Goal: Task Accomplishment & Management: Manage account settings

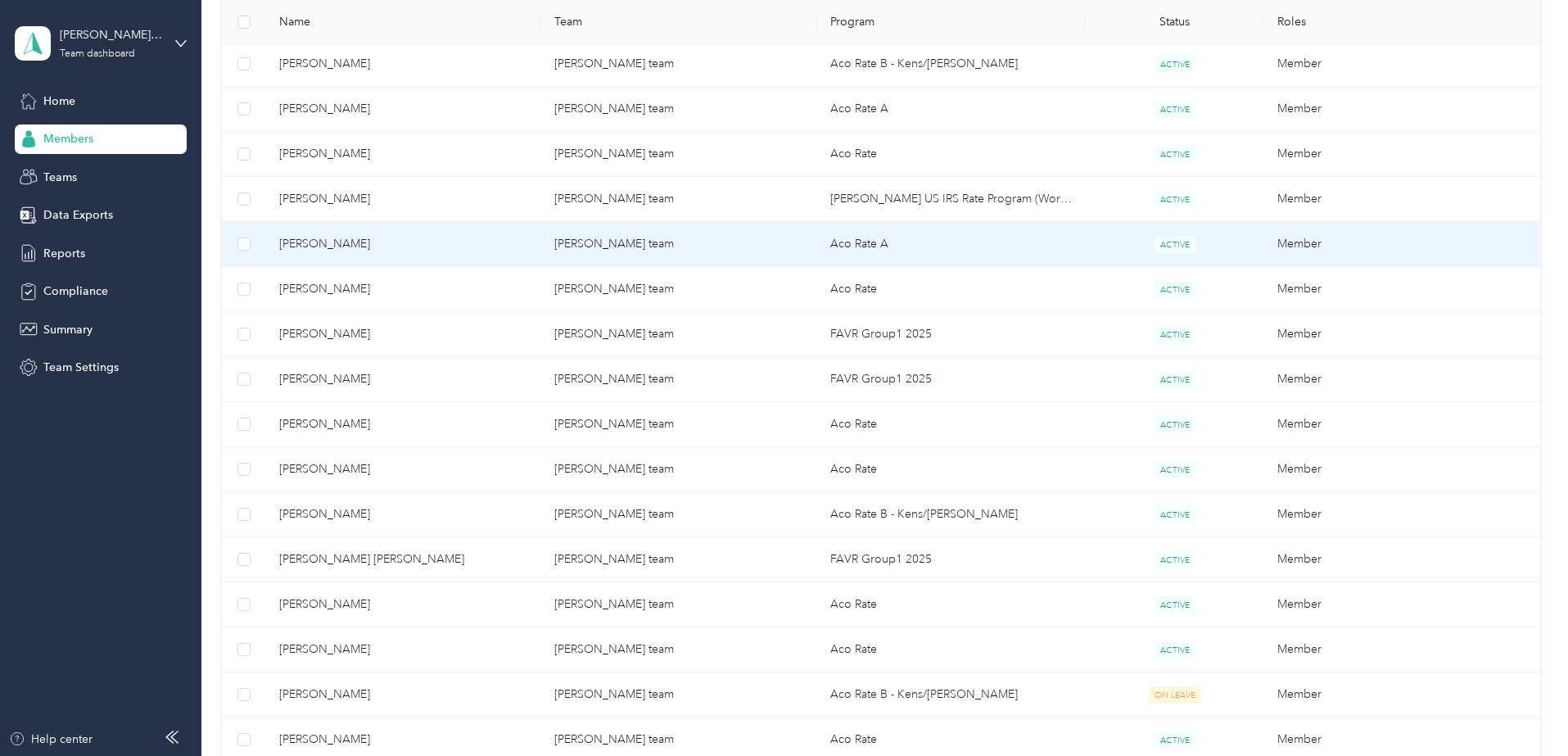
scroll to position [738, 0]
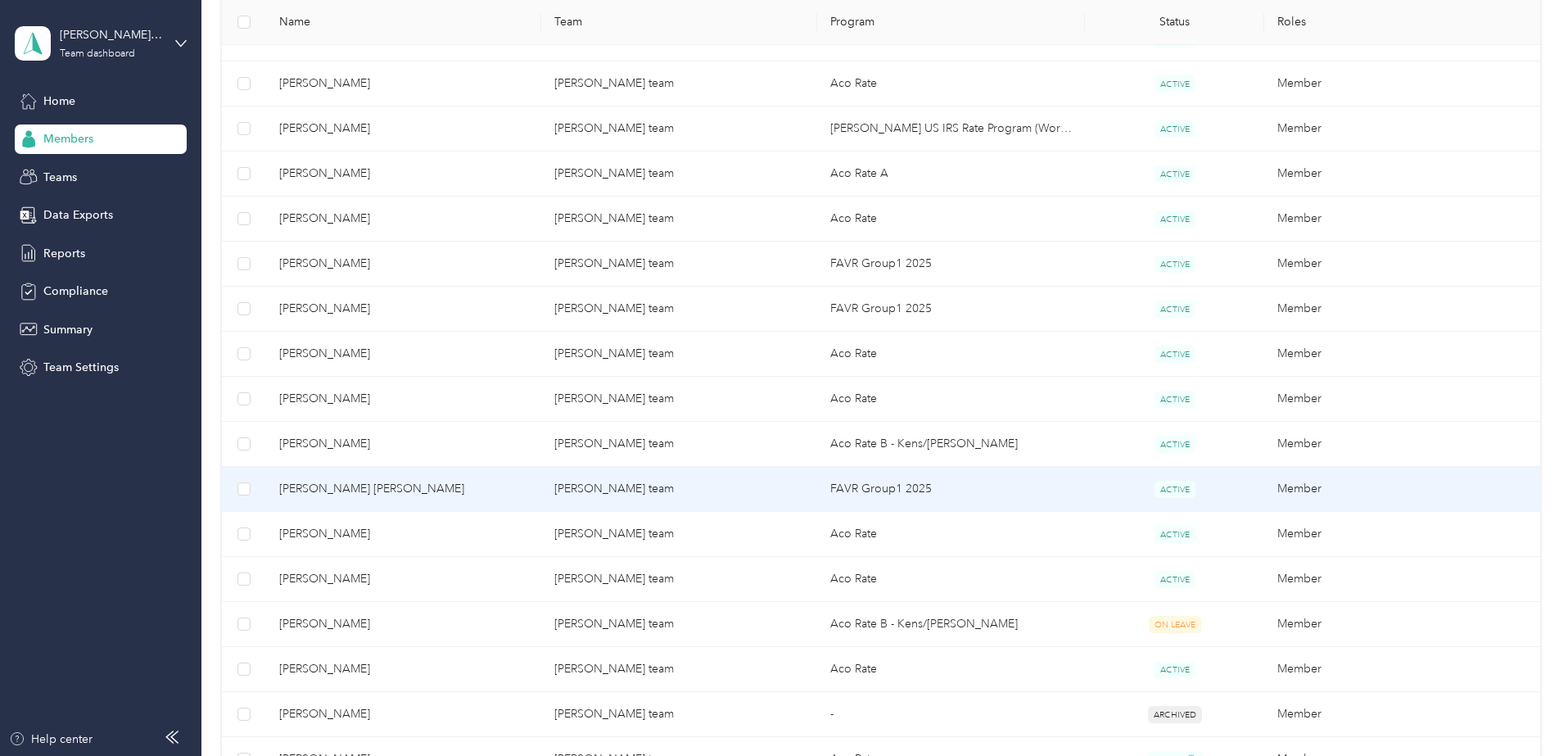
click at [468, 494] on span "[PERSON_NAME] [PERSON_NAME]" at bounding box center [404, 489] width 249 height 18
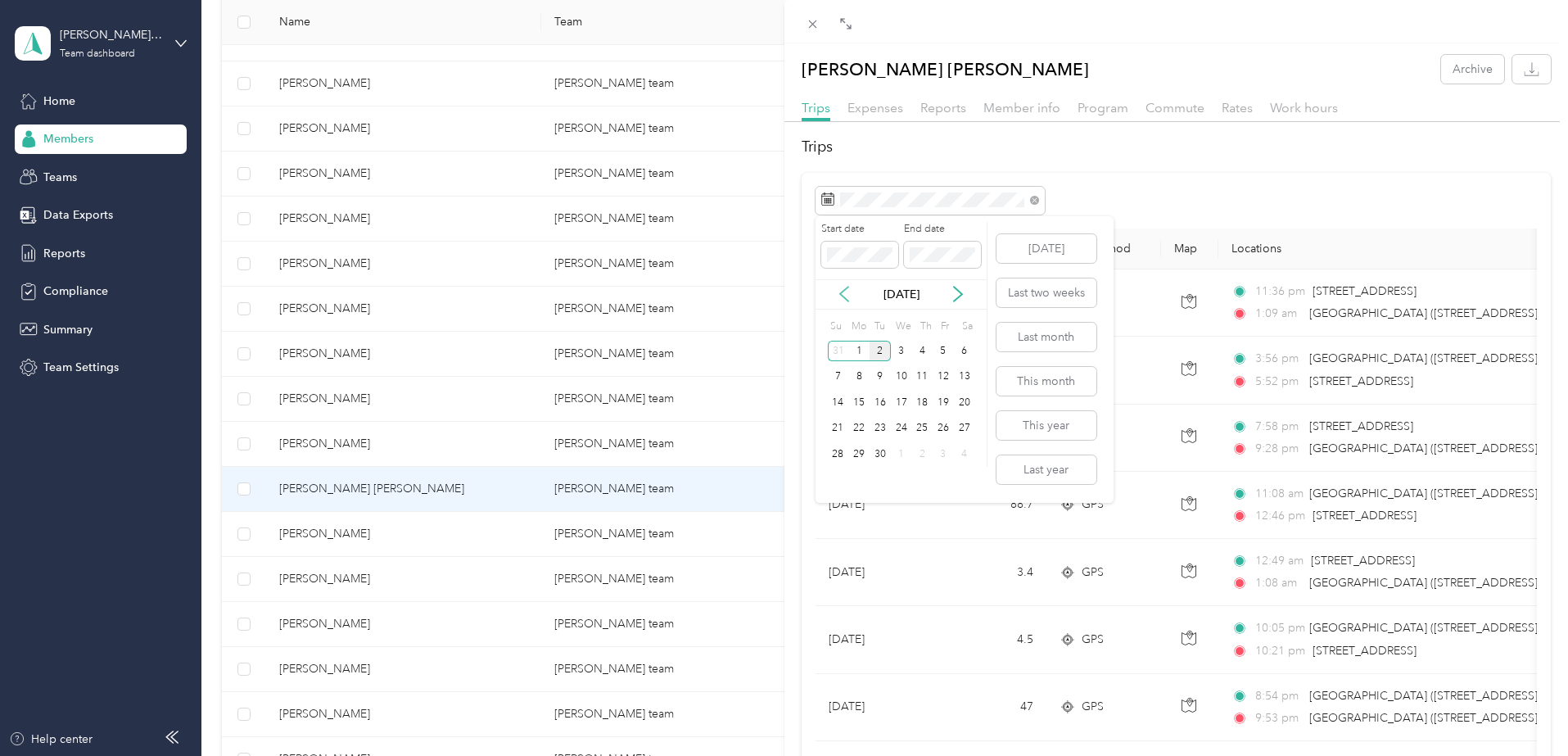
click at [843, 294] on icon at bounding box center [844, 294] width 17 height 17
click at [948, 456] on div "29" at bounding box center [943, 454] width 21 height 20
click at [942, 450] on div "29" at bounding box center [943, 454] width 21 height 20
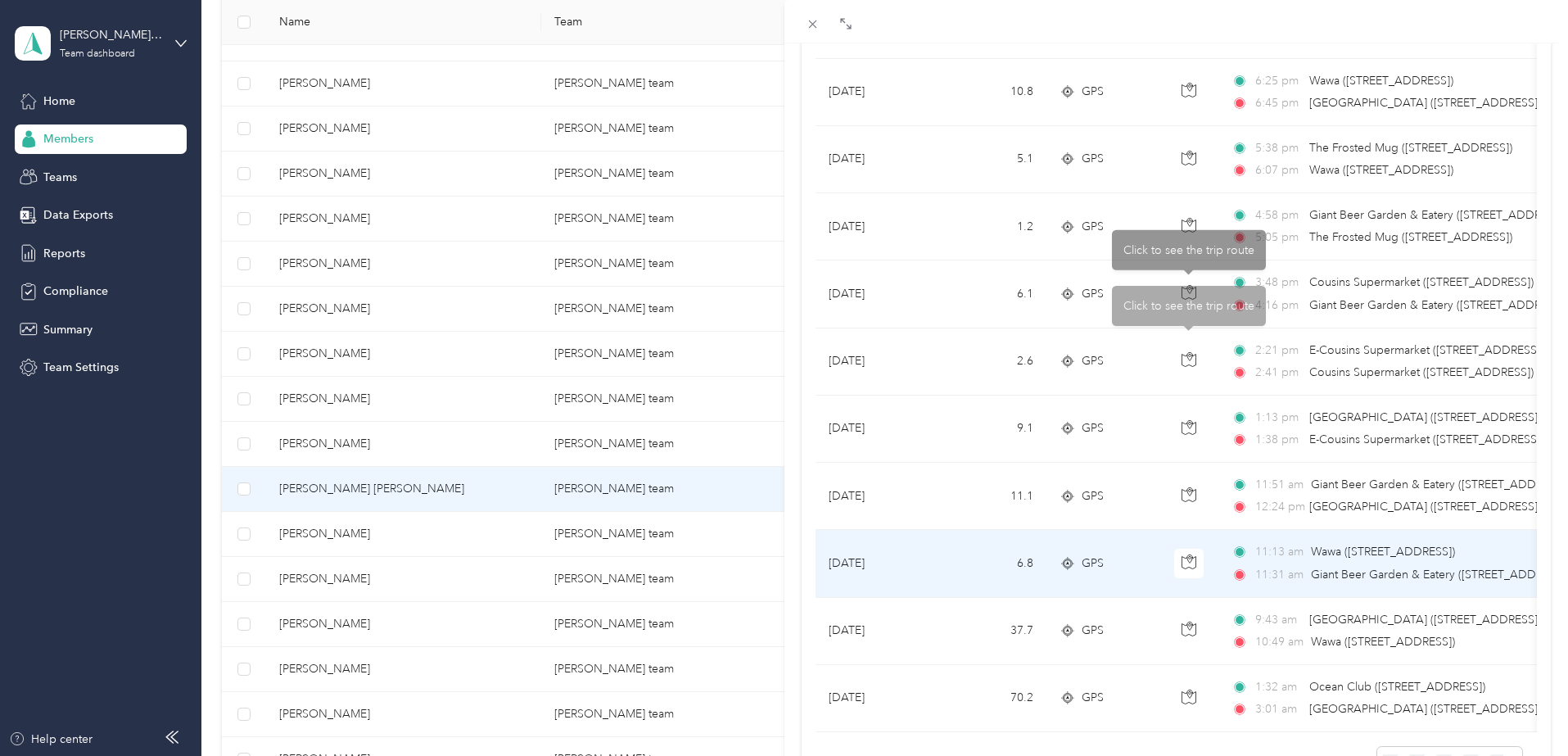
scroll to position [445, 0]
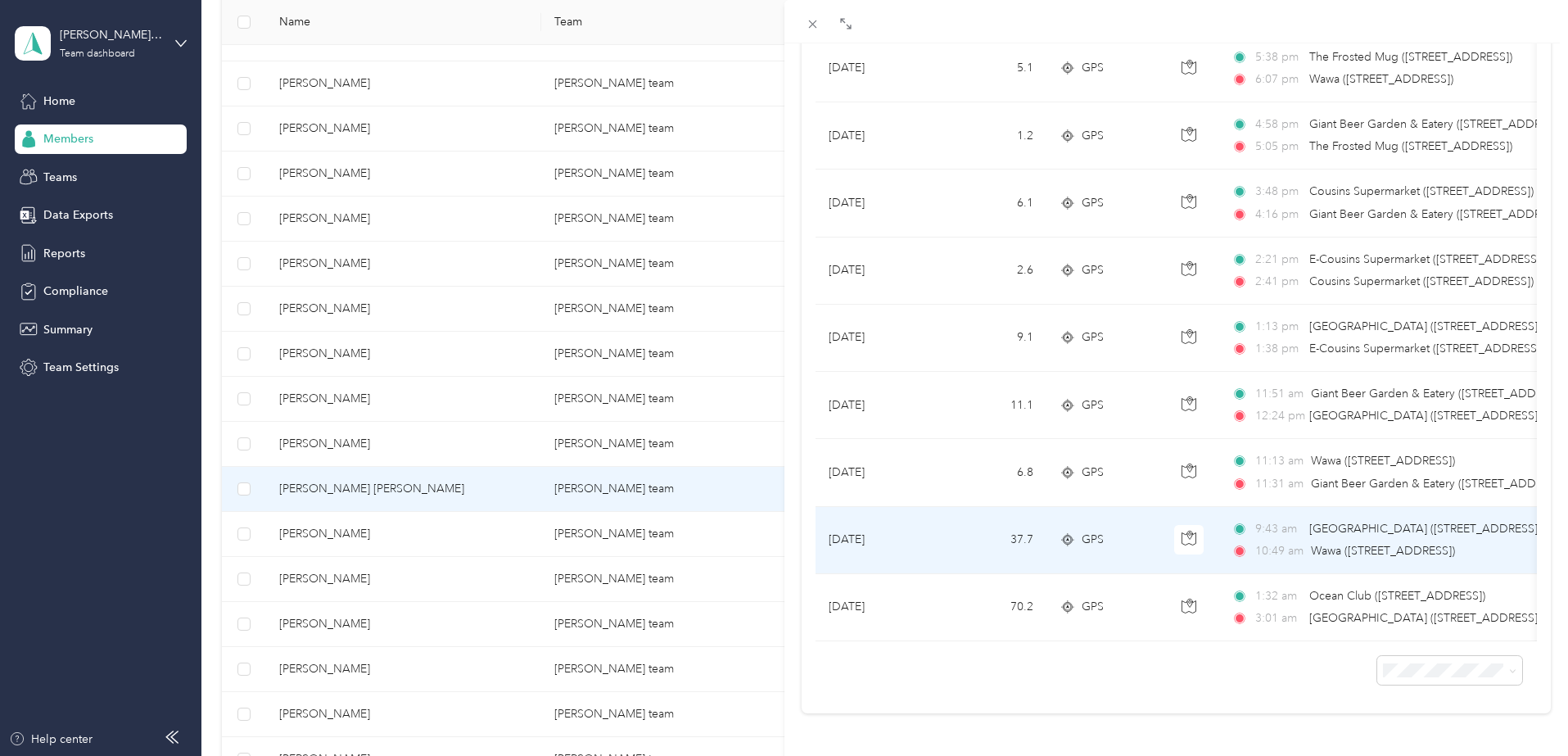
click at [1080, 532] on div "GPS" at bounding box center [1104, 540] width 89 height 18
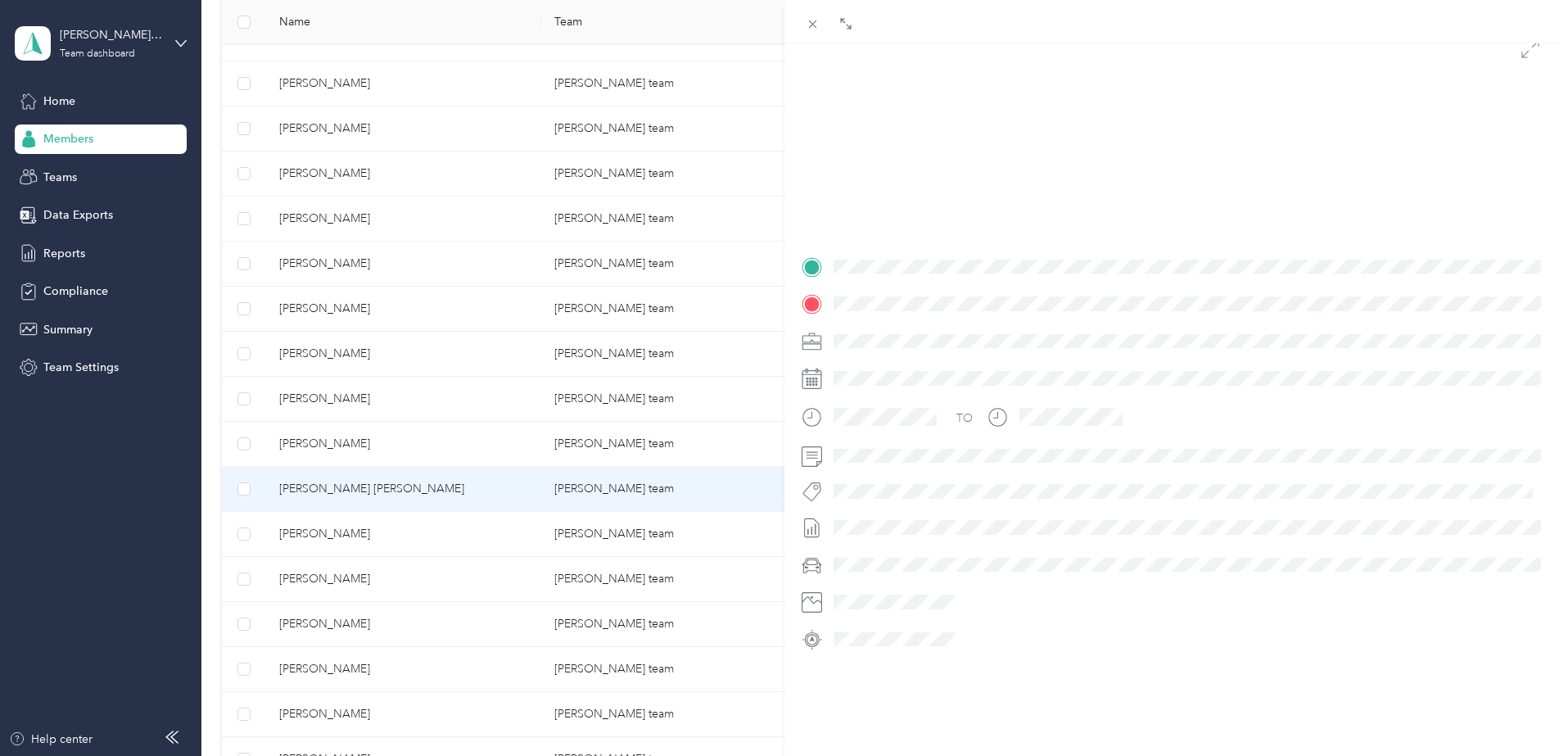
scroll to position [181, 0]
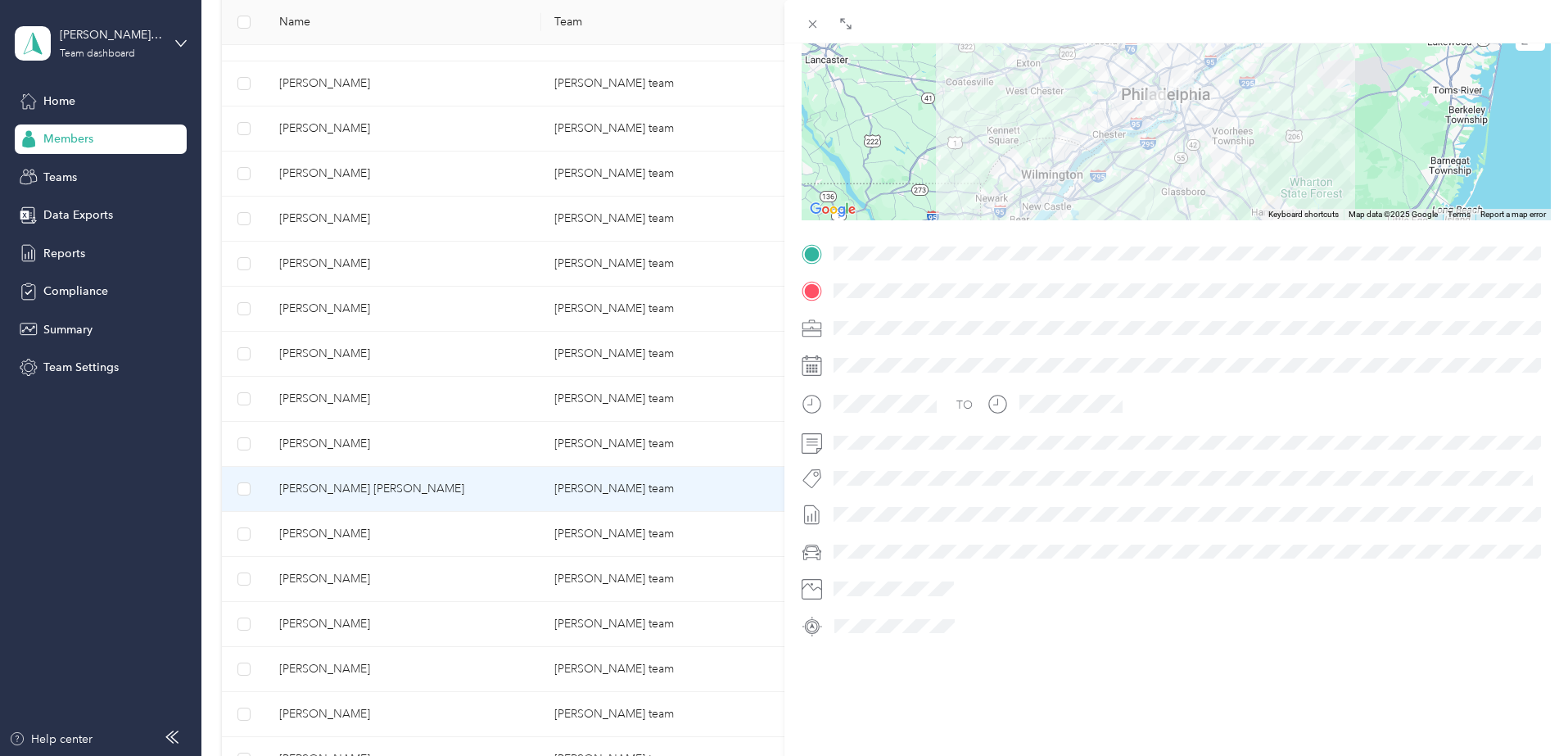
click at [1117, 129] on div at bounding box center [1177, 118] width 750 height 205
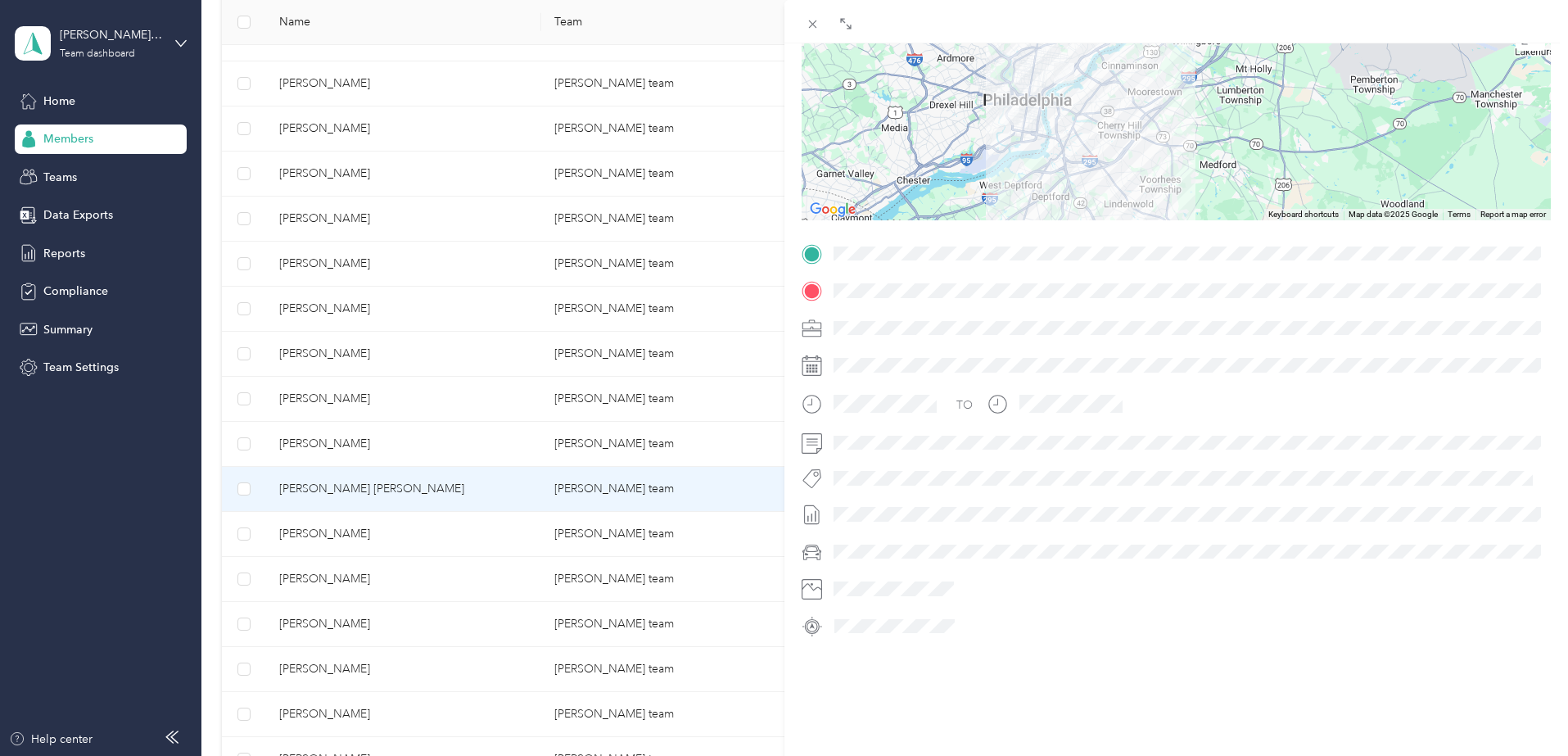
drag, startPoint x: 1167, startPoint y: 120, endPoint x: 1165, endPoint y: 177, distance: 57.0
click at [1165, 177] on div at bounding box center [1177, 118] width 750 height 205
click at [850, 27] on icon at bounding box center [849, 26] width 5 height 5
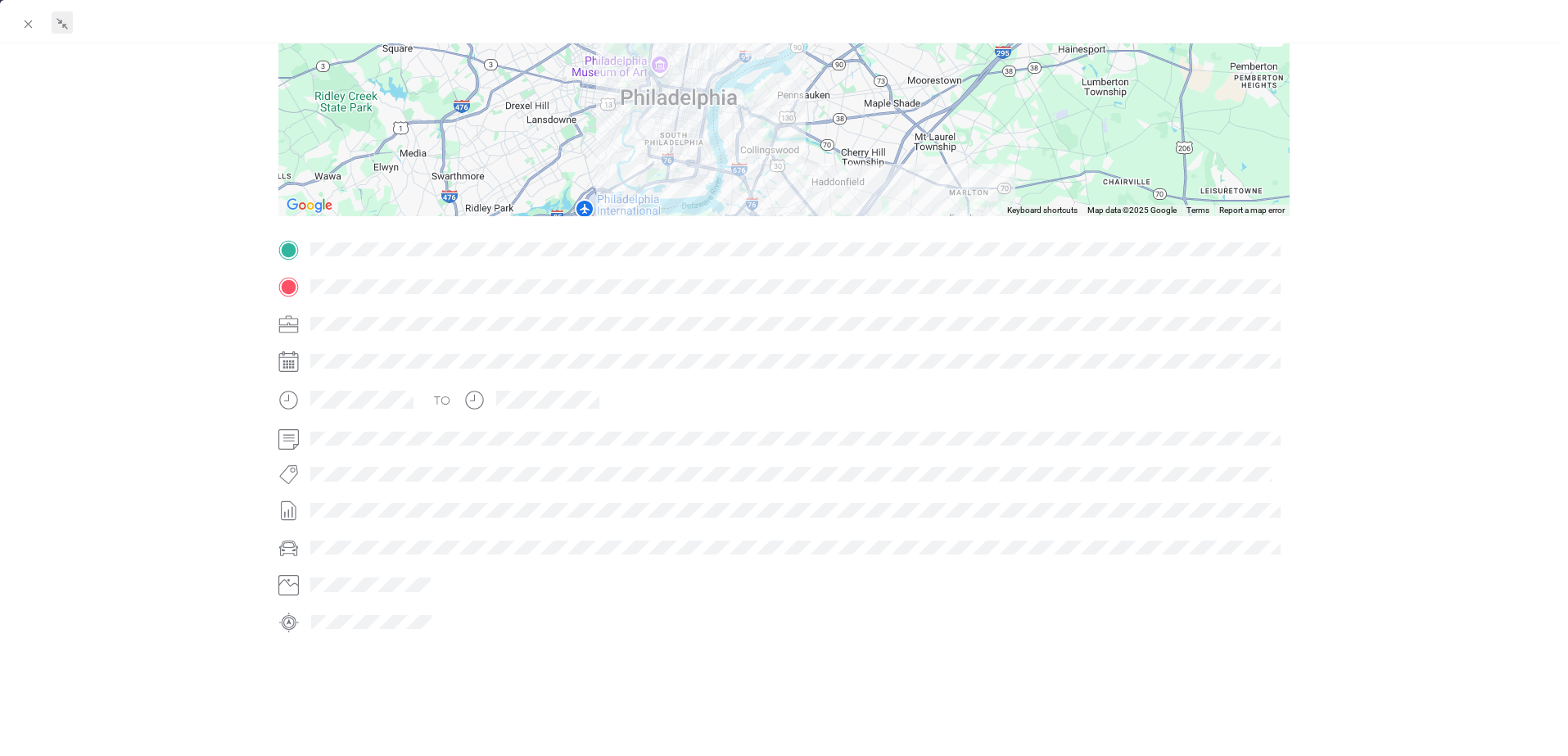
drag, startPoint x: 814, startPoint y: 156, endPoint x: 809, endPoint y: 222, distance: 66.2
click at [809, 234] on div "Trip details This trip cannot be edited because it is either under review, appr…" at bounding box center [784, 270] width 1011 height 730
click at [30, 21] on icon at bounding box center [28, 24] width 14 height 14
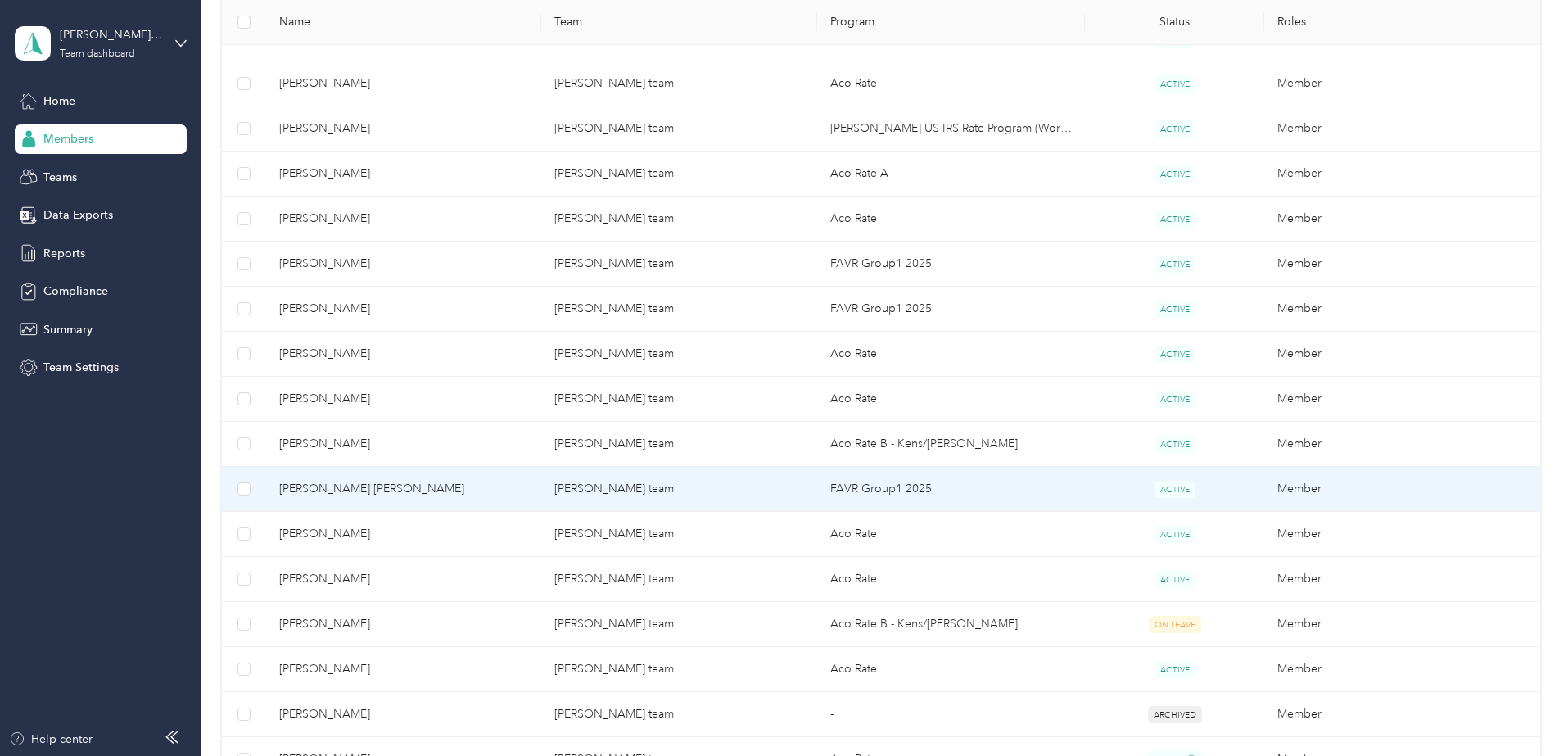
click at [453, 486] on span "[PERSON_NAME] [PERSON_NAME]" at bounding box center [404, 489] width 249 height 18
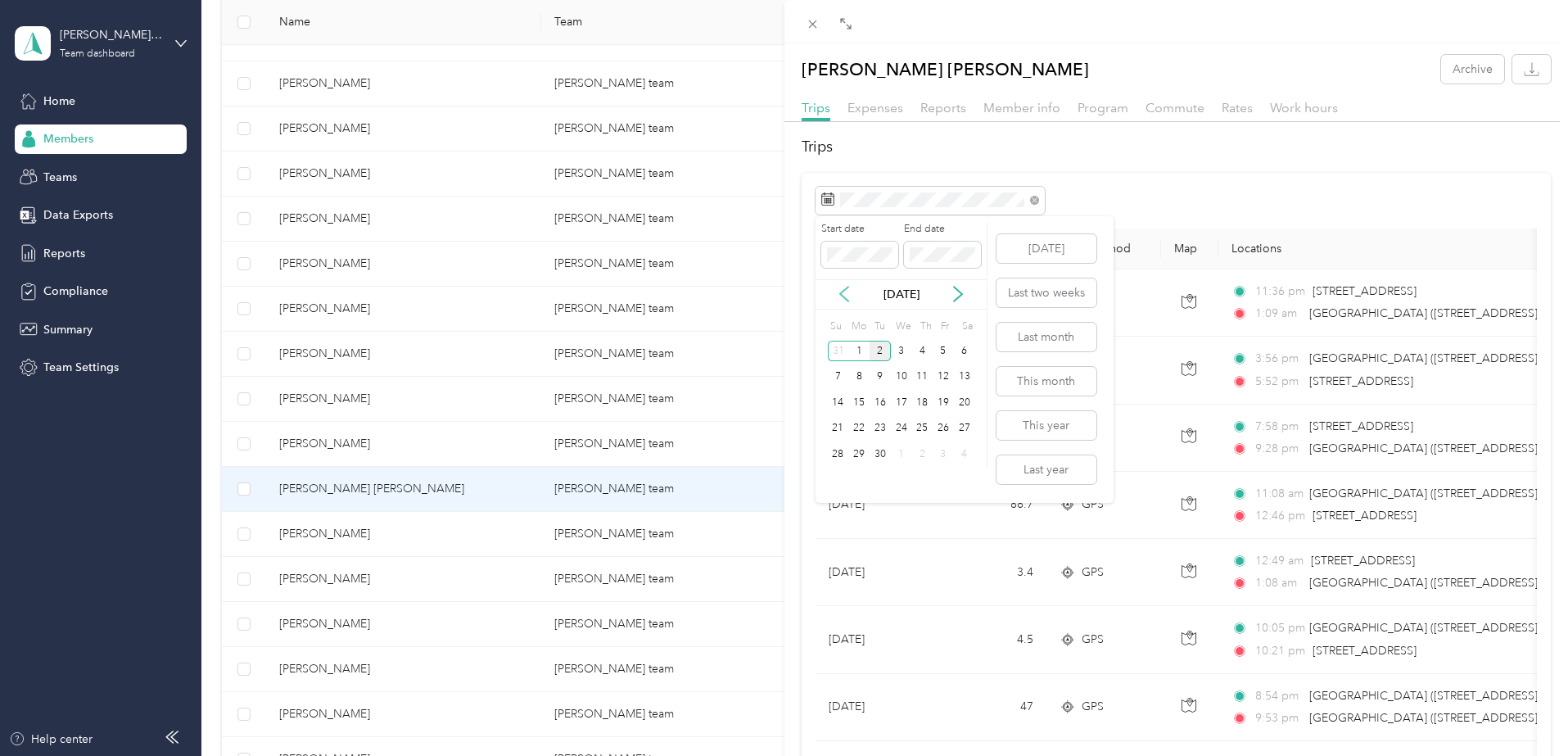
click at [837, 291] on icon at bounding box center [844, 294] width 17 height 17
click at [947, 455] on div "29" at bounding box center [943, 454] width 21 height 20
click at [940, 455] on div "29" at bounding box center [943, 454] width 21 height 20
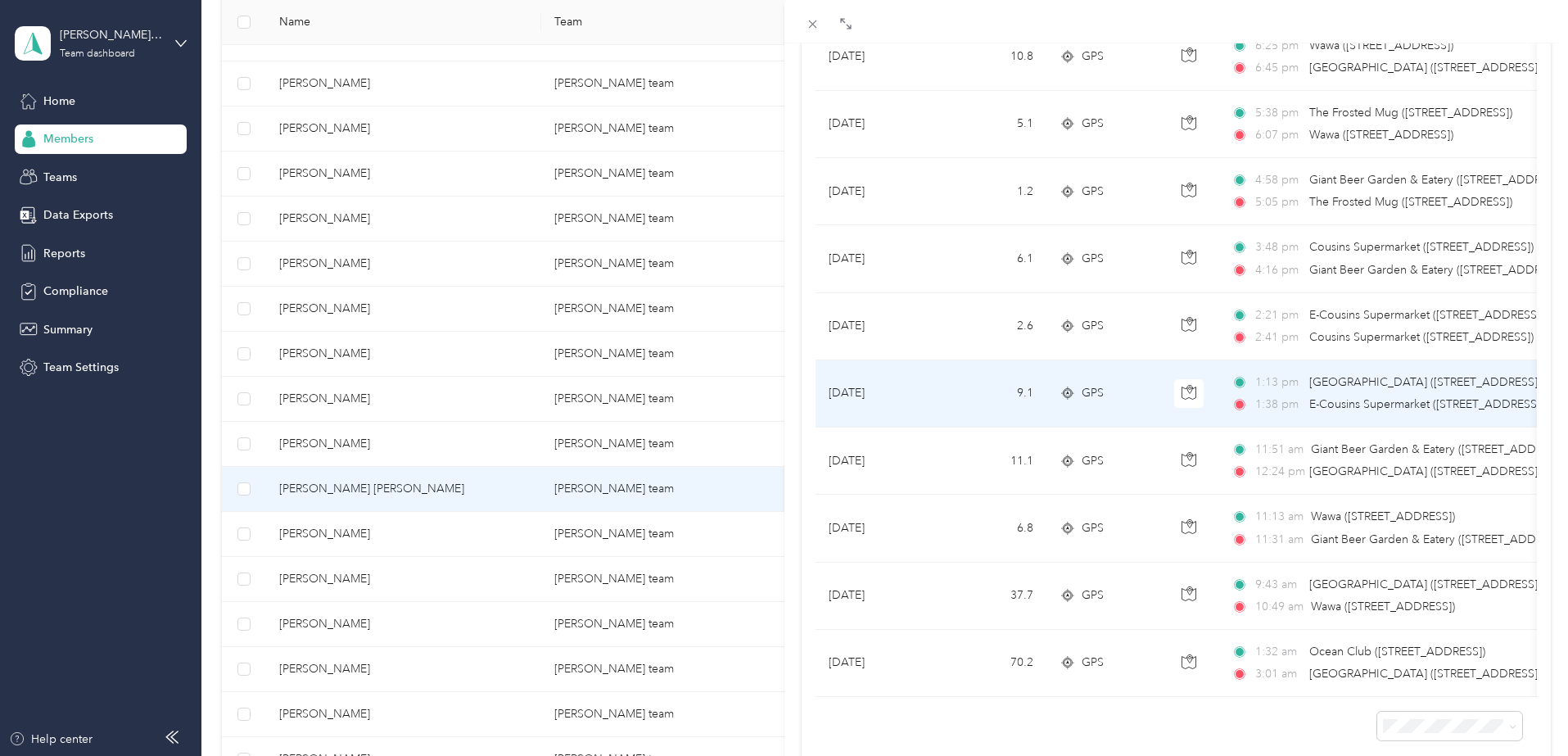
scroll to position [410, 0]
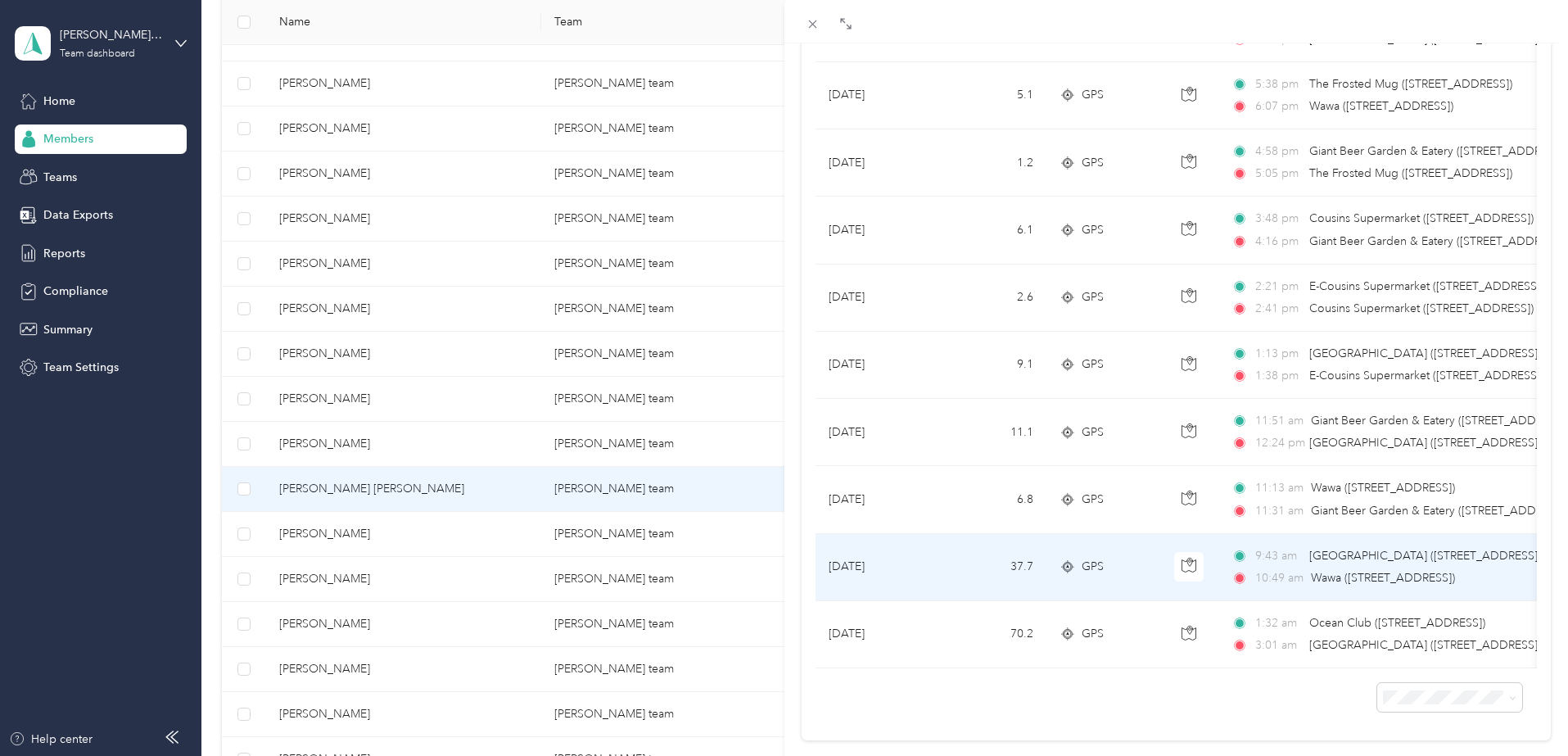
click at [1057, 562] on td "GPS" at bounding box center [1104, 568] width 114 height 67
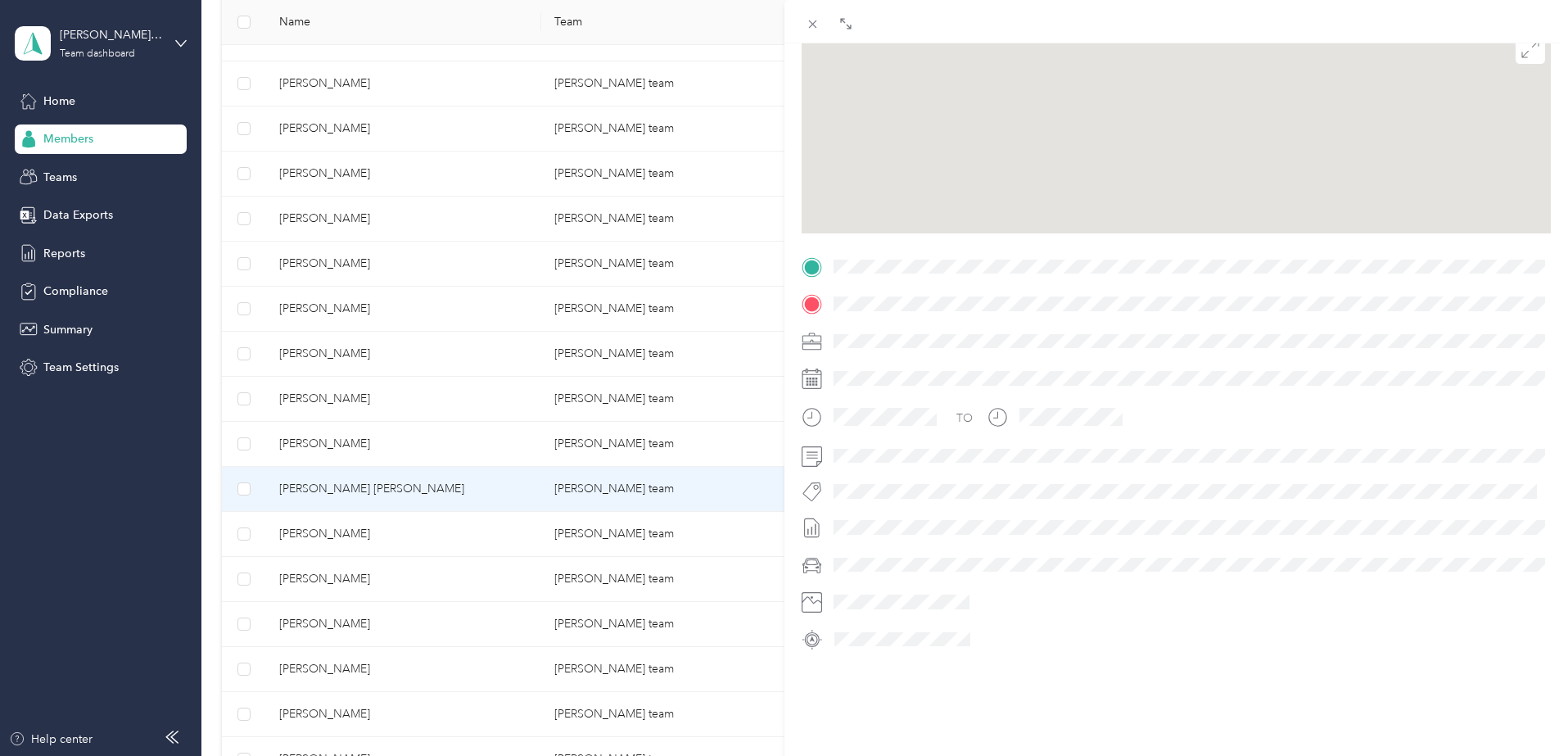
scroll to position [181, 0]
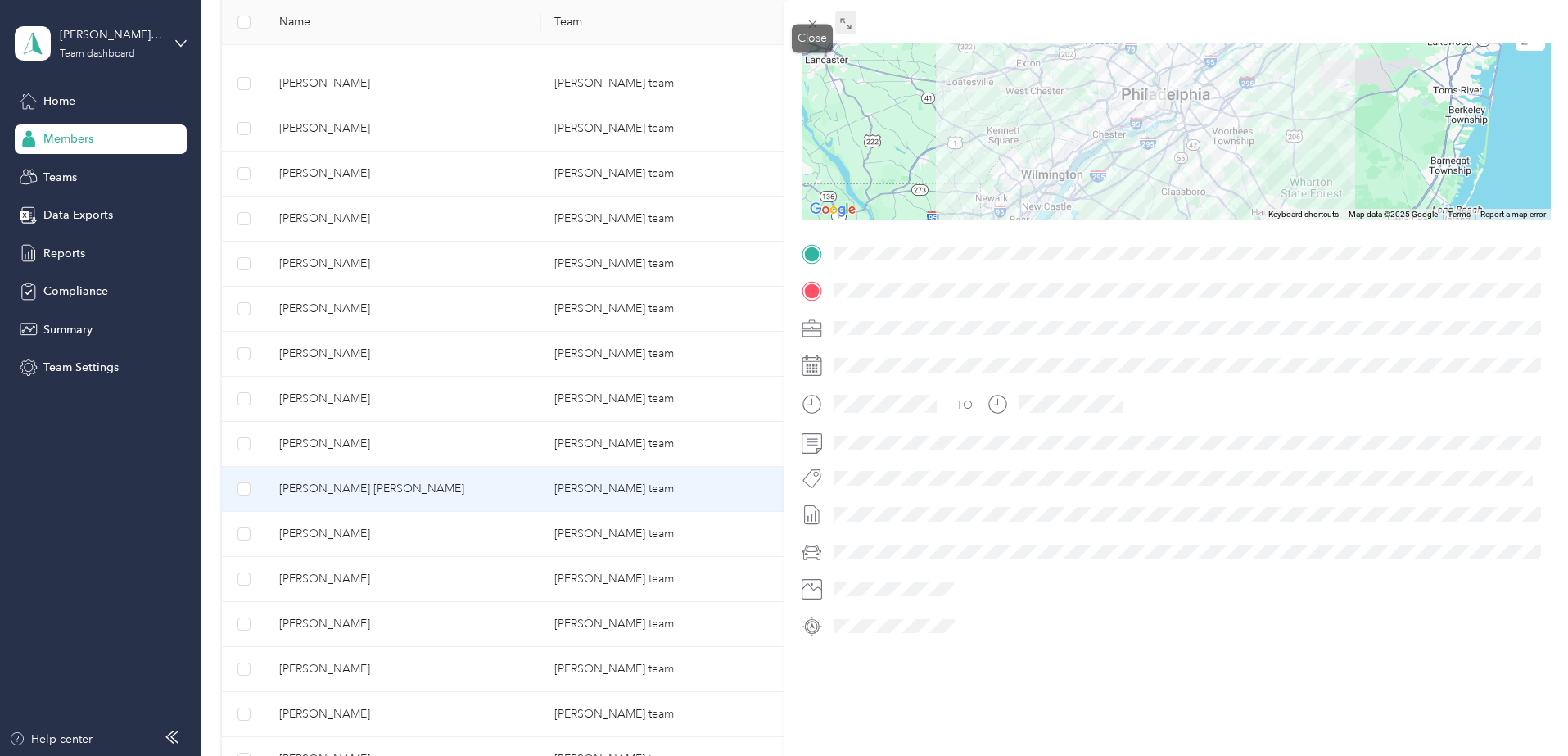
click at [846, 25] on icon at bounding box center [846, 24] width 13 height 13
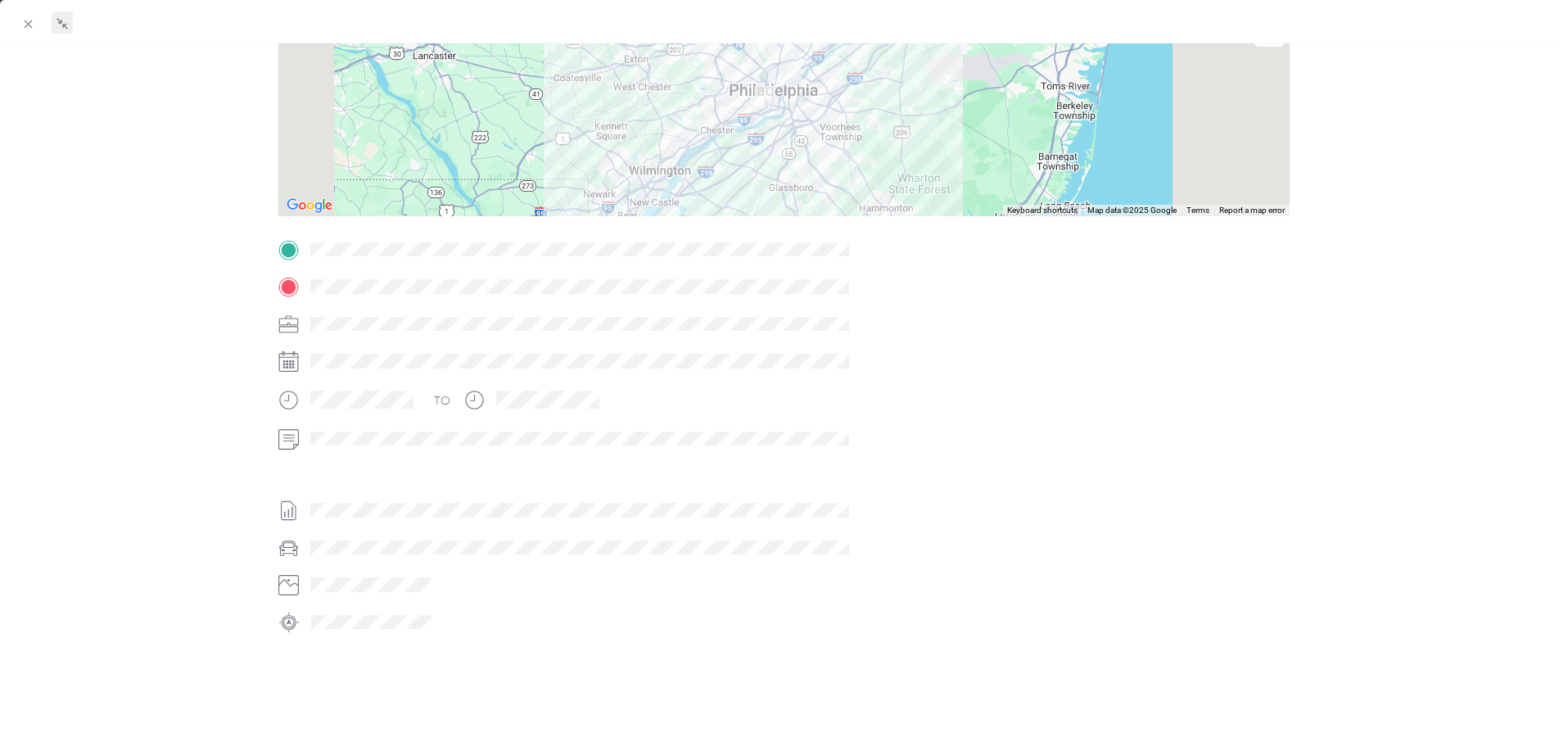
scroll to position [210, 0]
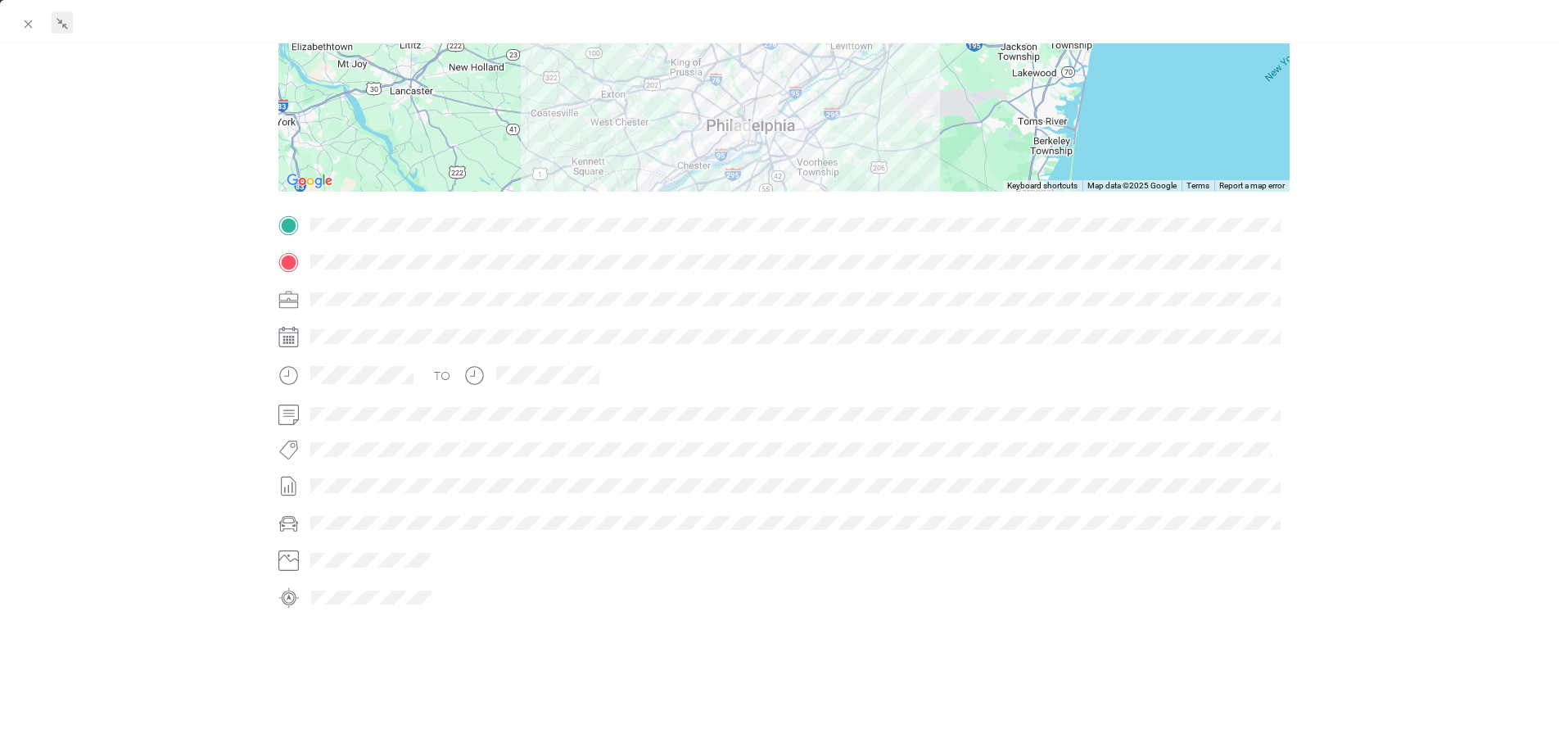
drag, startPoint x: 813, startPoint y: 99, endPoint x: 789, endPoint y: 161, distance: 66.5
click at [789, 161] on div at bounding box center [784, 90] width 1011 height 205
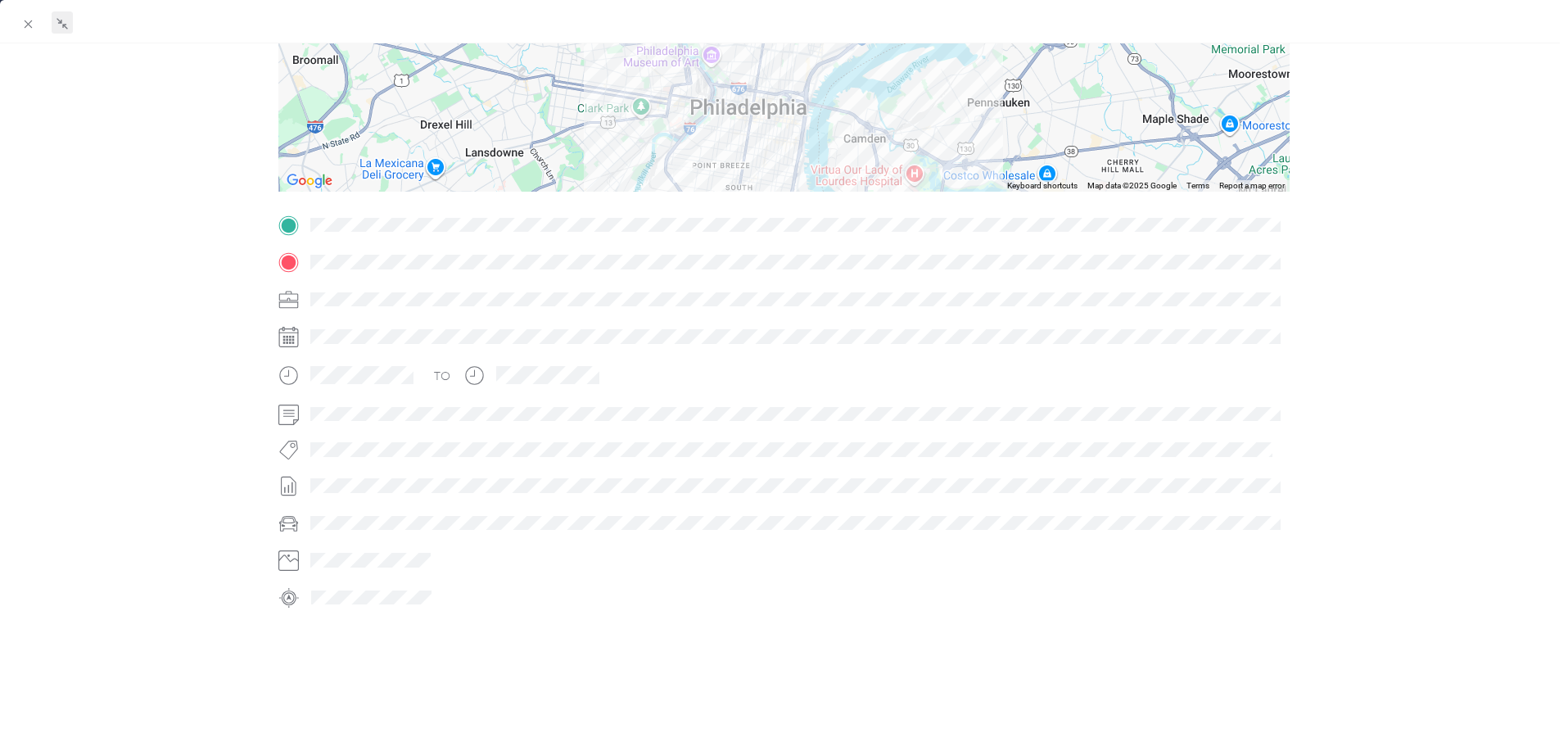
drag, startPoint x: 654, startPoint y: 101, endPoint x: 942, endPoint y: 289, distance: 343.9
click at [942, 289] on div "Trip details This trip cannot be edited because it is either under review, appr…" at bounding box center [784, 246] width 1011 height 730
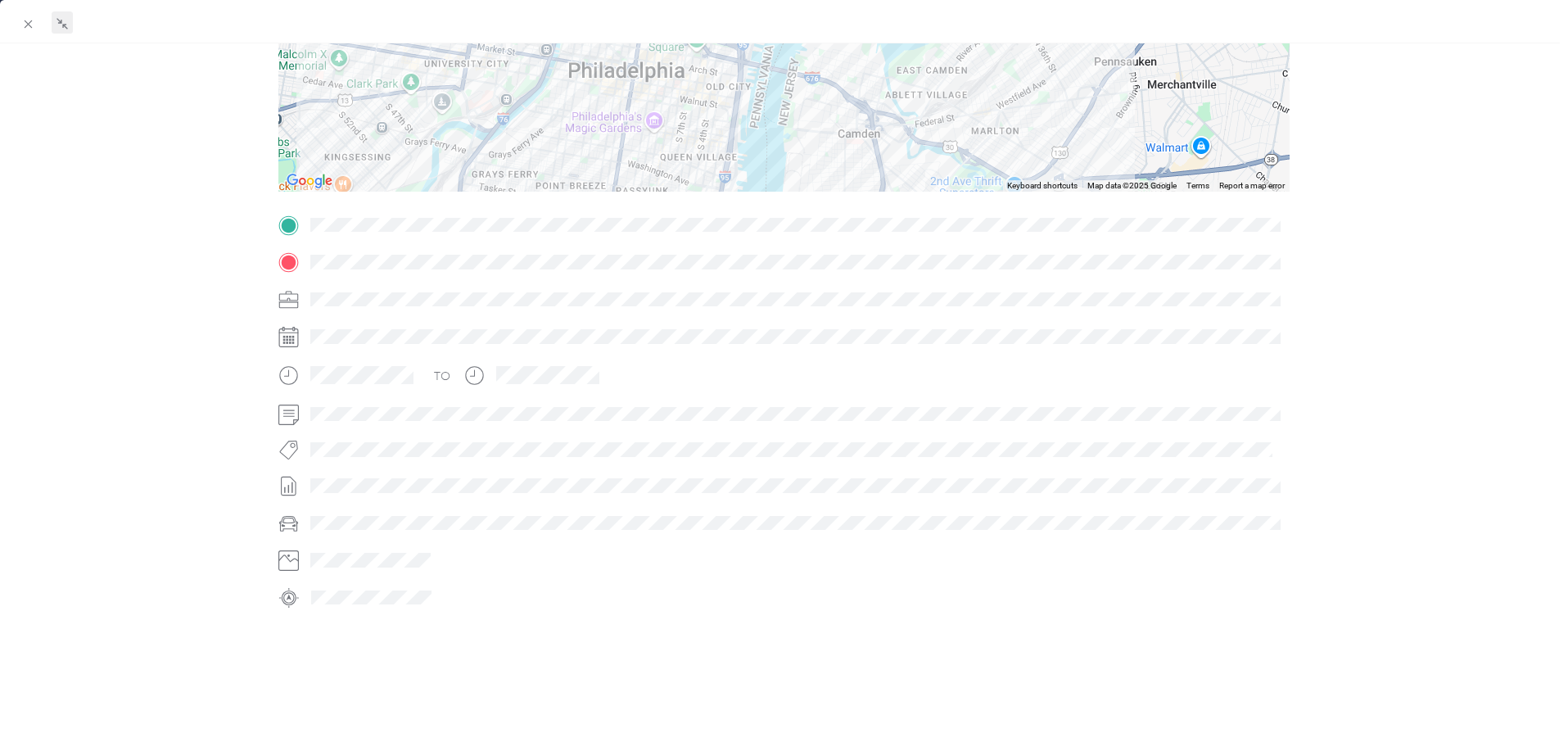
drag, startPoint x: 775, startPoint y: 130, endPoint x: 872, endPoint y: 190, distance: 114.1
click at [921, 249] on div "BACK [PERSON_NAME] [PERSON_NAME] Trips Trip details Trip details This trip cann…" at bounding box center [784, 378] width 1568 height 756
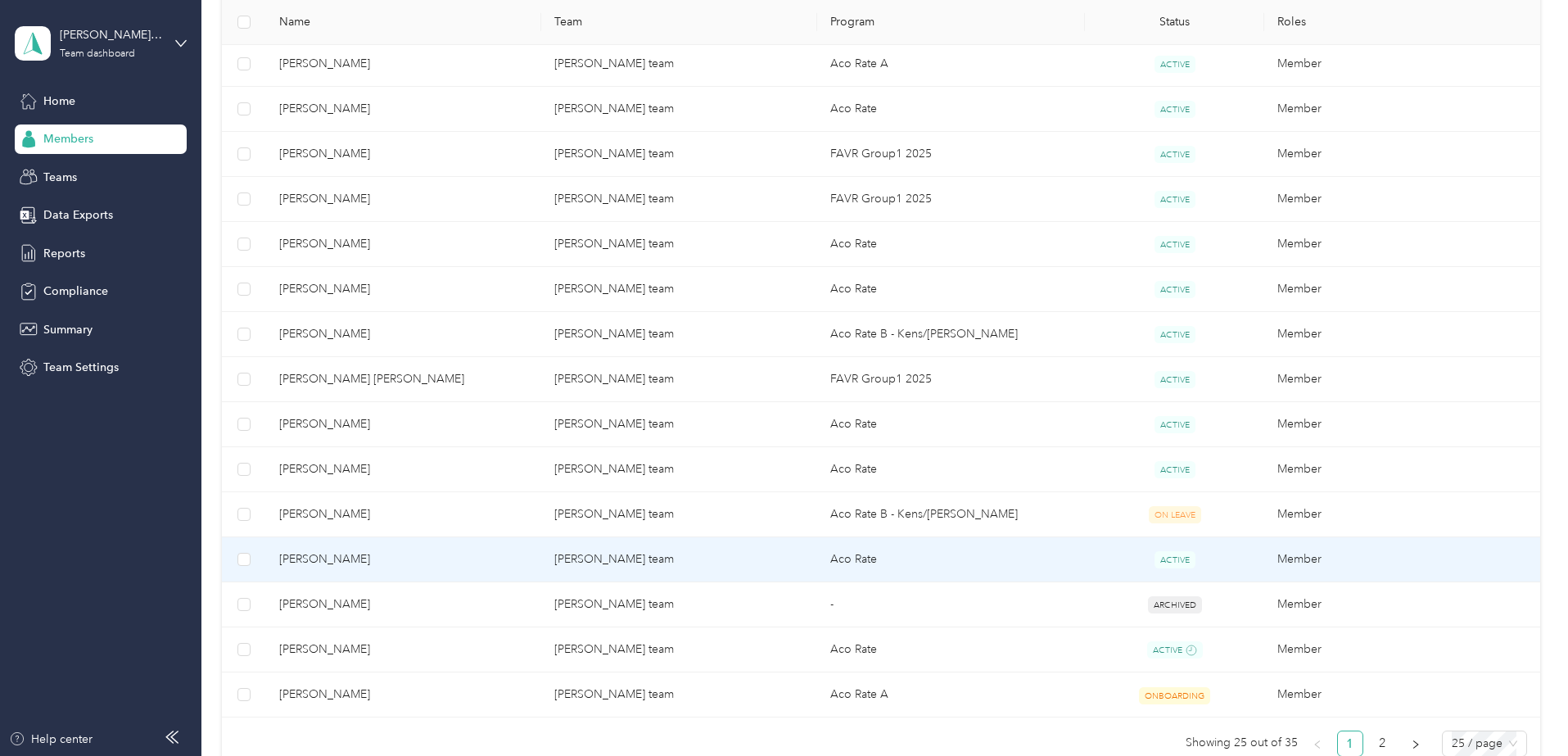
scroll to position [819, 0]
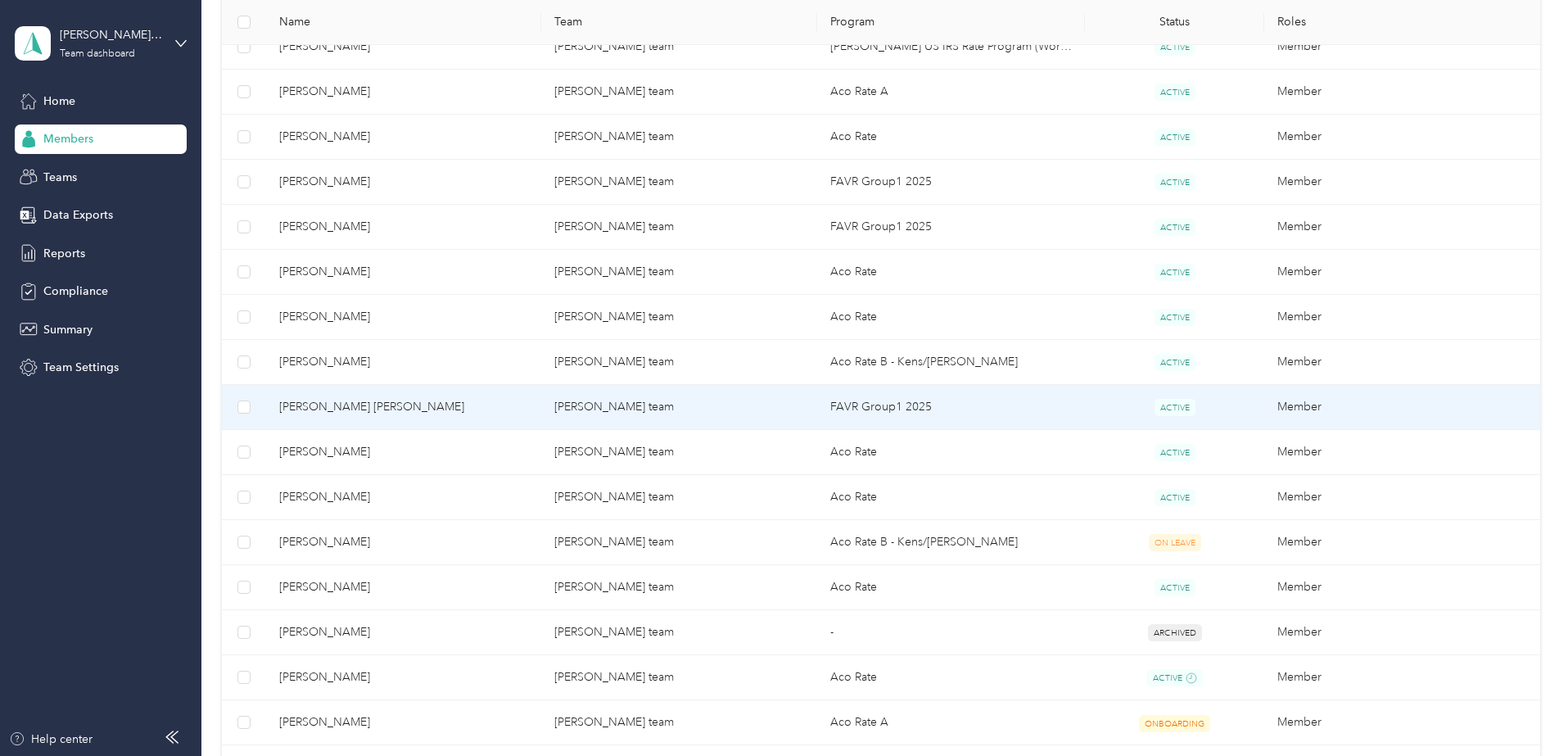
click at [649, 405] on td "[PERSON_NAME] team" at bounding box center [679, 407] width 275 height 45
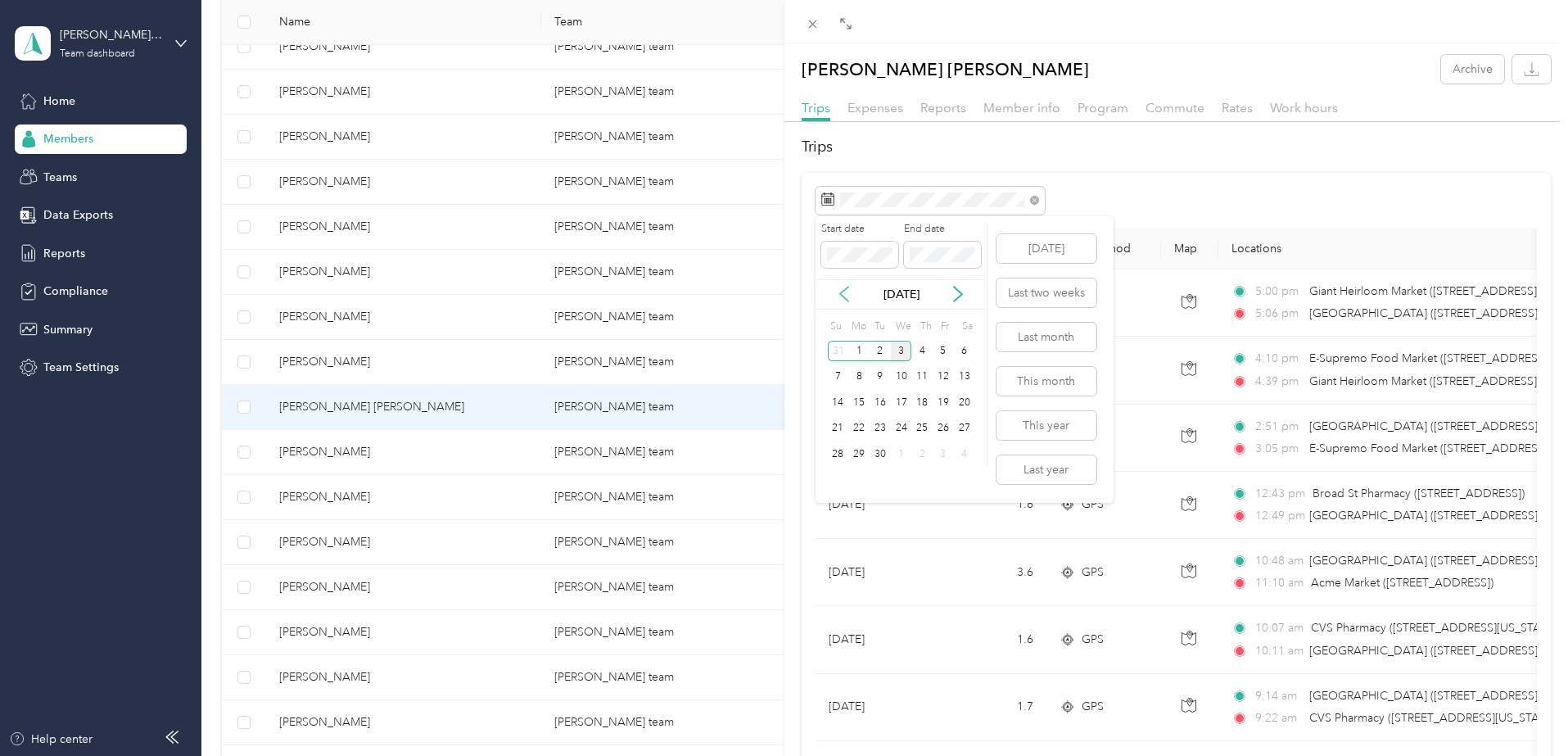
click at [847, 294] on icon at bounding box center [844, 294] width 17 height 17
click at [947, 454] on div "29" at bounding box center [943, 454] width 21 height 20
click at [944, 456] on div "29" at bounding box center [943, 454] width 21 height 20
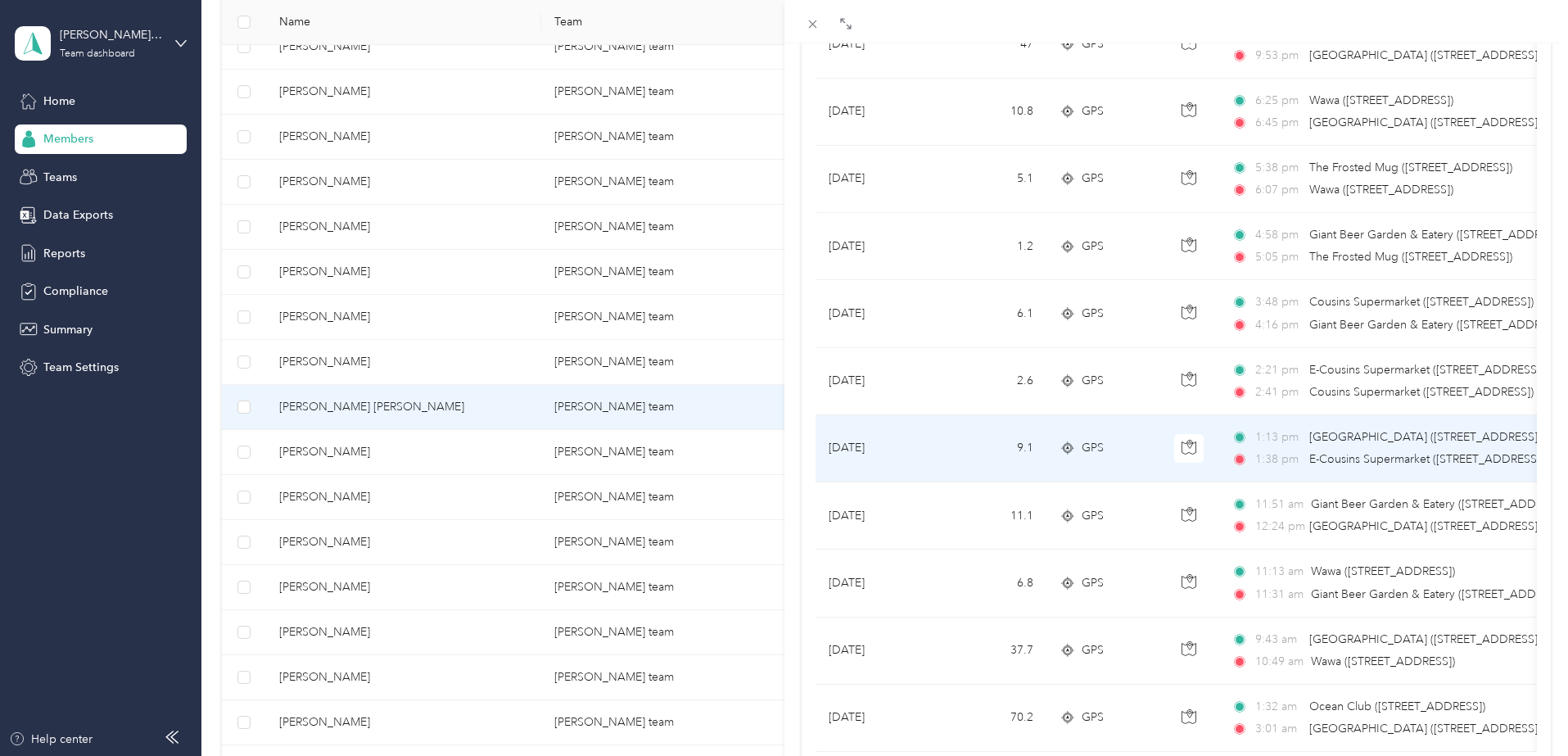
scroll to position [328, 0]
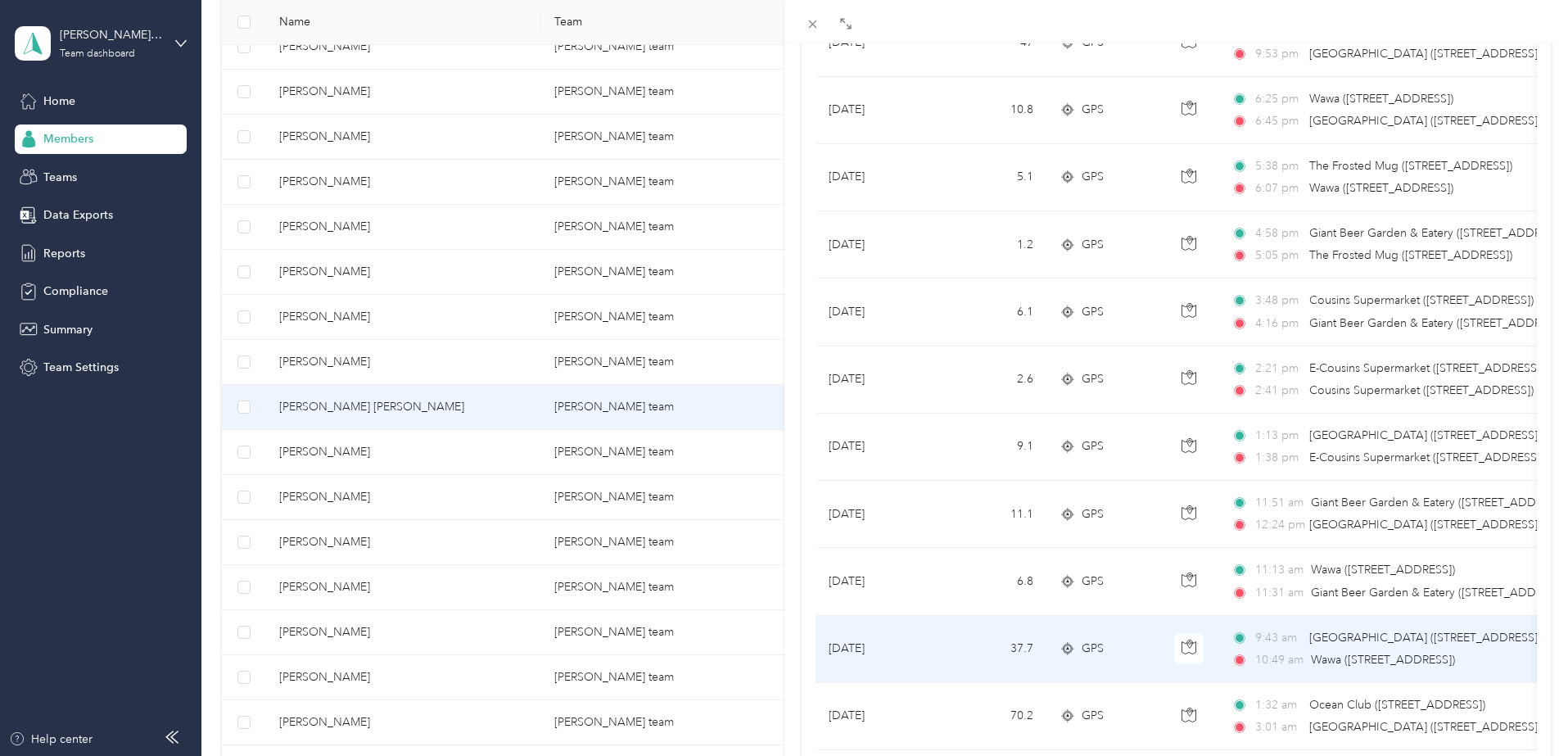
click at [1065, 643] on icon at bounding box center [1068, 649] width 17 height 13
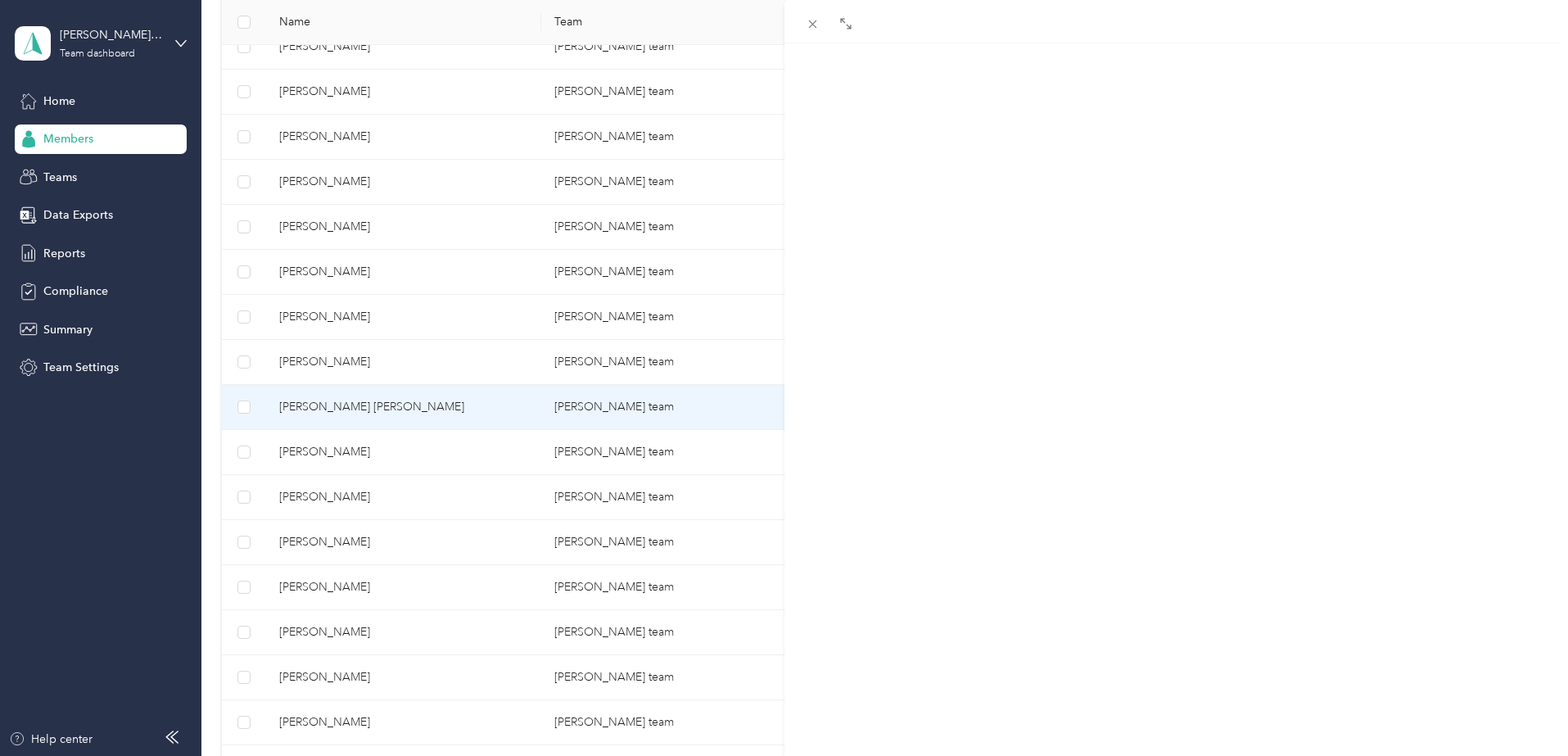
scroll to position [181, 0]
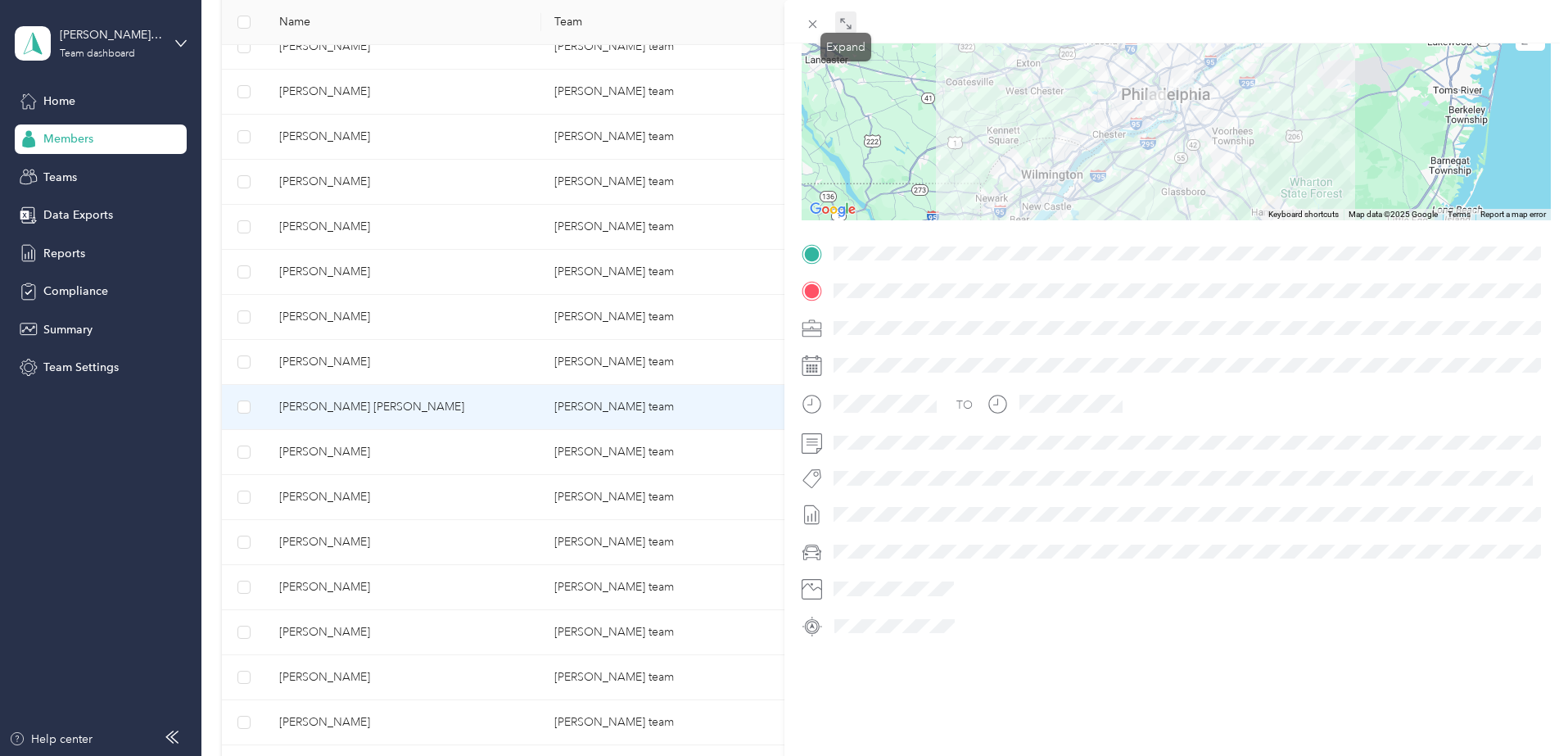
click at [844, 22] on icon at bounding box center [843, 20] width 5 height 5
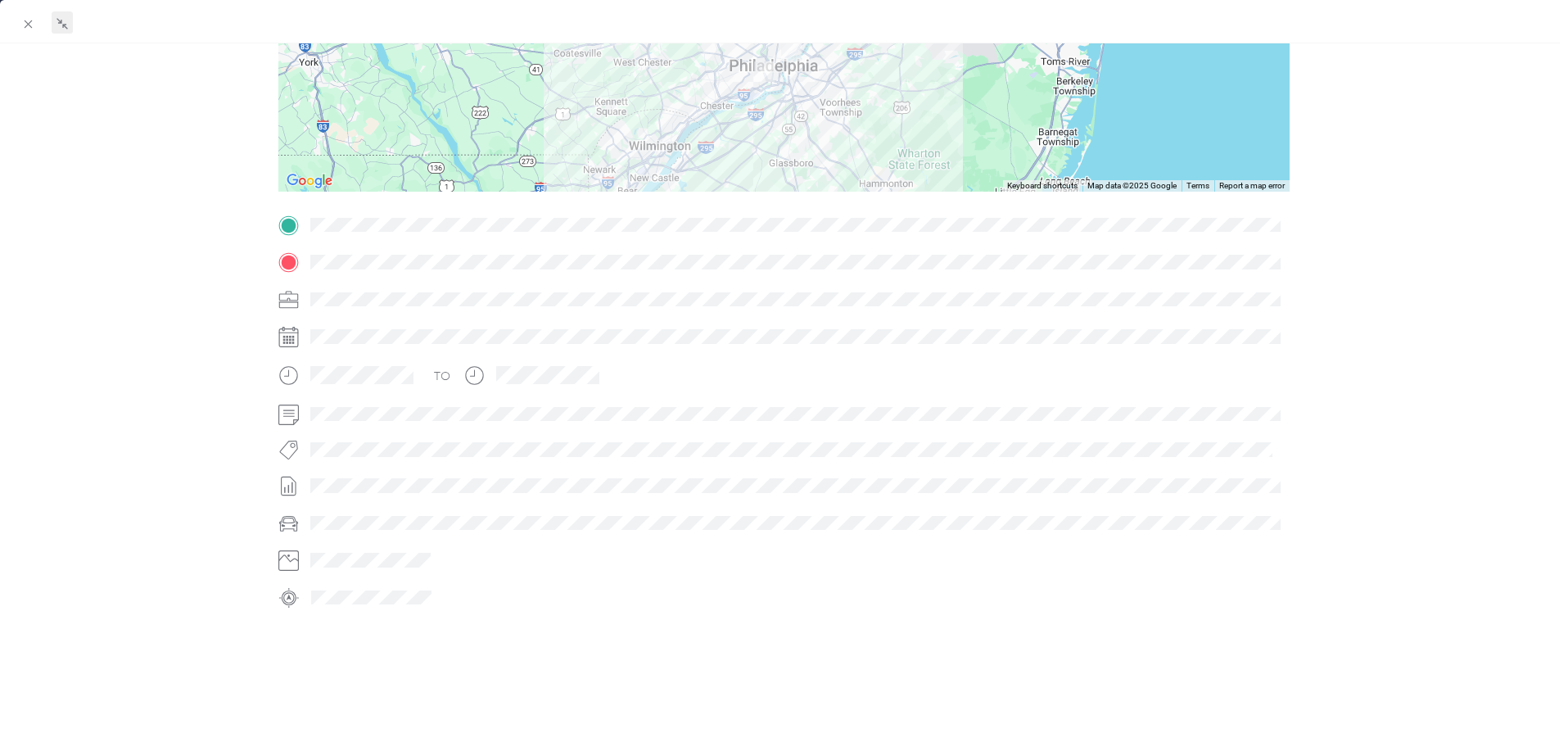
click at [792, 144] on div at bounding box center [784, 90] width 1011 height 205
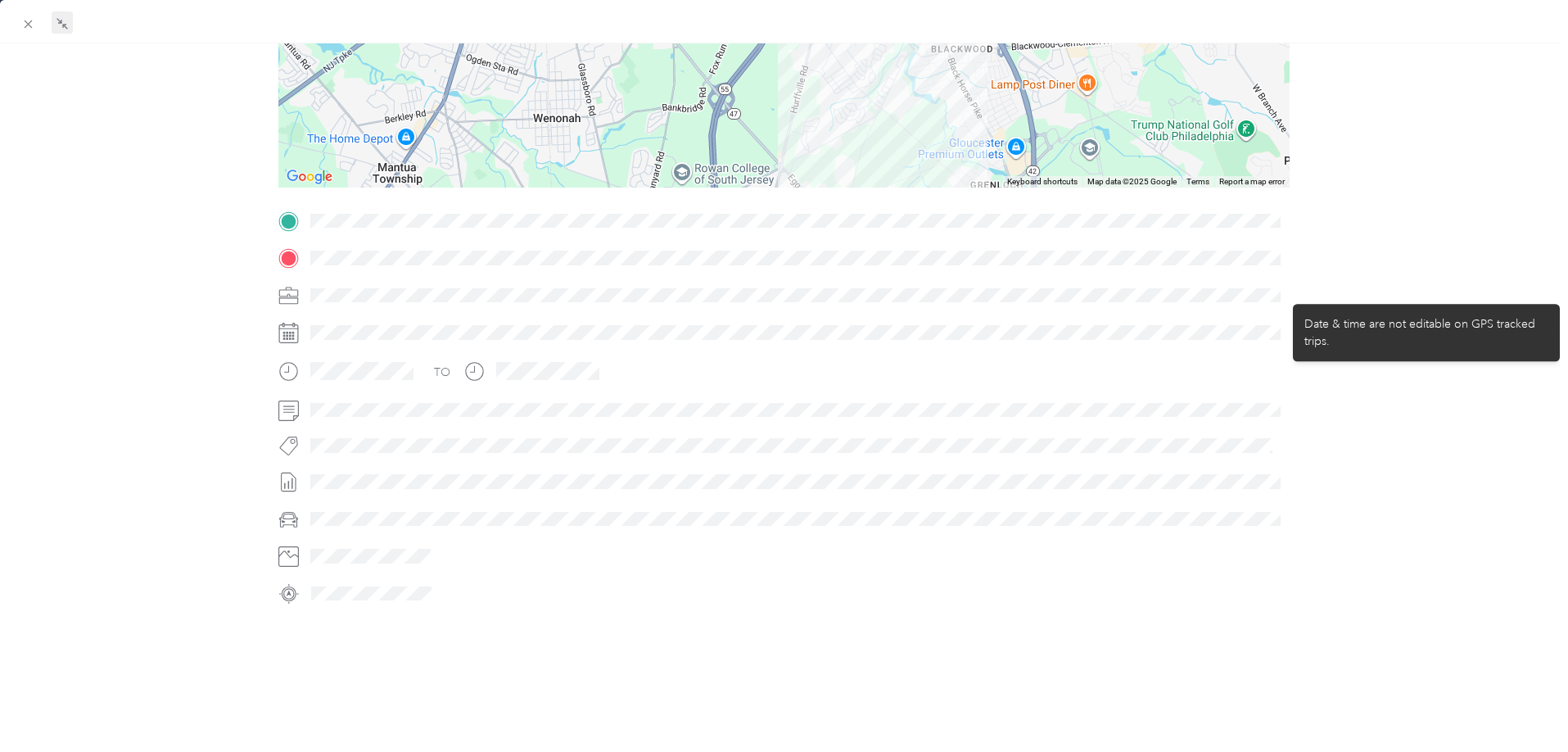
drag, startPoint x: 804, startPoint y: 91, endPoint x: 832, endPoint y: 328, distance: 238.6
click at [832, 333] on div "Trip details This trip cannot be edited because it is either under review, appr…" at bounding box center [784, 242] width 1011 height 730
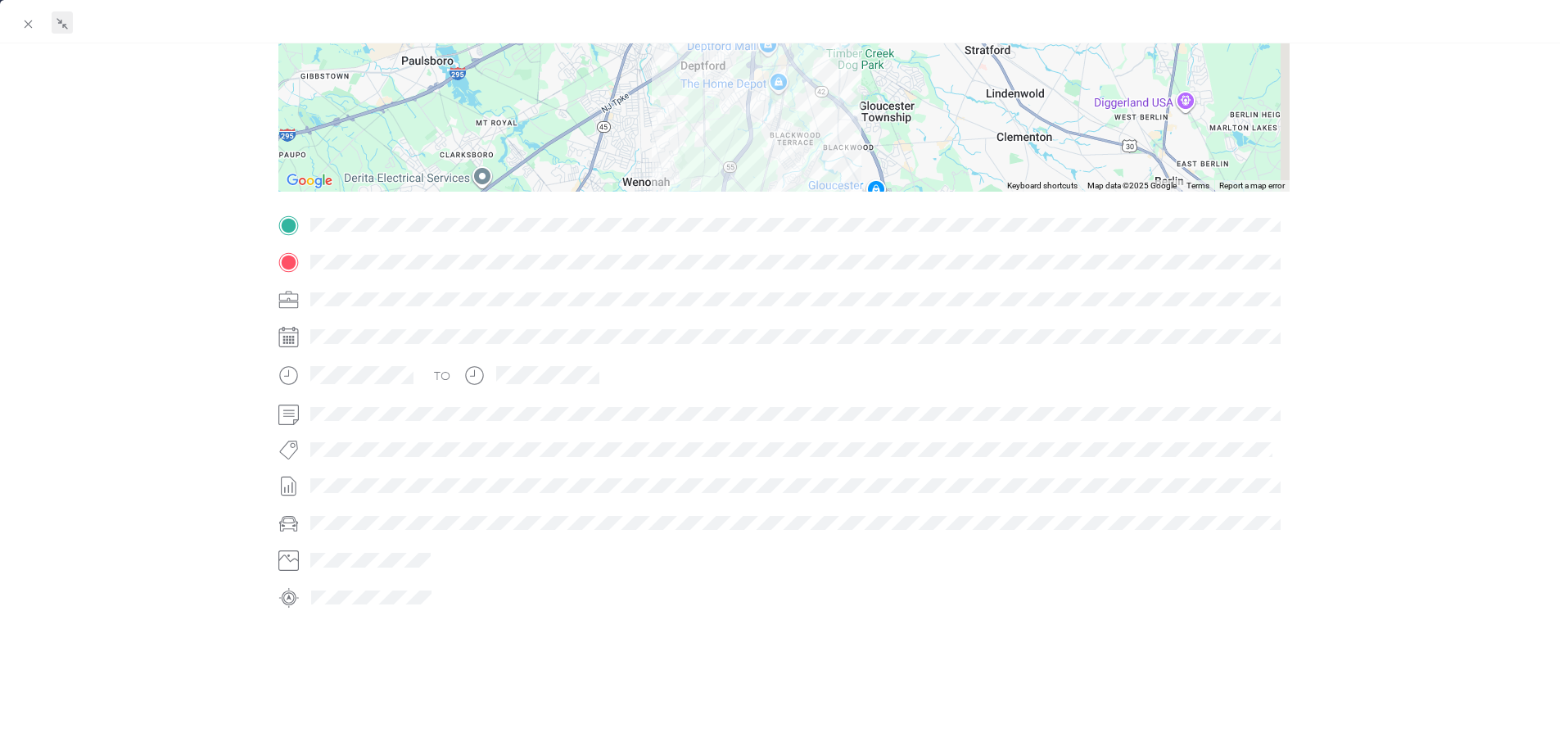
drag, startPoint x: 946, startPoint y: 99, endPoint x: 913, endPoint y: 135, distance: 48.8
click at [913, 135] on div at bounding box center [784, 90] width 1011 height 205
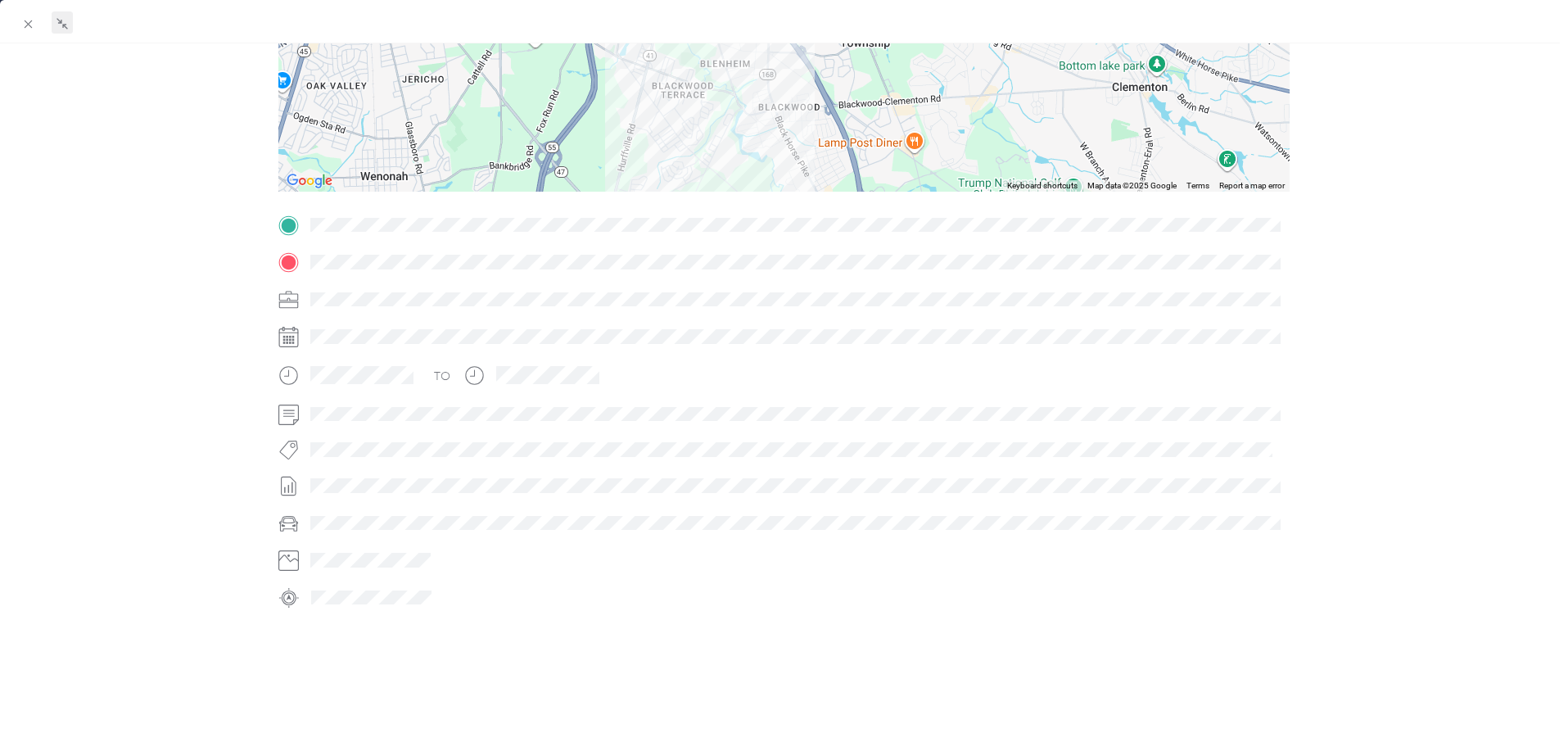
drag, startPoint x: 850, startPoint y: 178, endPoint x: 857, endPoint y: 125, distance: 53.5
click at [857, 125] on div at bounding box center [784, 90] width 1011 height 205
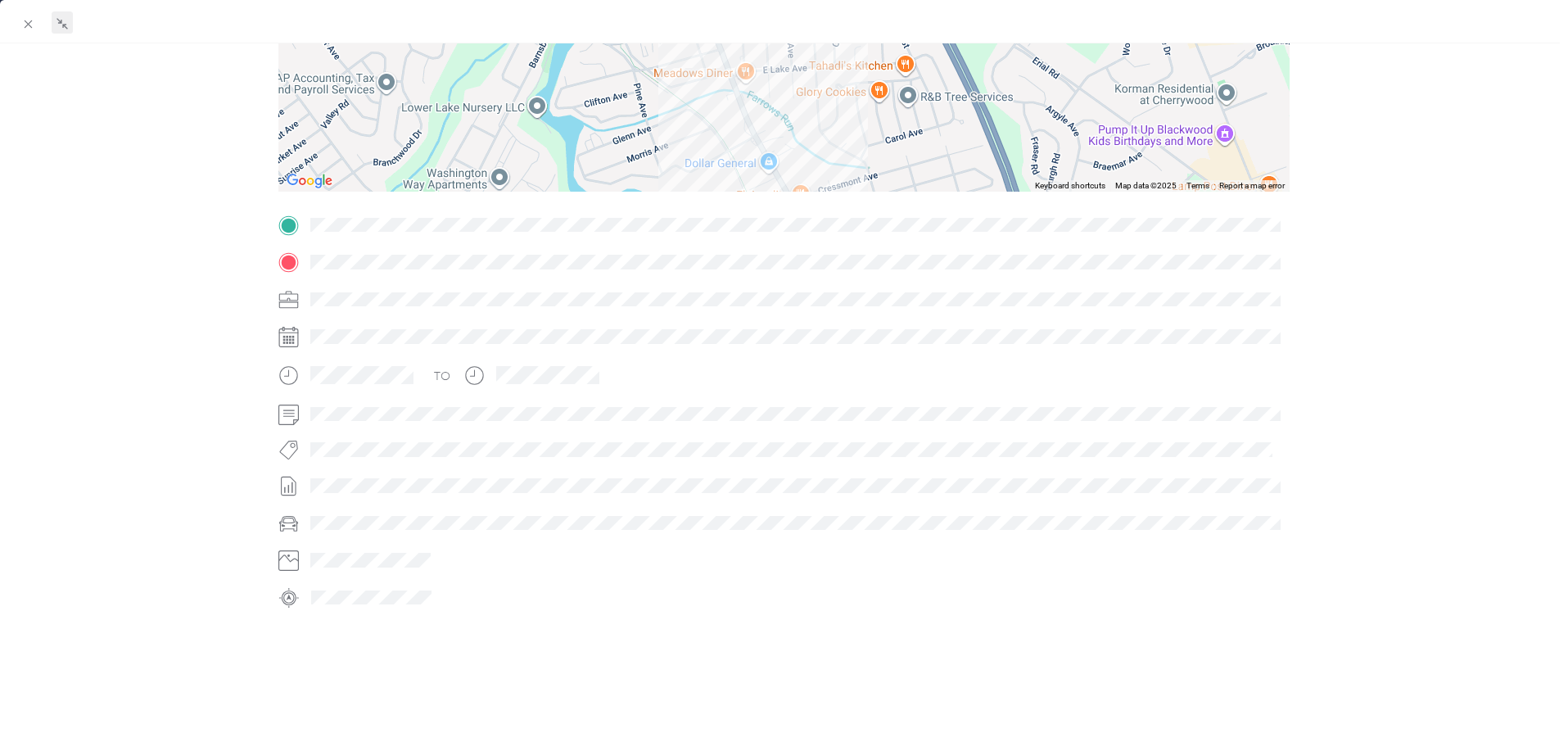
drag, startPoint x: 670, startPoint y: 130, endPoint x: 865, endPoint y: 138, distance: 195.2
click at [865, 138] on div at bounding box center [784, 90] width 1011 height 205
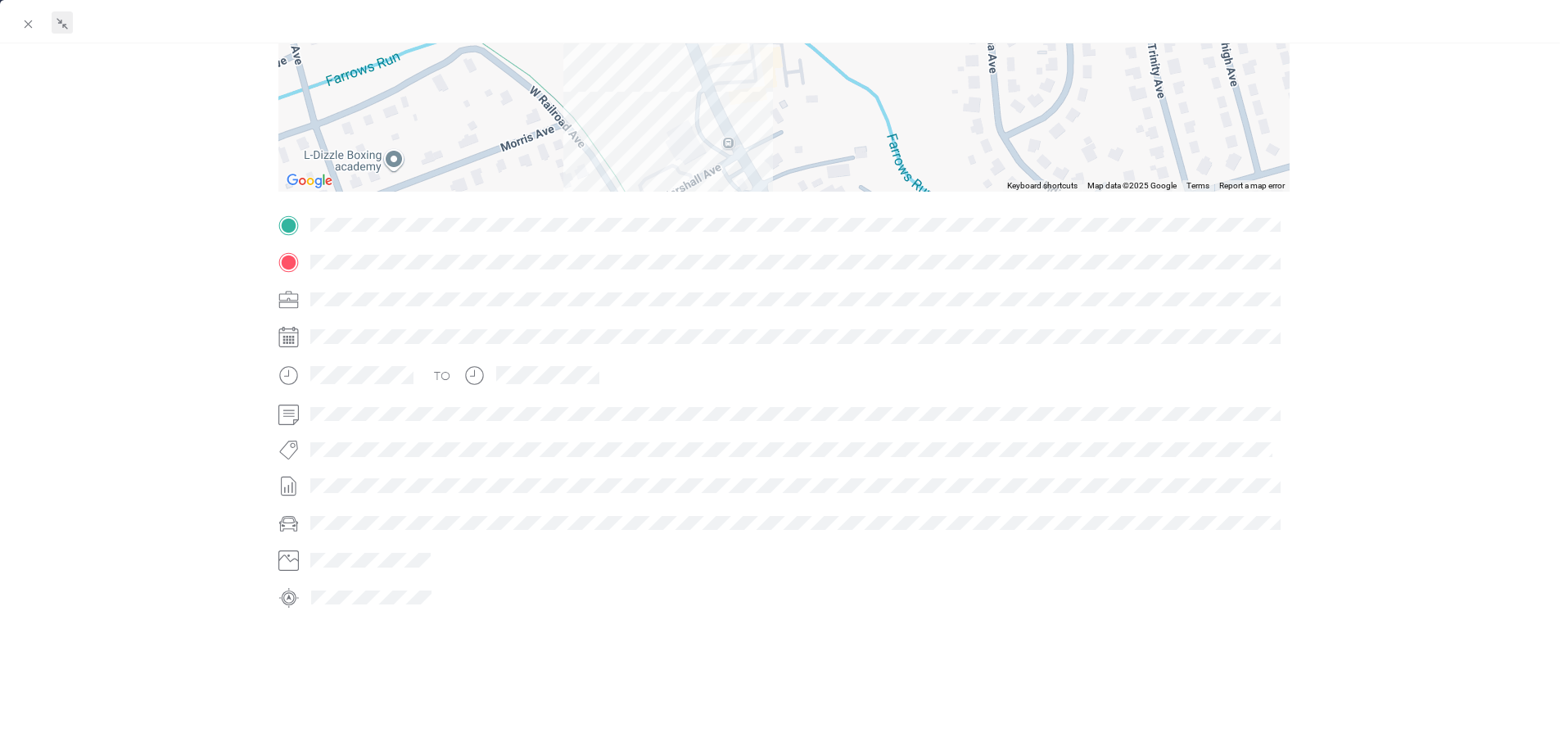
drag, startPoint x: 619, startPoint y: 126, endPoint x: 940, endPoint y: 162, distance: 323.0
click at [940, 162] on div at bounding box center [784, 90] width 1011 height 205
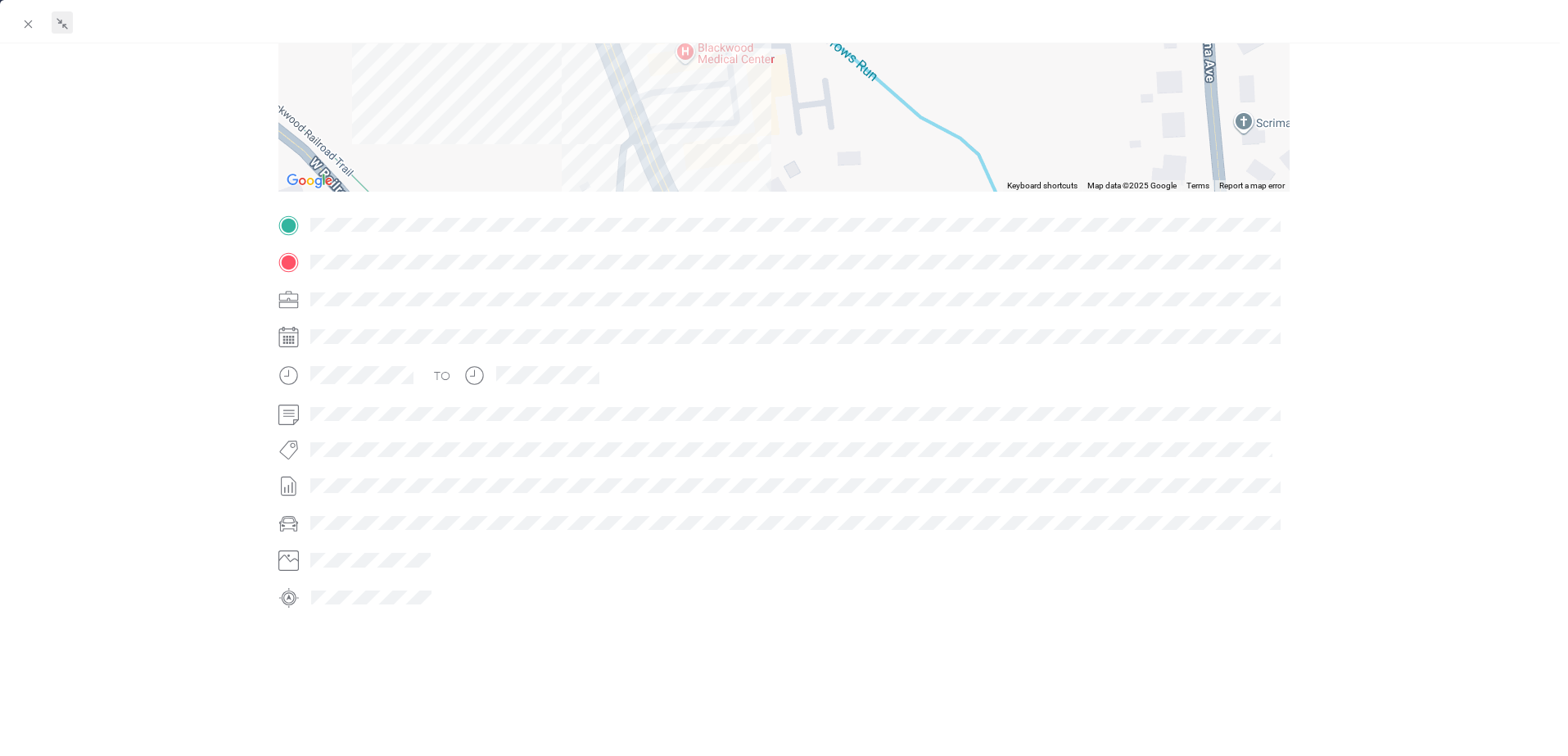
drag, startPoint x: 653, startPoint y: 84, endPoint x: 774, endPoint y: 198, distance: 166.2
click at [774, 198] on div "BACK [PERSON_NAME] [PERSON_NAME] Trips Trip details Trip details This trip cann…" at bounding box center [784, 378] width 1568 height 756
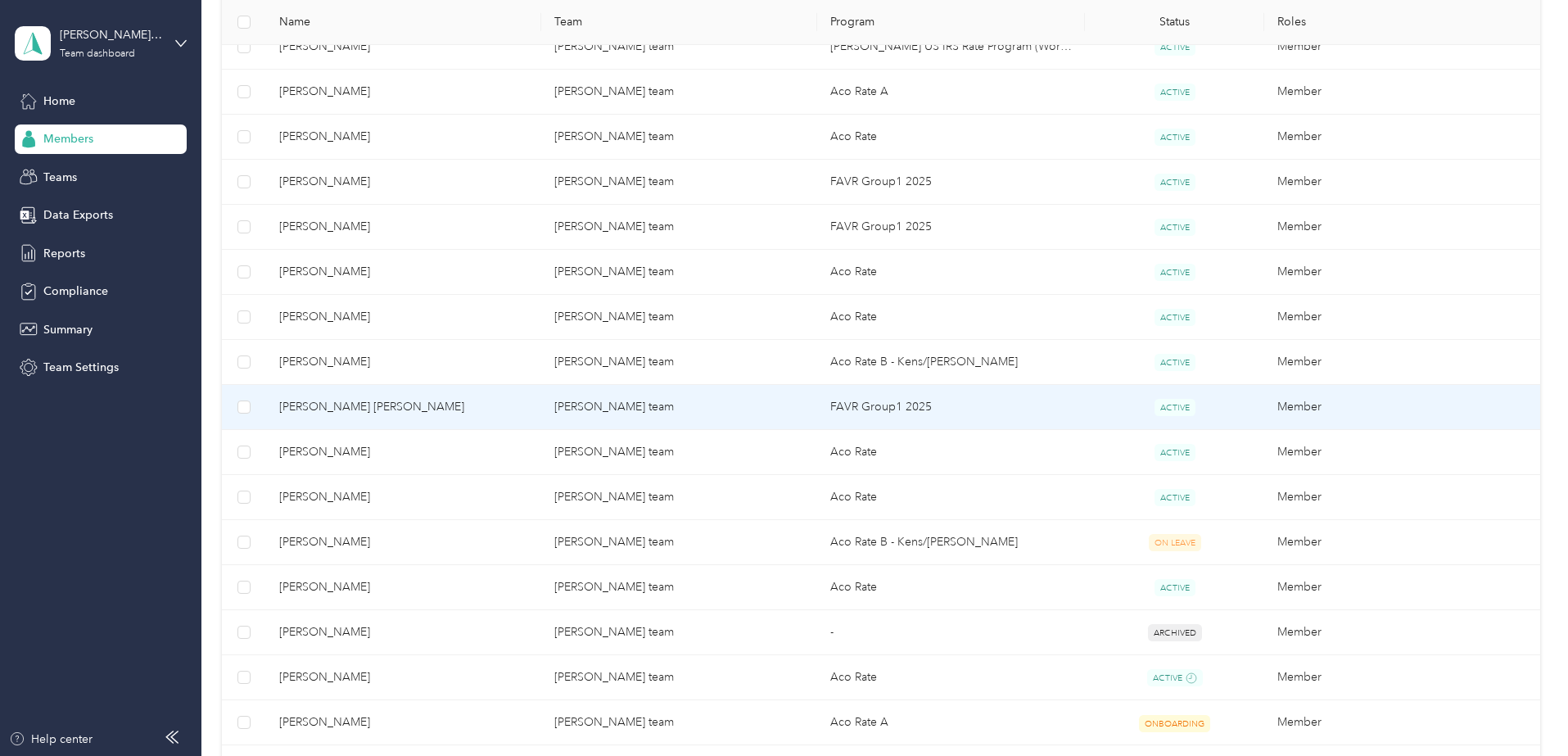
click at [498, 411] on span "[PERSON_NAME] [PERSON_NAME]" at bounding box center [404, 407] width 249 height 18
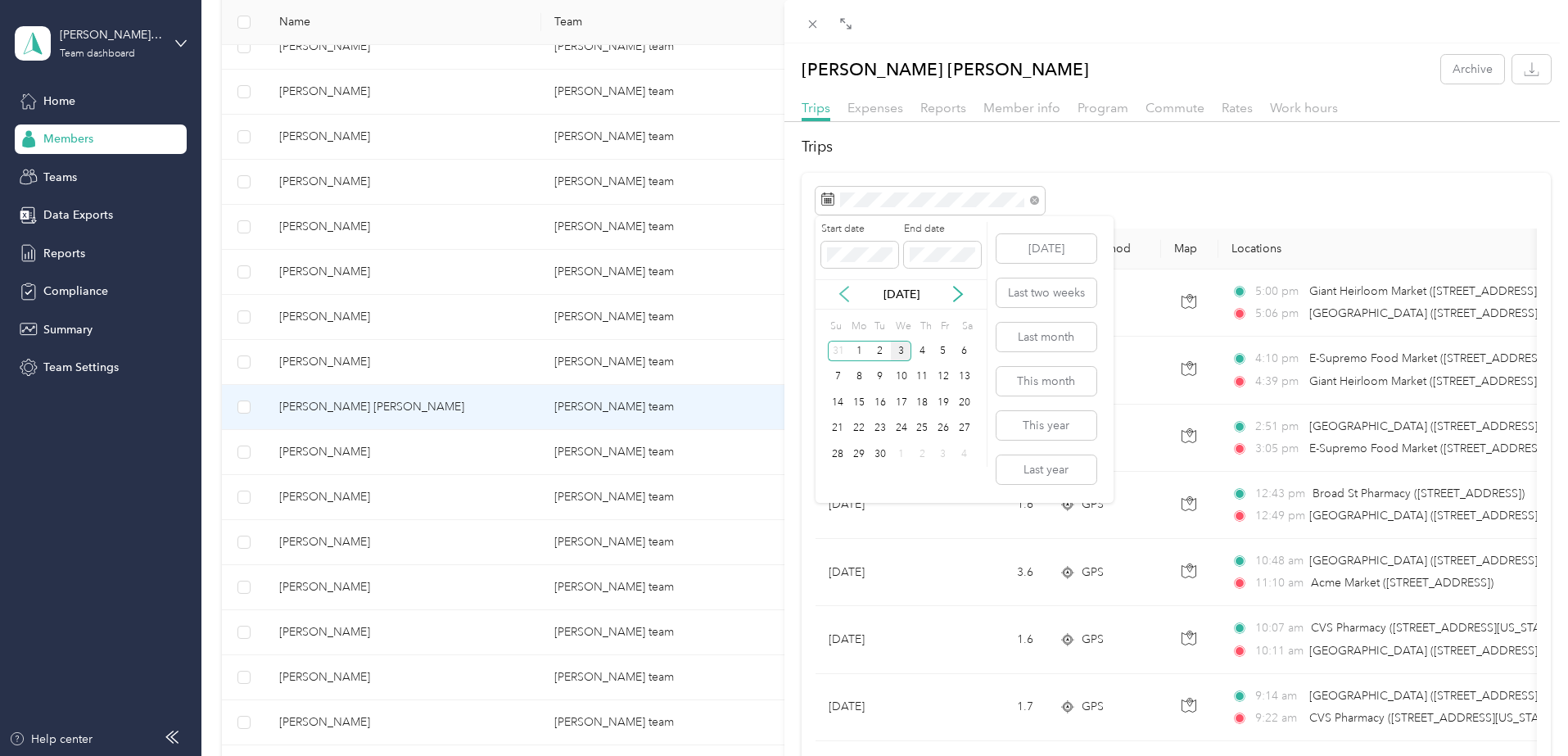
click at [839, 295] on icon at bounding box center [844, 294] width 17 height 17
click at [943, 454] on div "29" at bounding box center [943, 454] width 21 height 20
click at [941, 462] on div "29" at bounding box center [943, 454] width 21 height 20
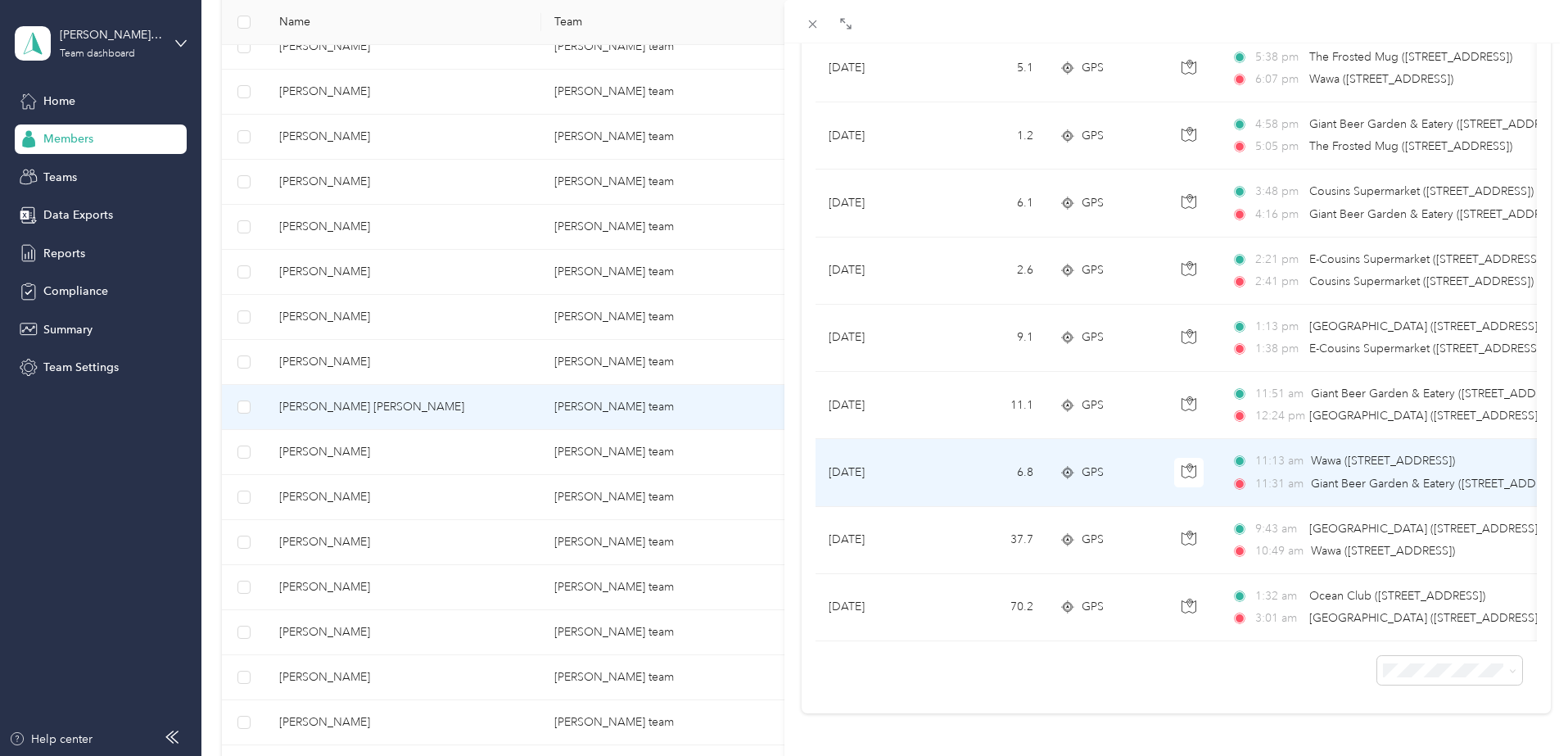
scroll to position [445, 0]
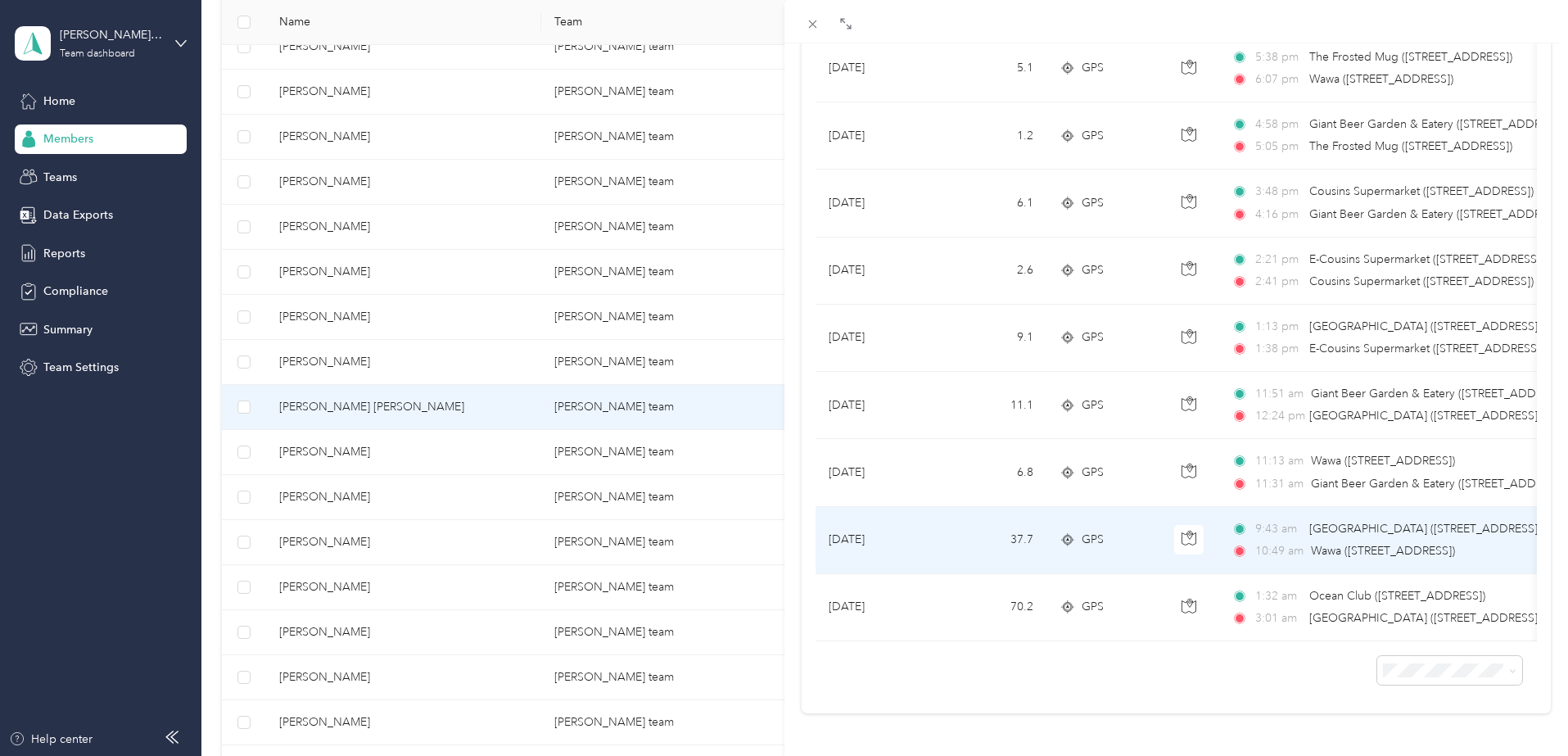
click at [1068, 534] on icon at bounding box center [1068, 540] width 17 height 13
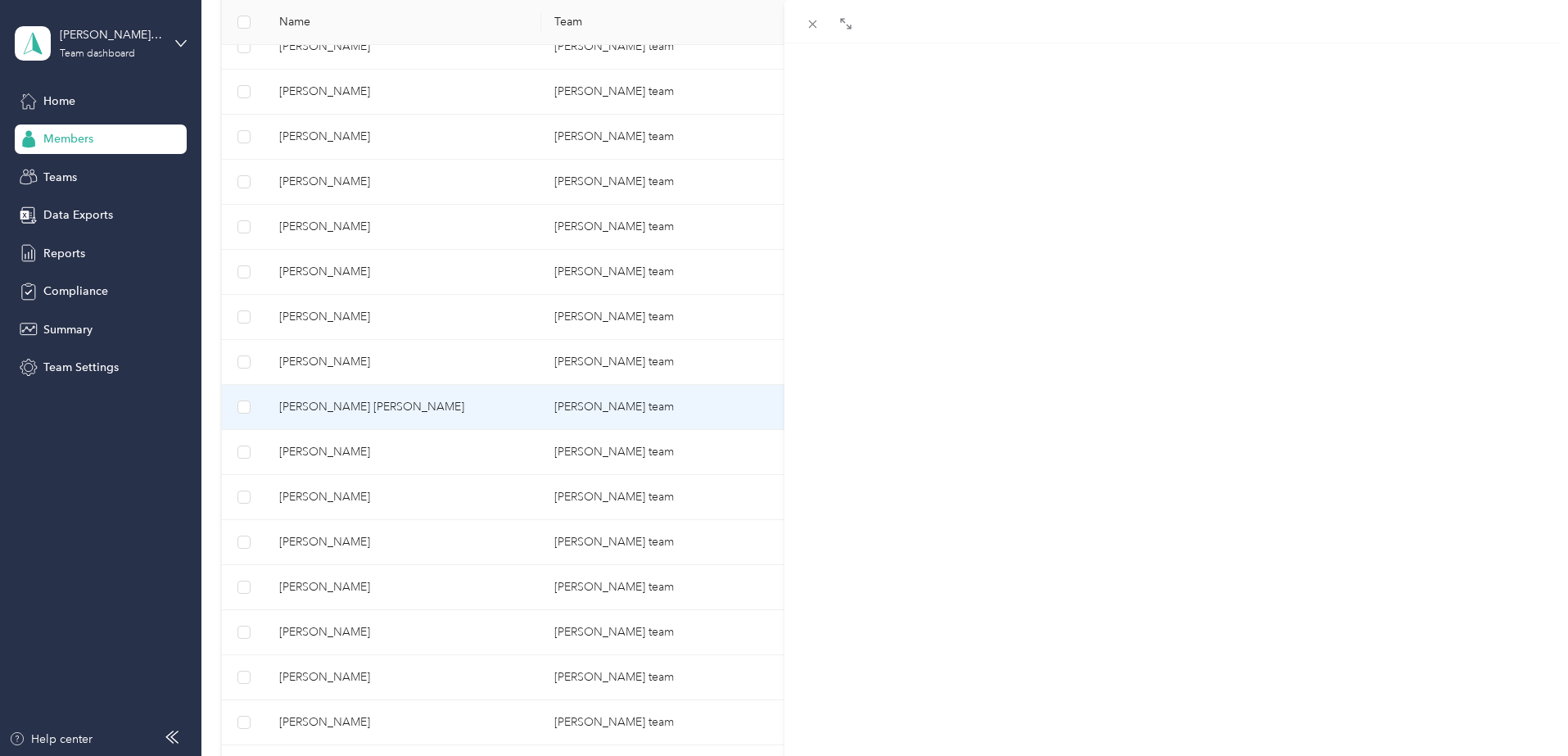
scroll to position [181, 0]
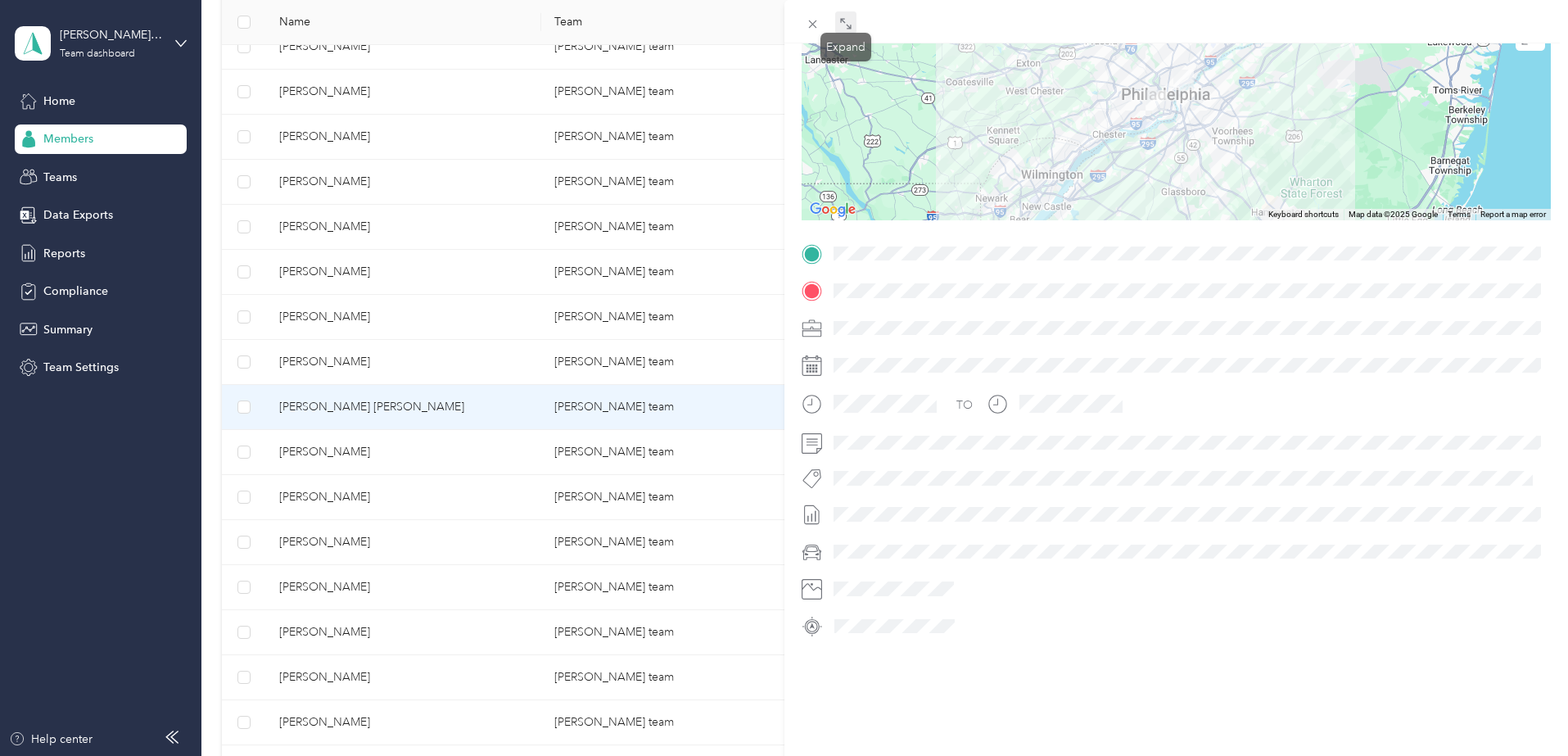
click at [844, 28] on icon at bounding box center [846, 24] width 13 height 13
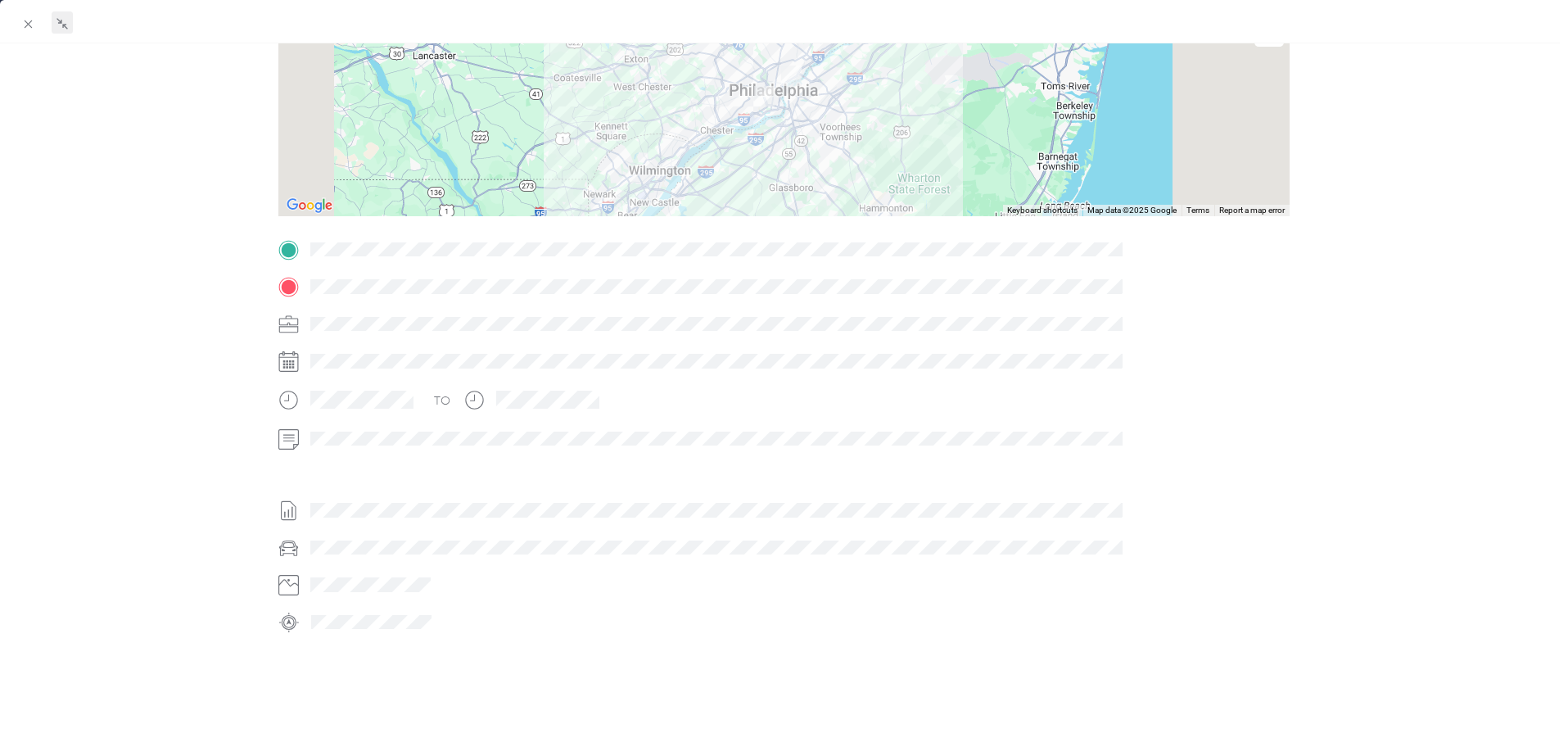
scroll to position [210, 0]
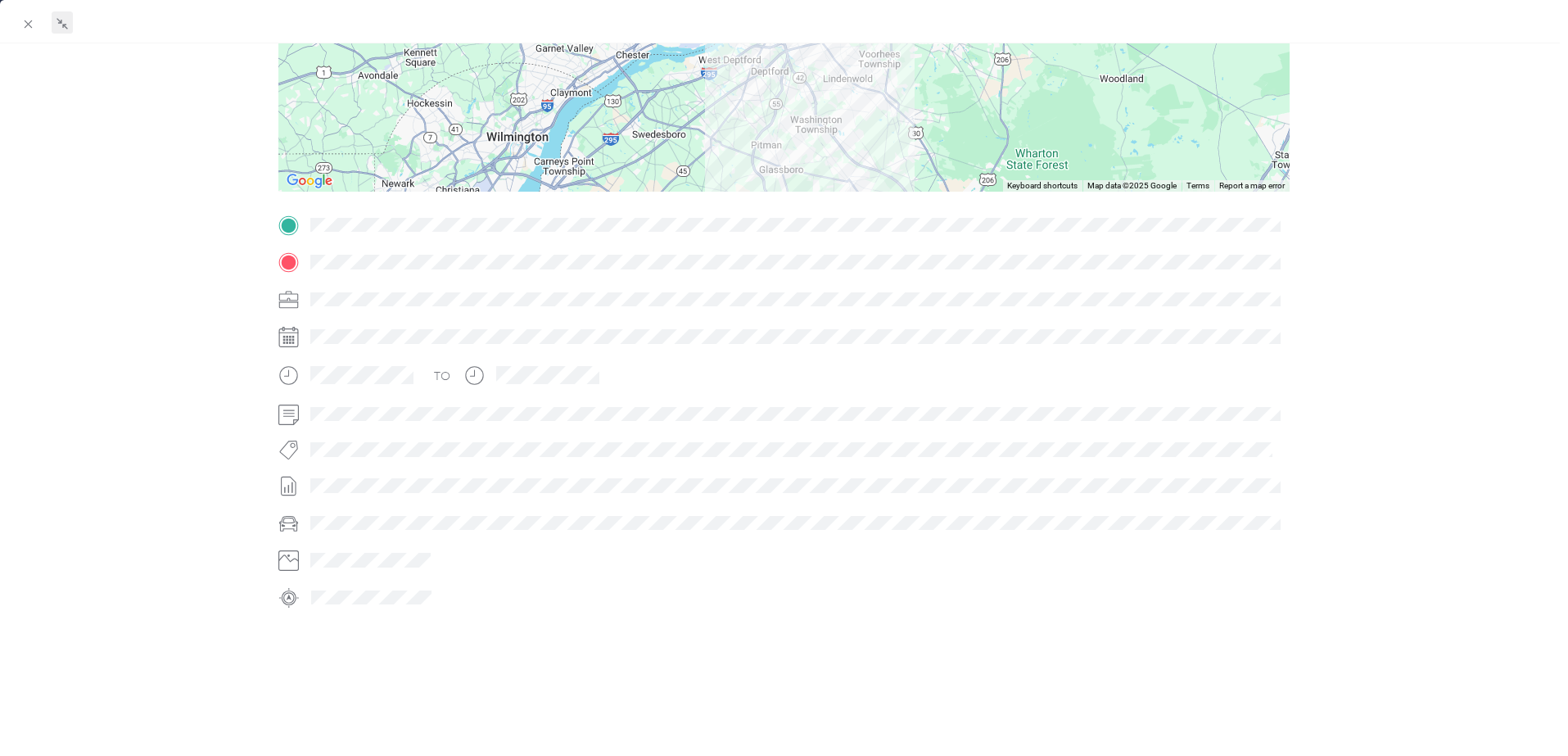
drag, startPoint x: 772, startPoint y: 107, endPoint x: 753, endPoint y: 134, distance: 33.0
click at [753, 134] on div at bounding box center [784, 90] width 1011 height 205
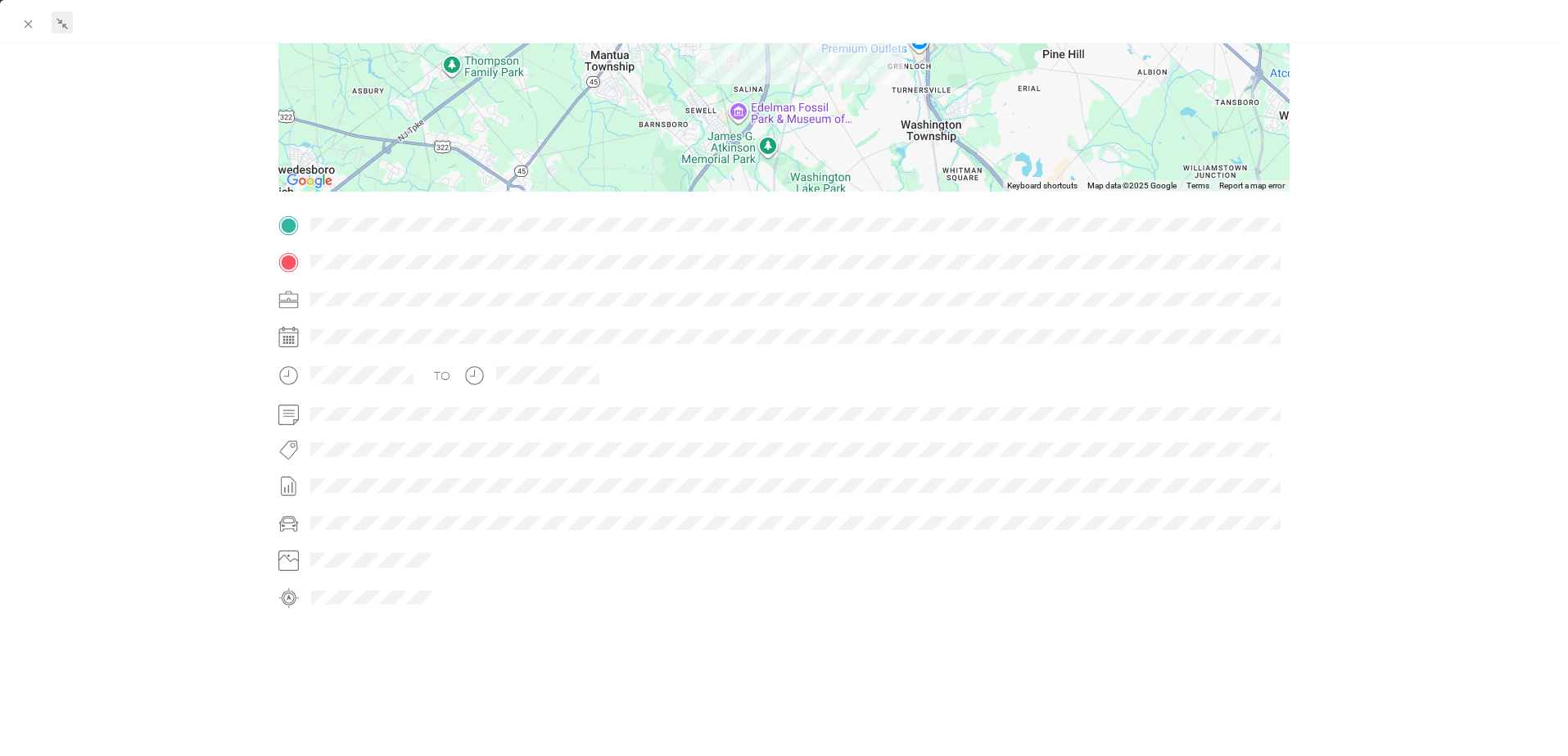
drag, startPoint x: 782, startPoint y: 69, endPoint x: 724, endPoint y: 152, distance: 101.3
click at [724, 152] on div "BACK [PERSON_NAME] [PERSON_NAME] Trips Trip details Trip details This trip cann…" at bounding box center [784, 378] width 1568 height 756
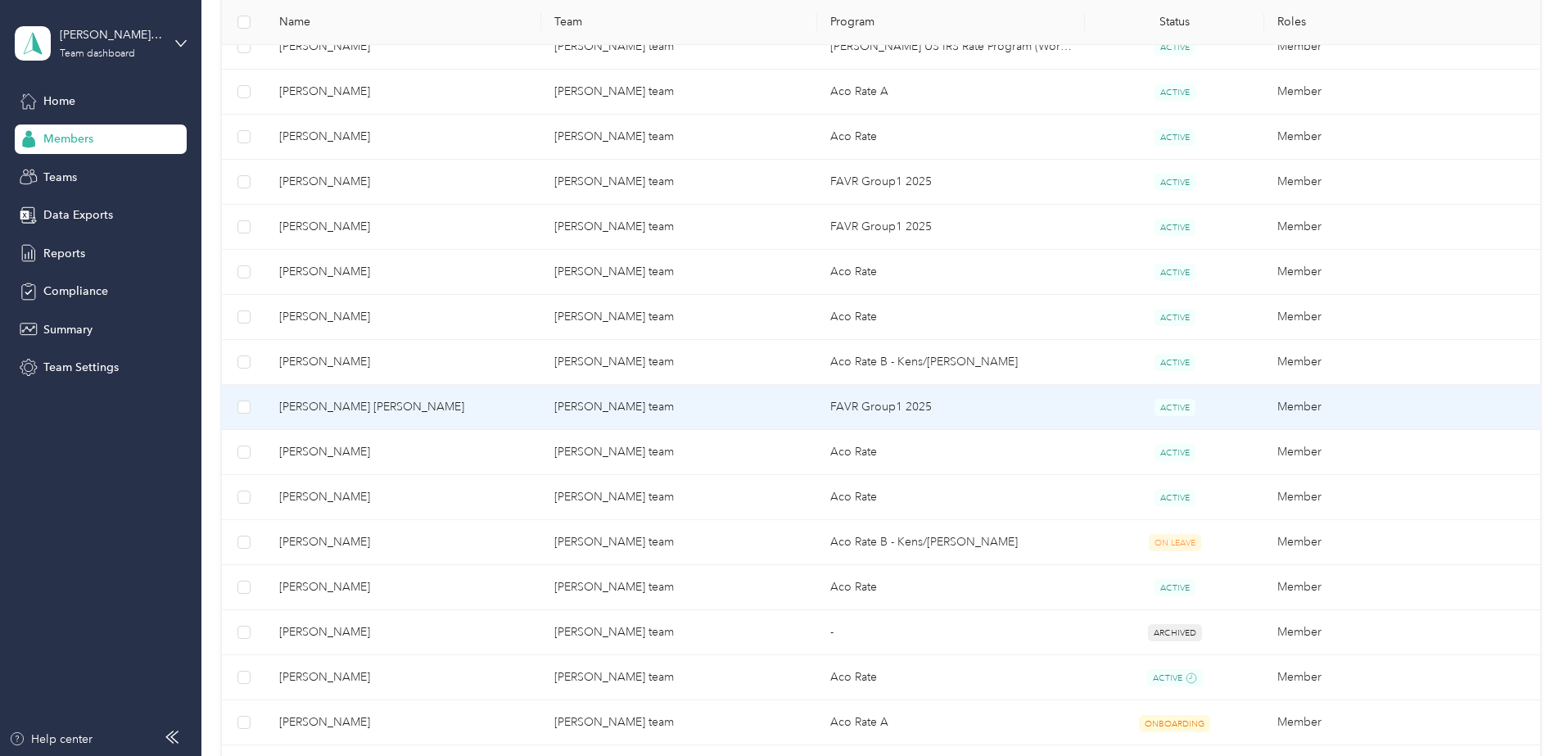
click at [468, 414] on span "[PERSON_NAME] [PERSON_NAME]" at bounding box center [404, 407] width 249 height 18
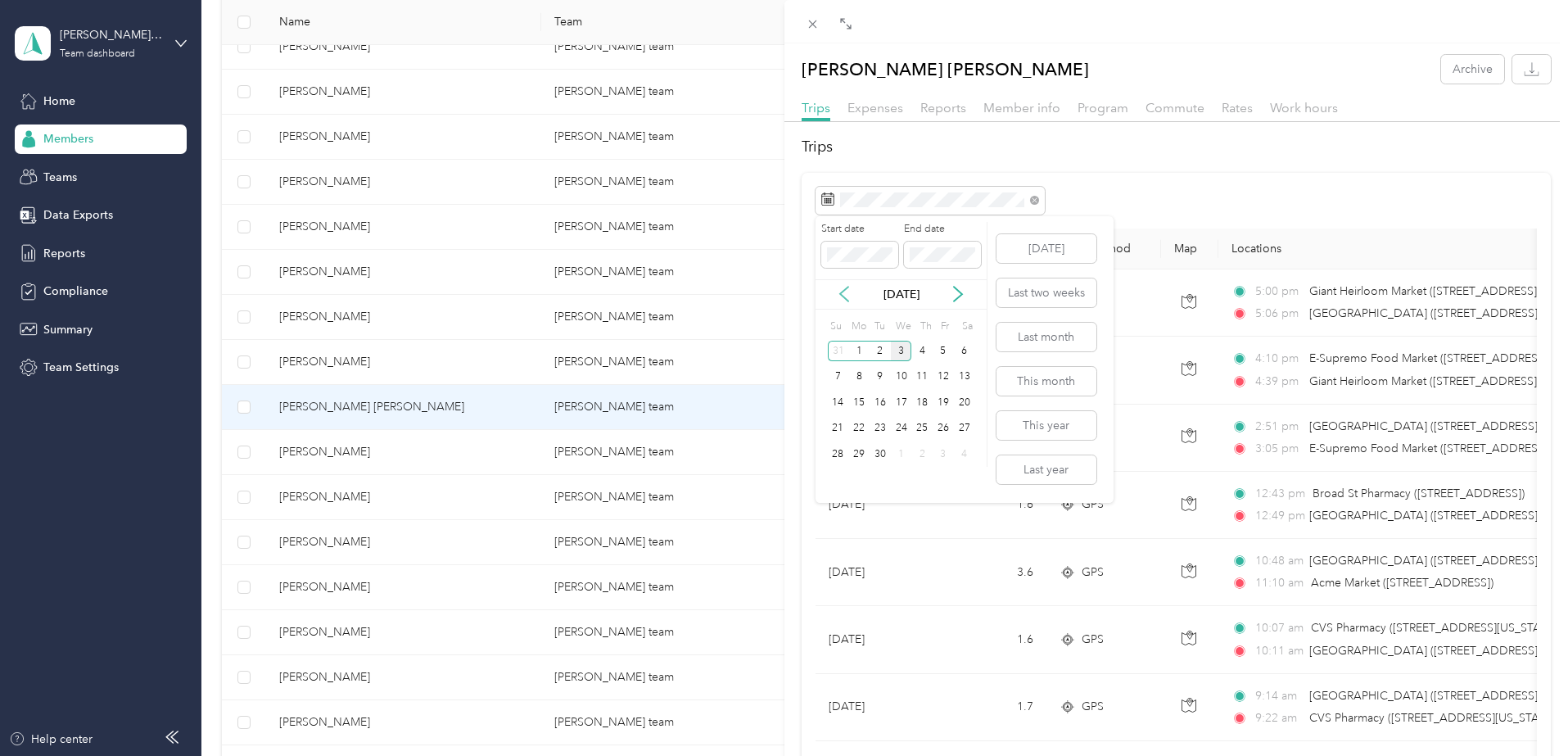
click at [840, 299] on icon at bounding box center [844, 294] width 17 height 17
click at [947, 457] on div "29" at bounding box center [943, 454] width 21 height 20
click at [950, 455] on div "29" at bounding box center [943, 454] width 21 height 20
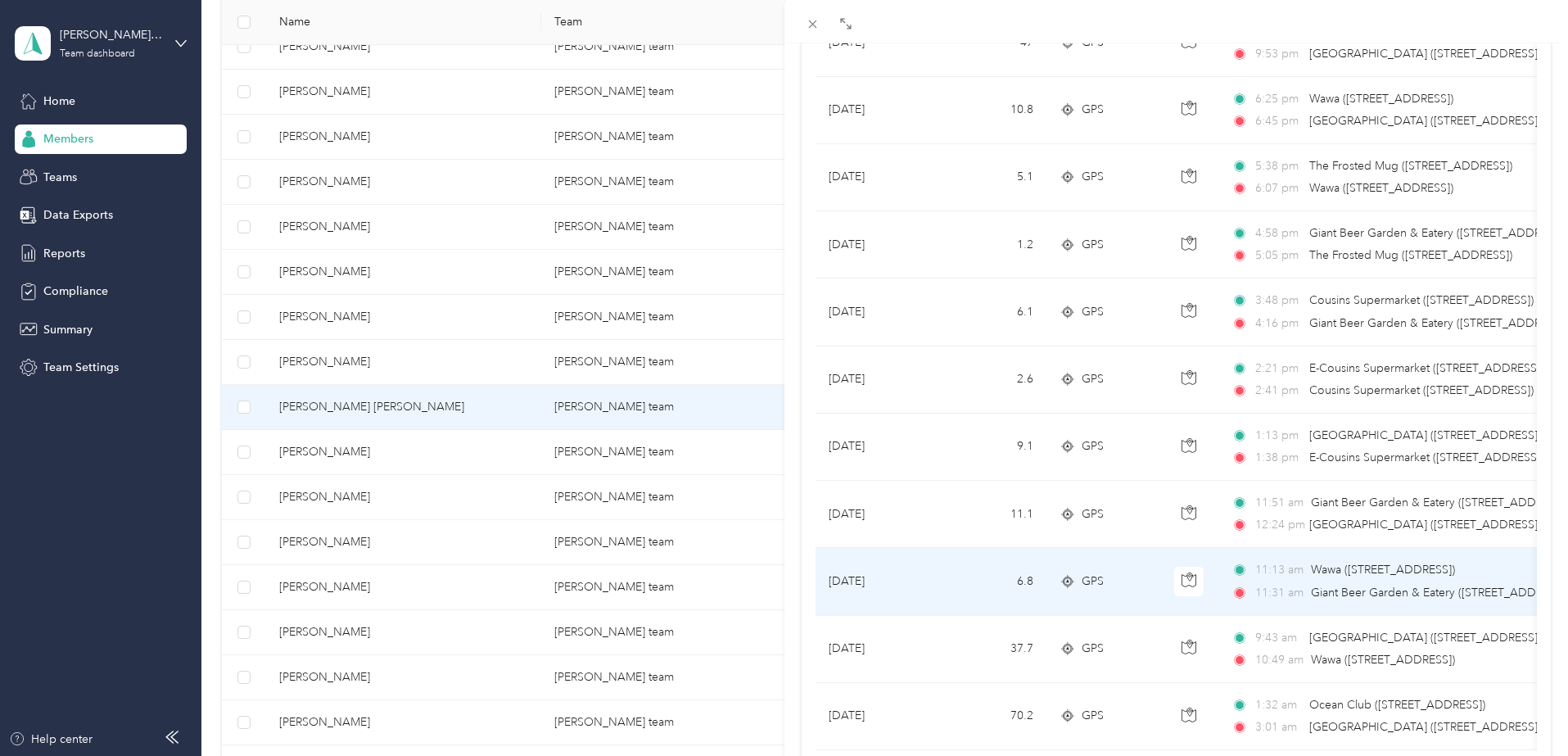
scroll to position [410, 0]
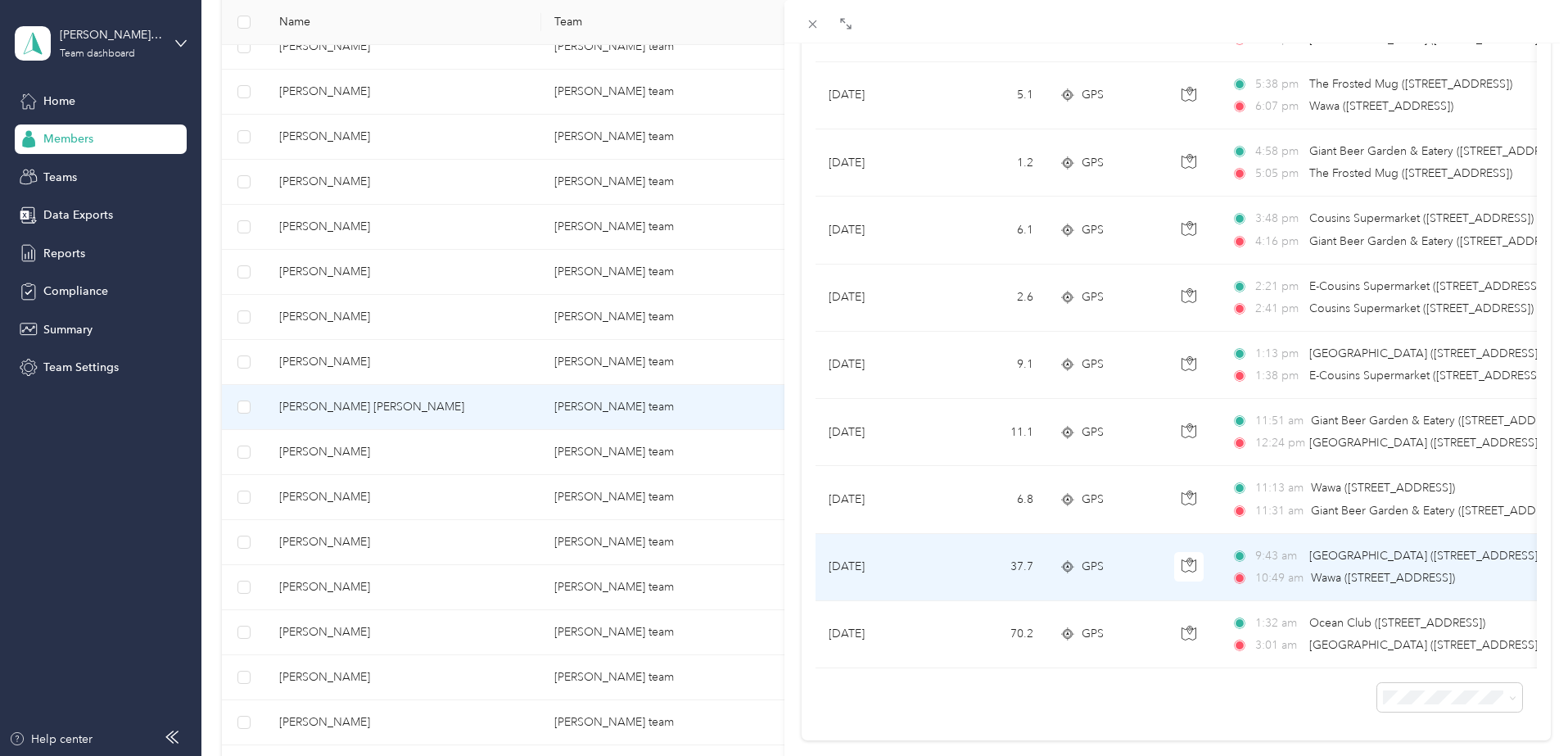
click at [1071, 568] on icon at bounding box center [1068, 567] width 17 height 13
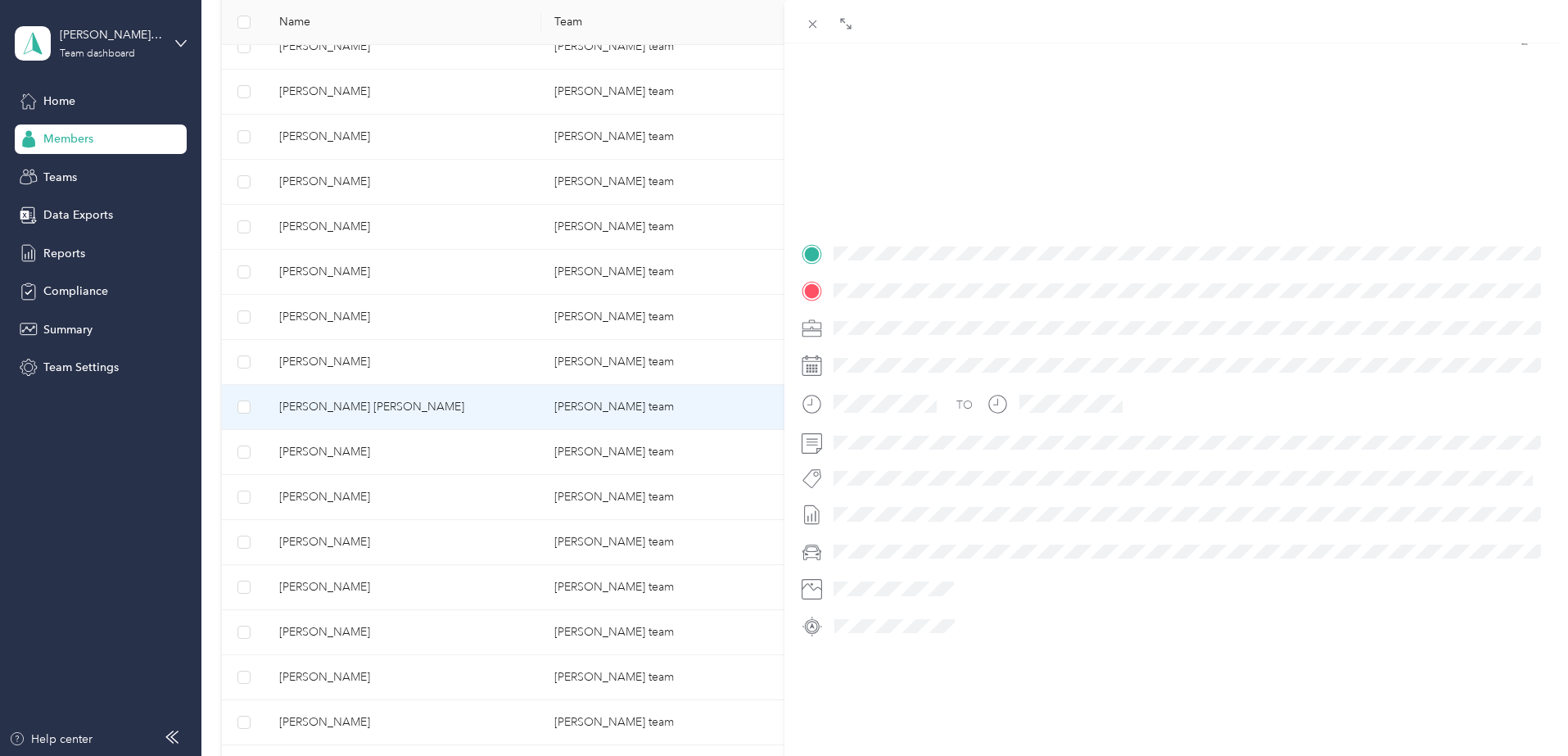
scroll to position [181, 0]
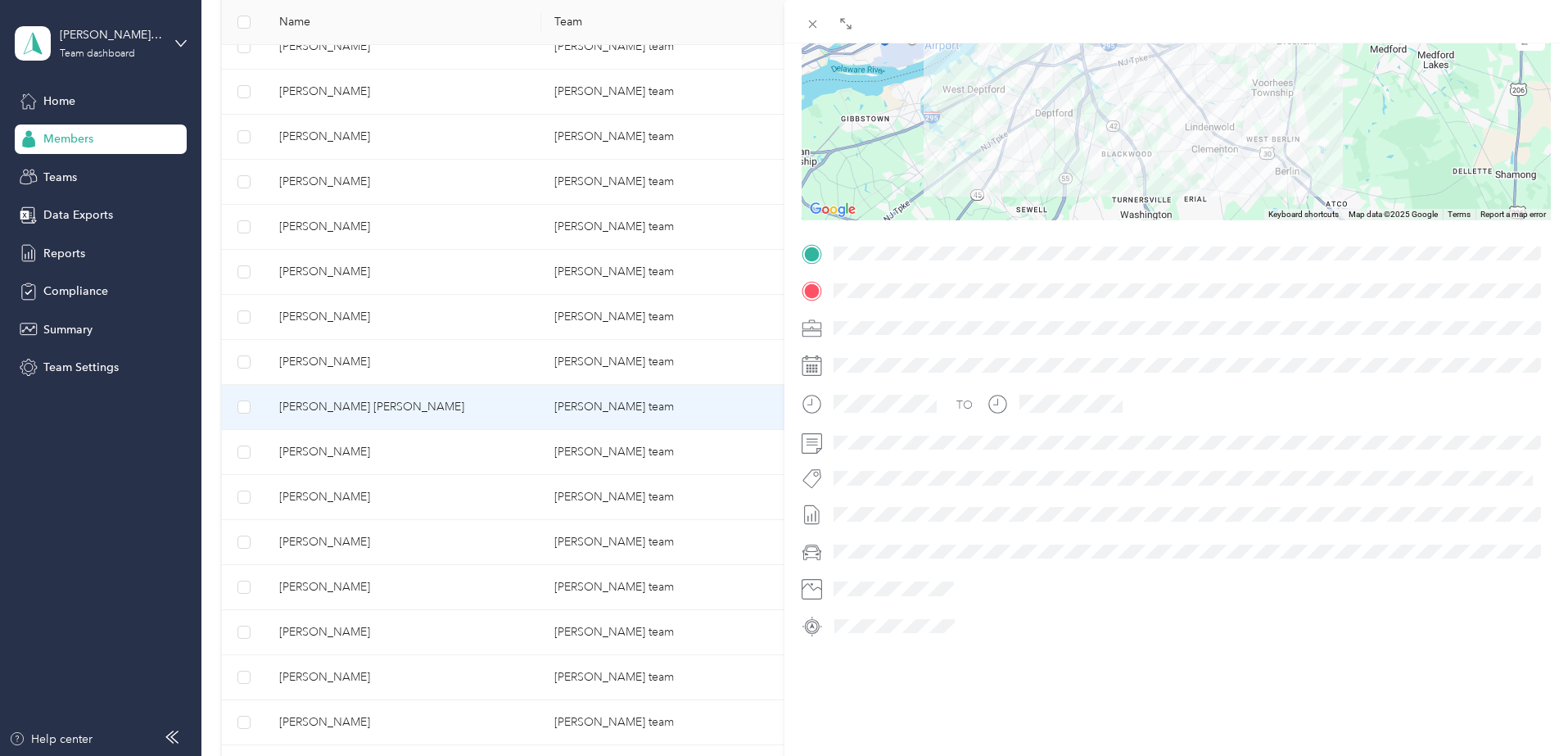
drag, startPoint x: 1366, startPoint y: 136, endPoint x: 987, endPoint y: 119, distance: 379.4
click at [987, 119] on div at bounding box center [1177, 118] width 750 height 205
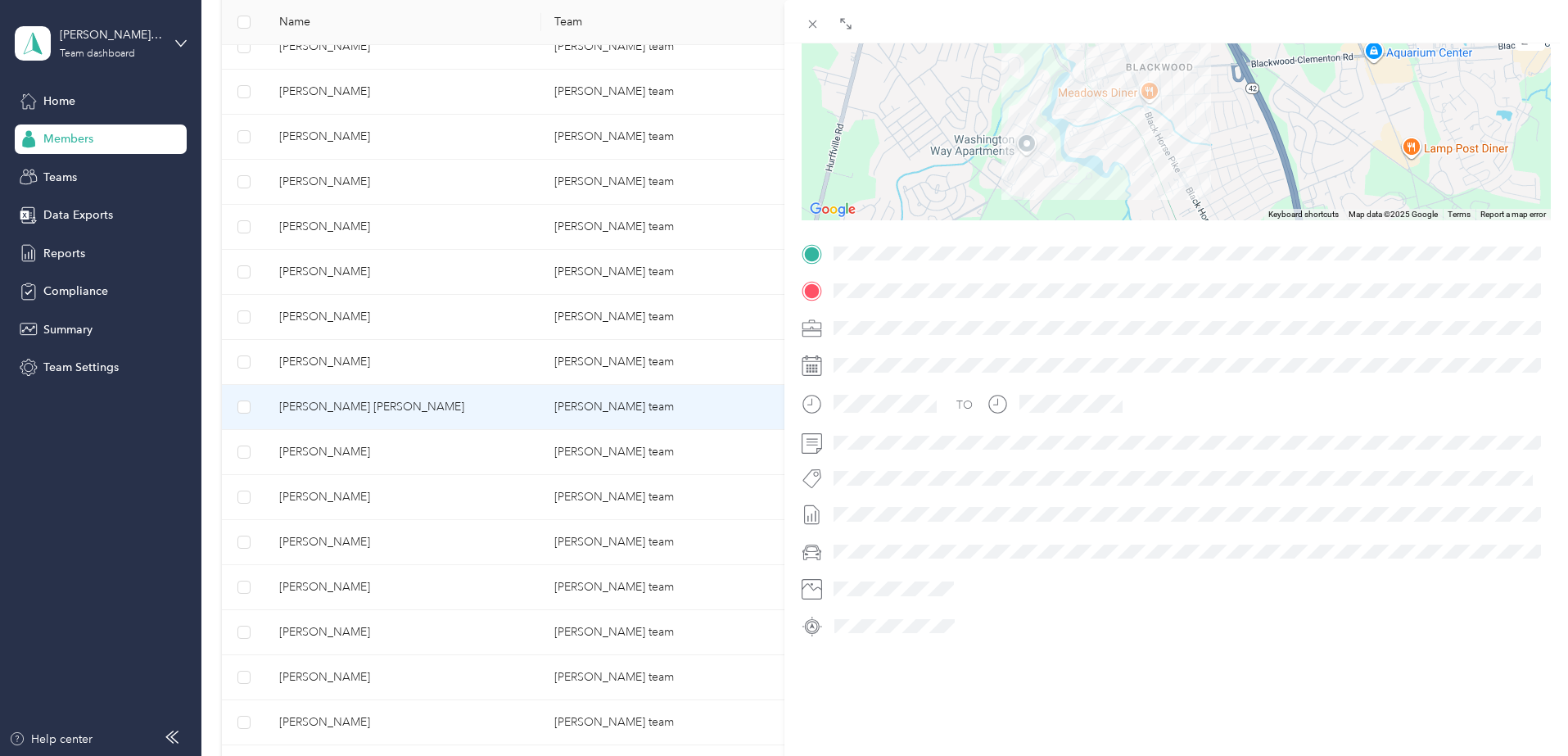
drag, startPoint x: 1321, startPoint y: 114, endPoint x: 920, endPoint y: 125, distance: 401.2
click at [920, 125] on div at bounding box center [1177, 118] width 750 height 205
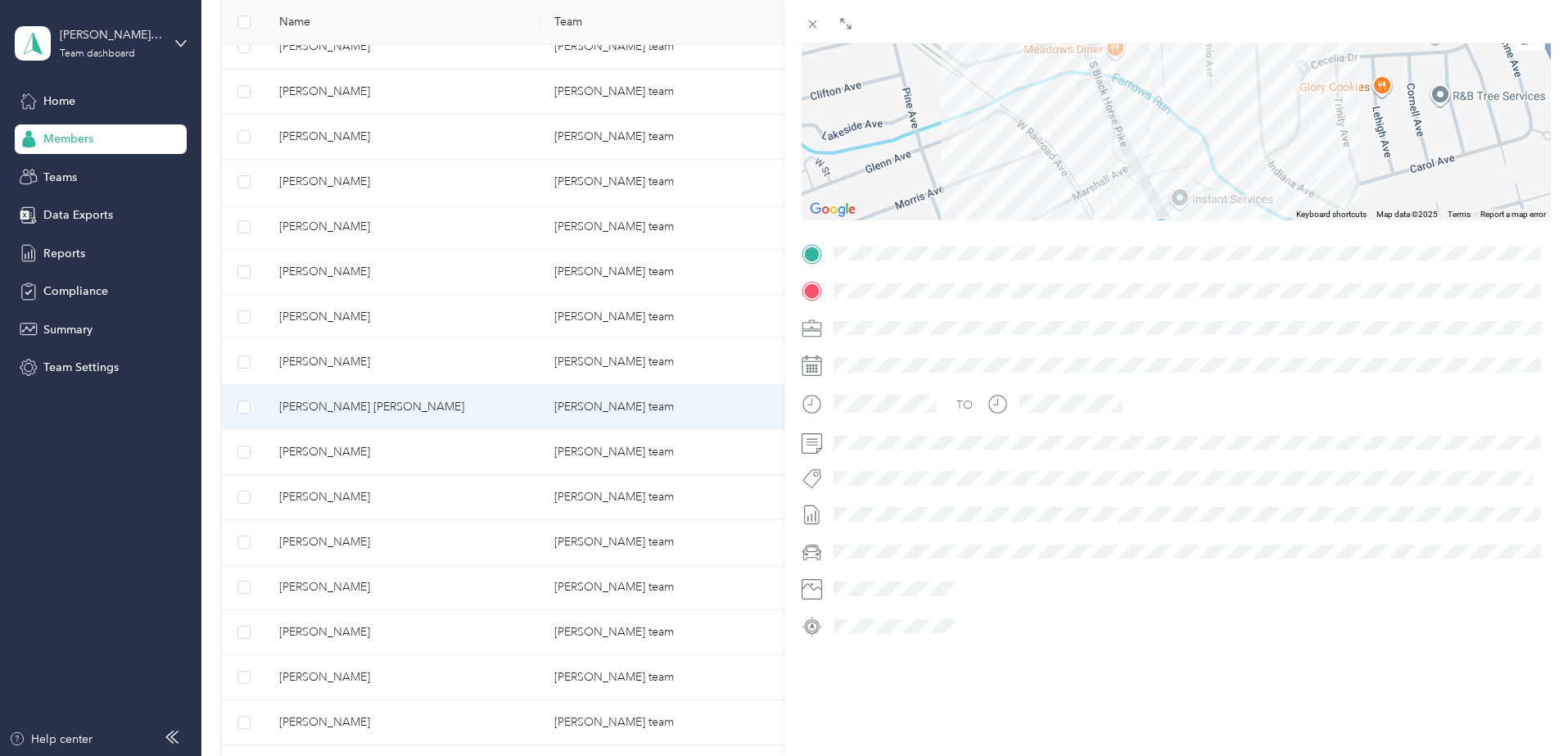
drag, startPoint x: 1296, startPoint y: 113, endPoint x: 1060, endPoint y: 142, distance: 237.8
click at [1049, 146] on div at bounding box center [1177, 118] width 750 height 205
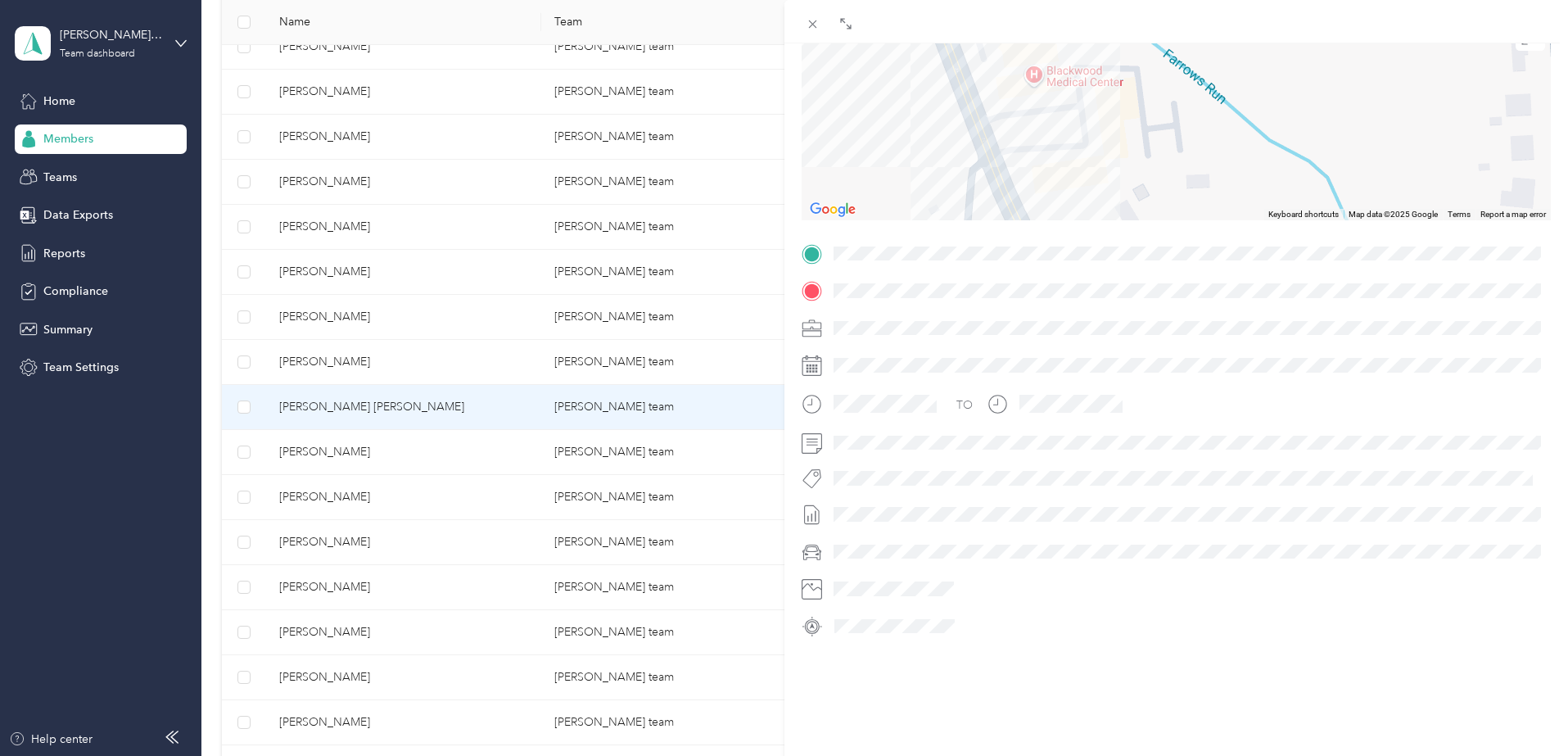
drag, startPoint x: 1109, startPoint y: 119, endPoint x: 1004, endPoint y: 150, distance: 109.5
click at [887, 167] on div at bounding box center [1177, 118] width 750 height 205
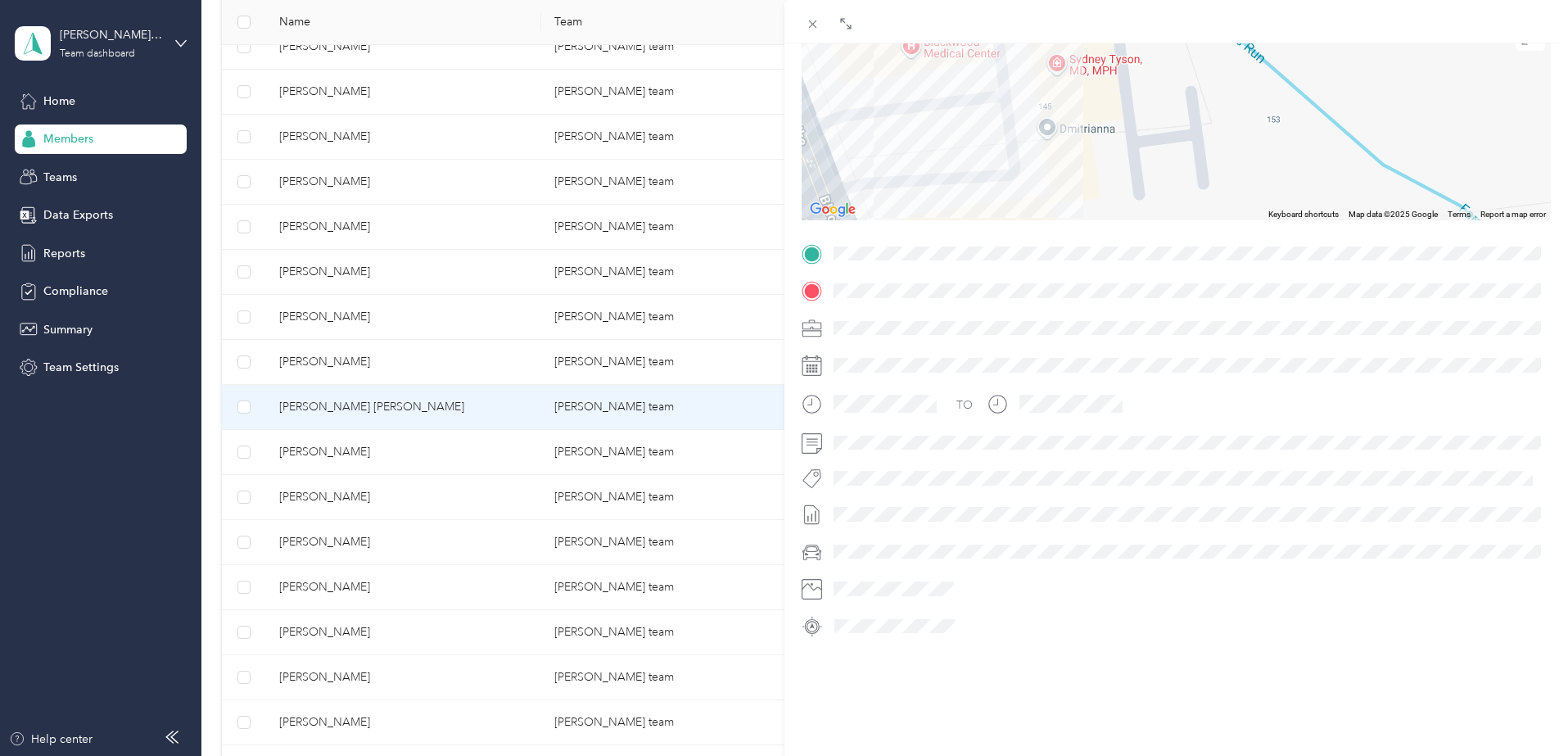
drag, startPoint x: 1031, startPoint y: 181, endPoint x: 1039, endPoint y: 190, distance: 12.0
click at [1039, 190] on div at bounding box center [1177, 118] width 750 height 205
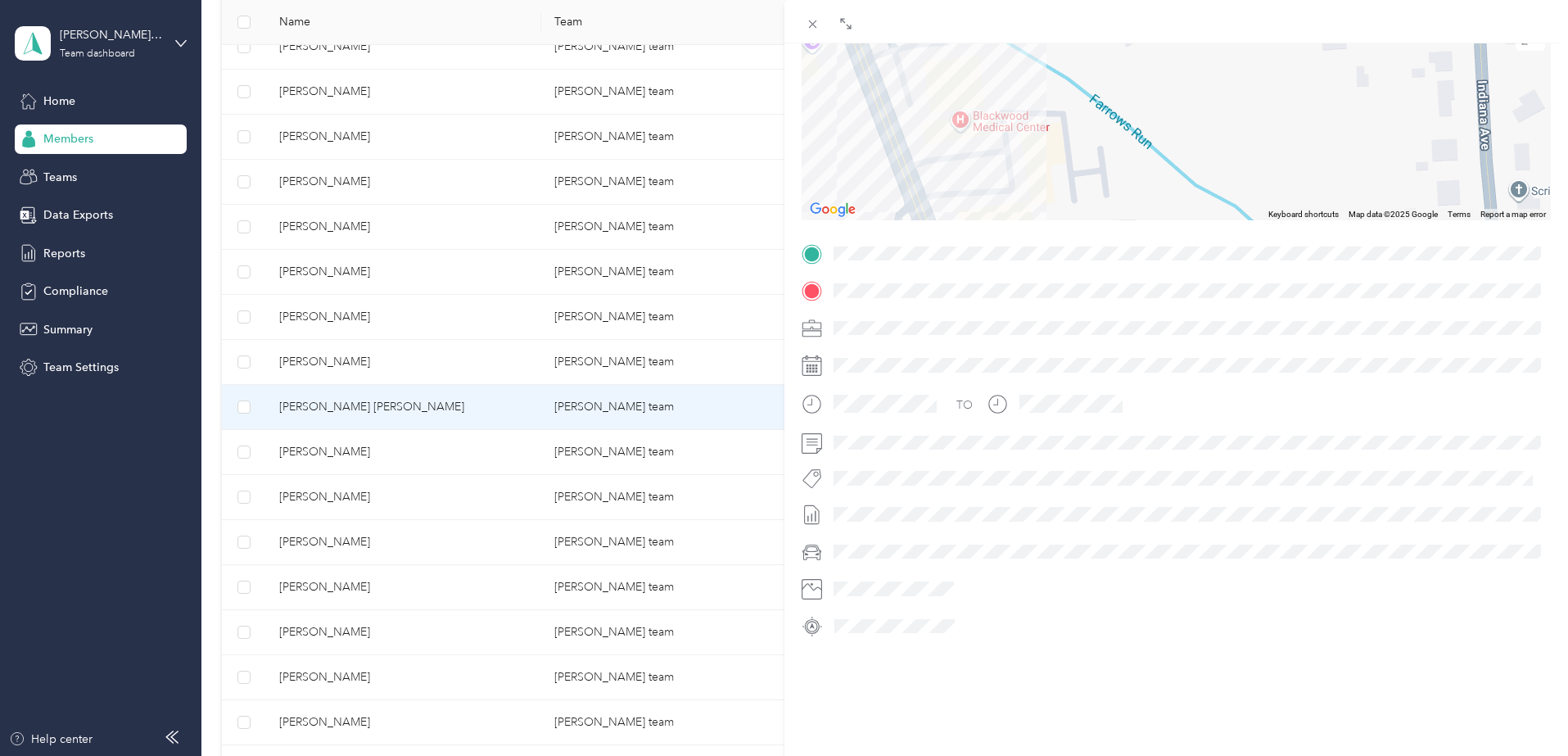
drag, startPoint x: 1028, startPoint y: 83, endPoint x: 1057, endPoint y: 162, distance: 84.2
click at [1057, 162] on div at bounding box center [1177, 118] width 750 height 205
click at [853, 208] on img "Open this area in Google Maps (opens a new window)" at bounding box center [832, 210] width 54 height 21
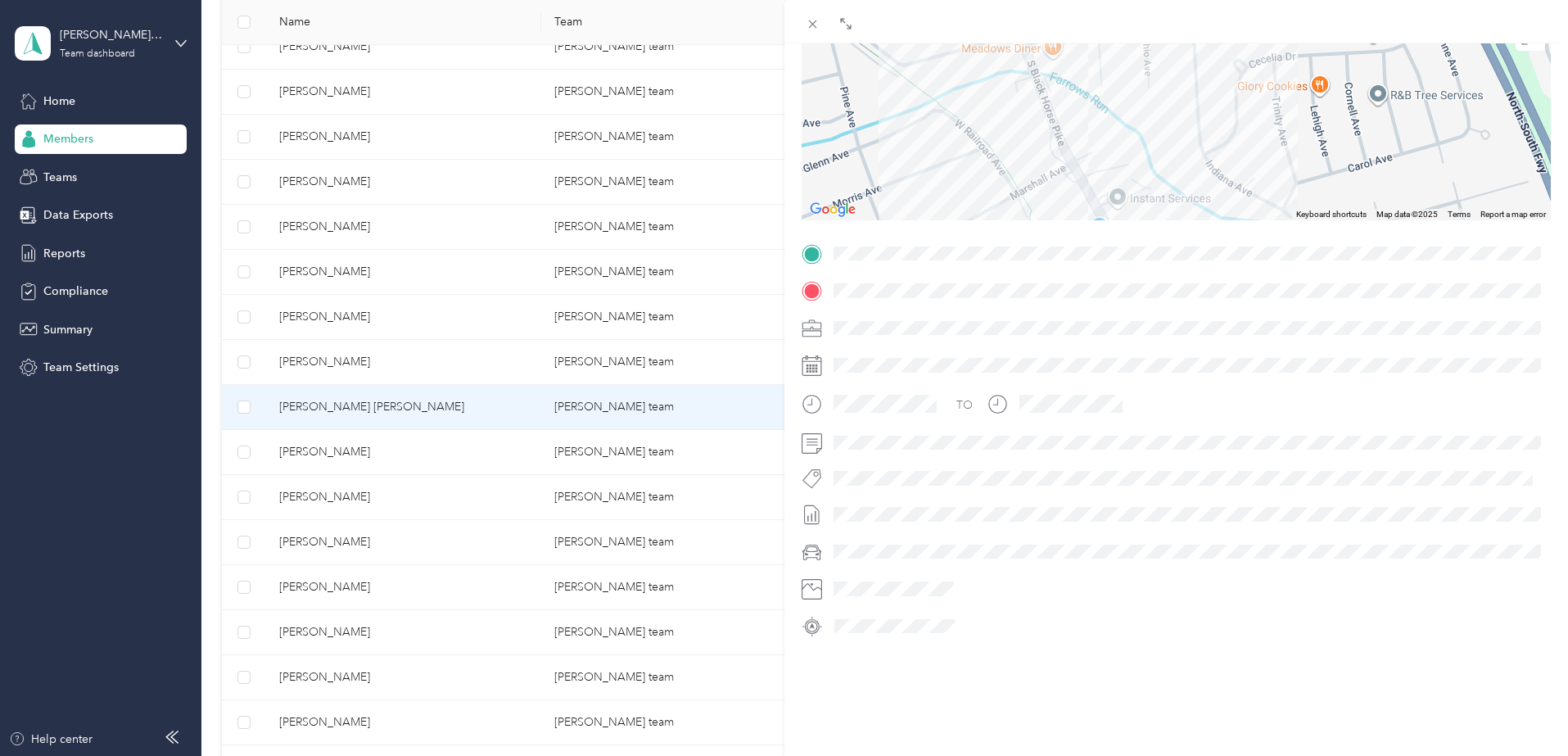
click at [1078, 115] on div at bounding box center [1177, 118] width 750 height 205
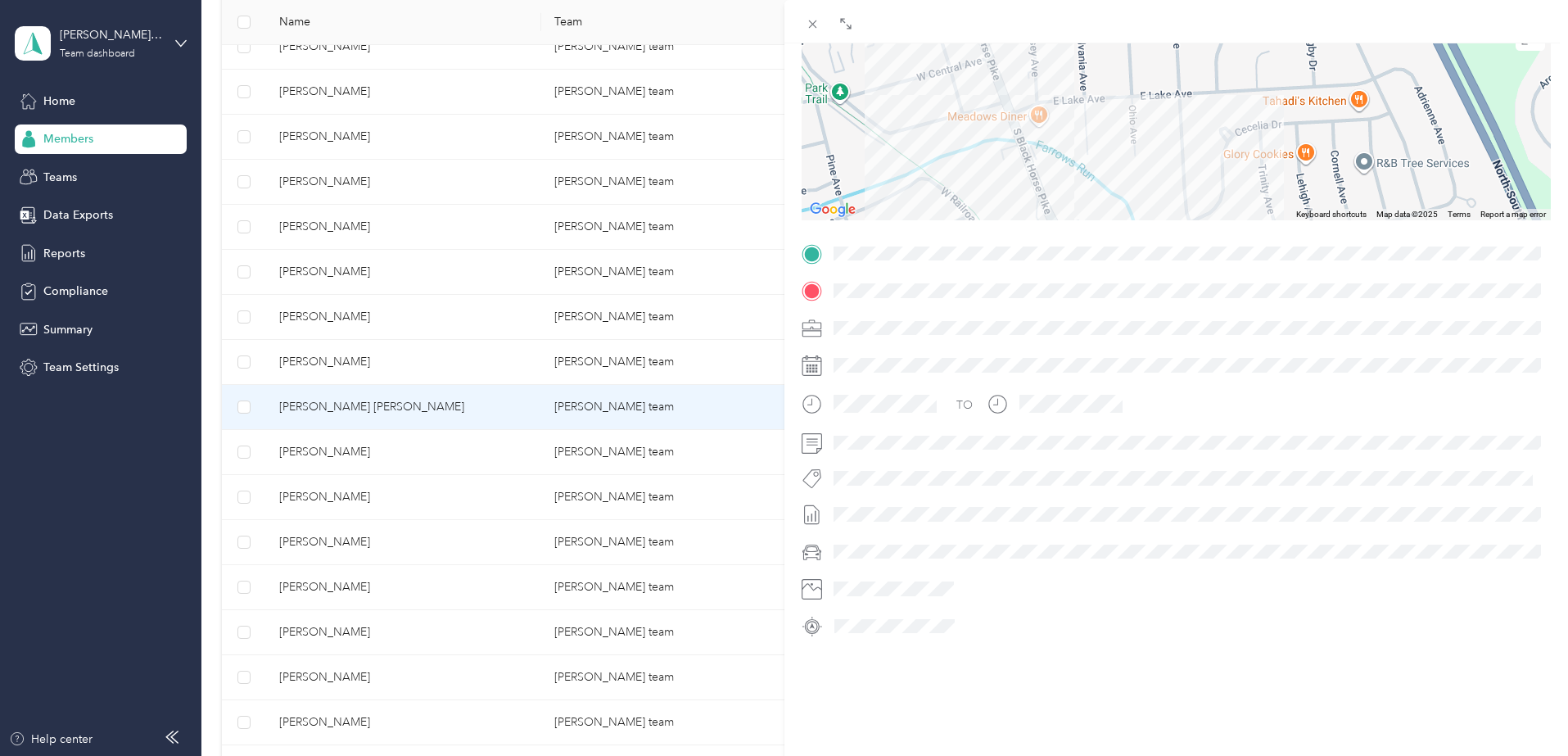
drag, startPoint x: 1019, startPoint y: 81, endPoint x: 1053, endPoint y: 157, distance: 83.3
click at [1051, 166] on div at bounding box center [1177, 118] width 750 height 205
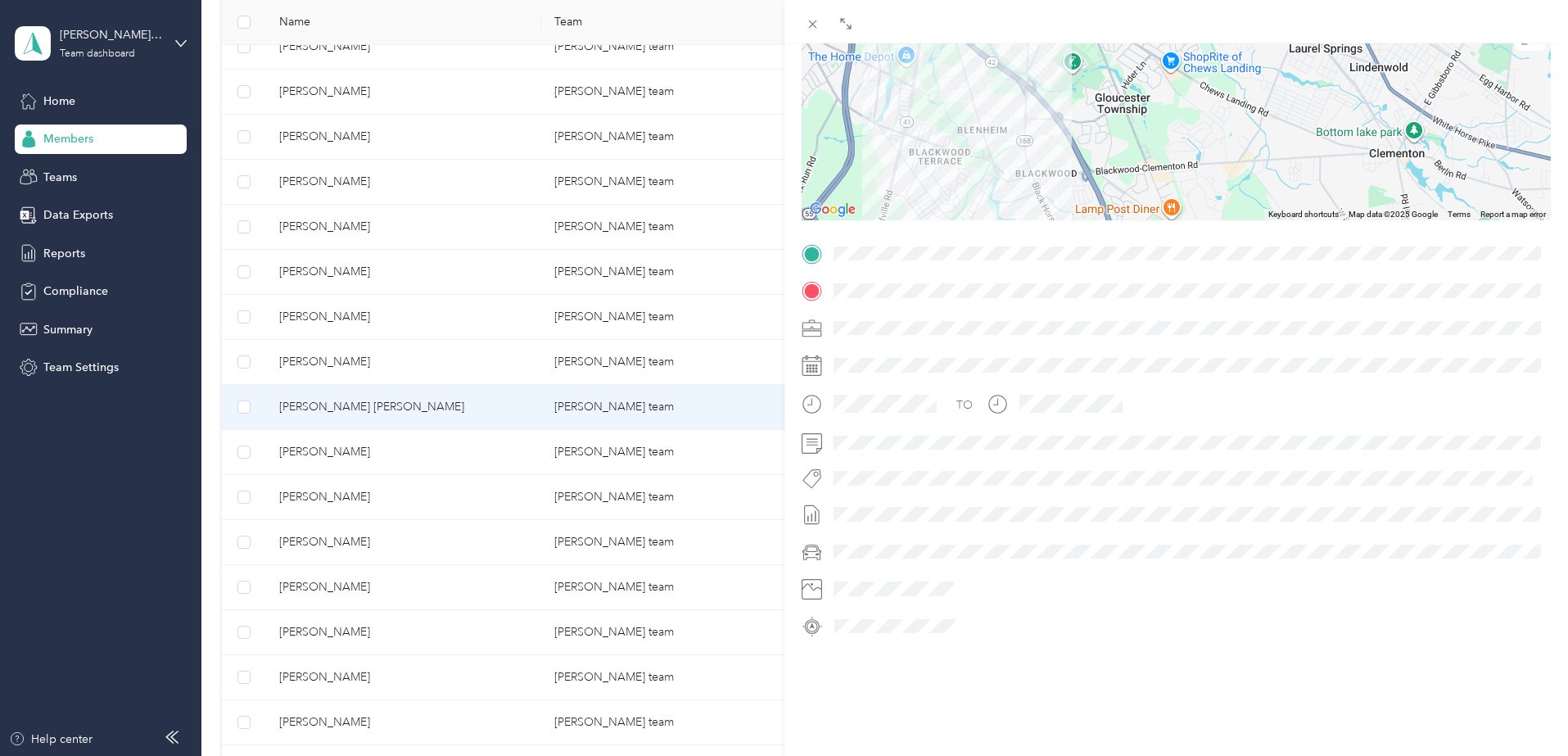
drag, startPoint x: 1032, startPoint y: 82, endPoint x: 1079, endPoint y: 168, distance: 98.0
click at [1079, 168] on div at bounding box center [1177, 118] width 750 height 205
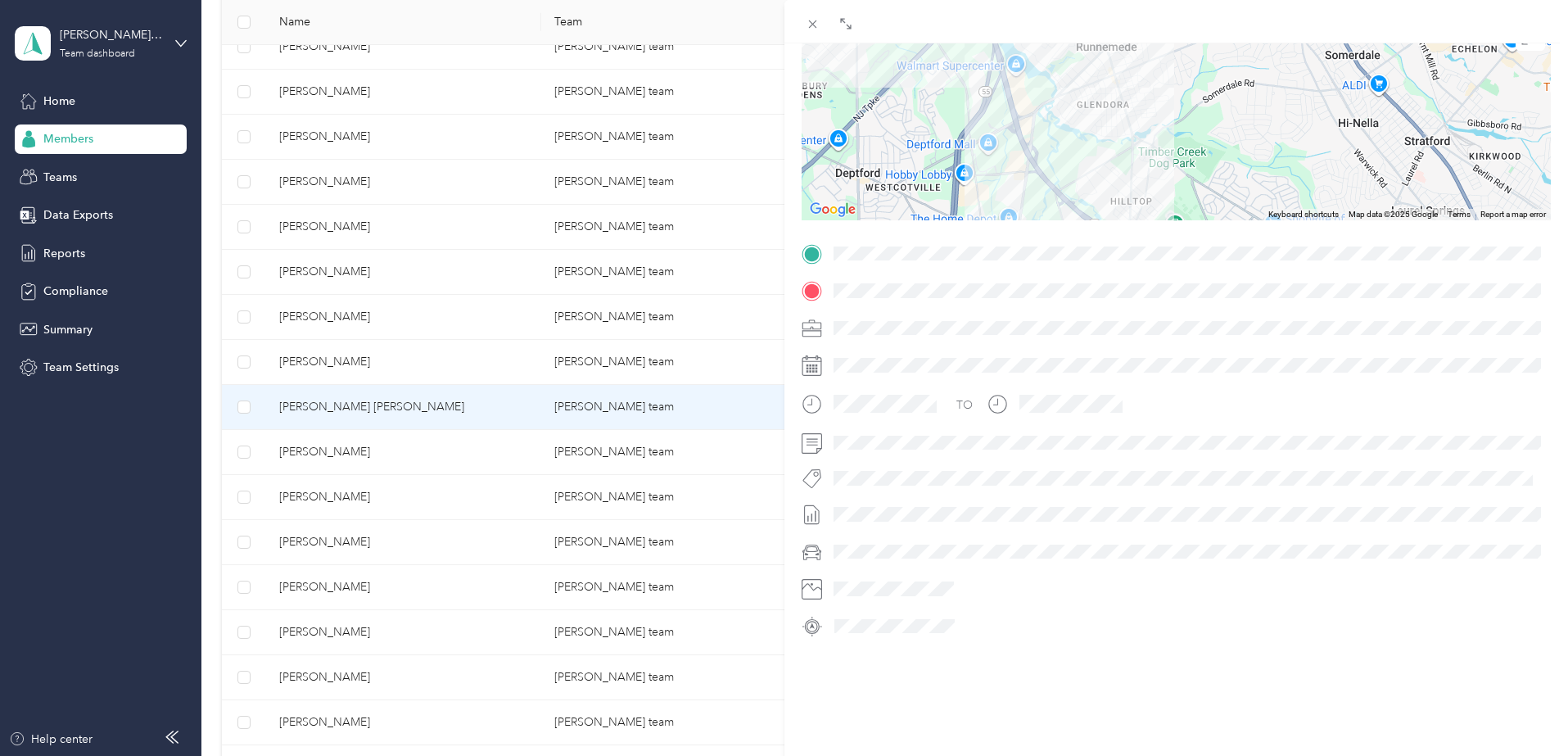
drag, startPoint x: 1078, startPoint y: 90, endPoint x: 1182, endPoint y: 260, distance: 199.3
click at [1182, 260] on div "Trip details This trip cannot be edited because it is either under review, appr…" at bounding box center [1177, 274] width 750 height 730
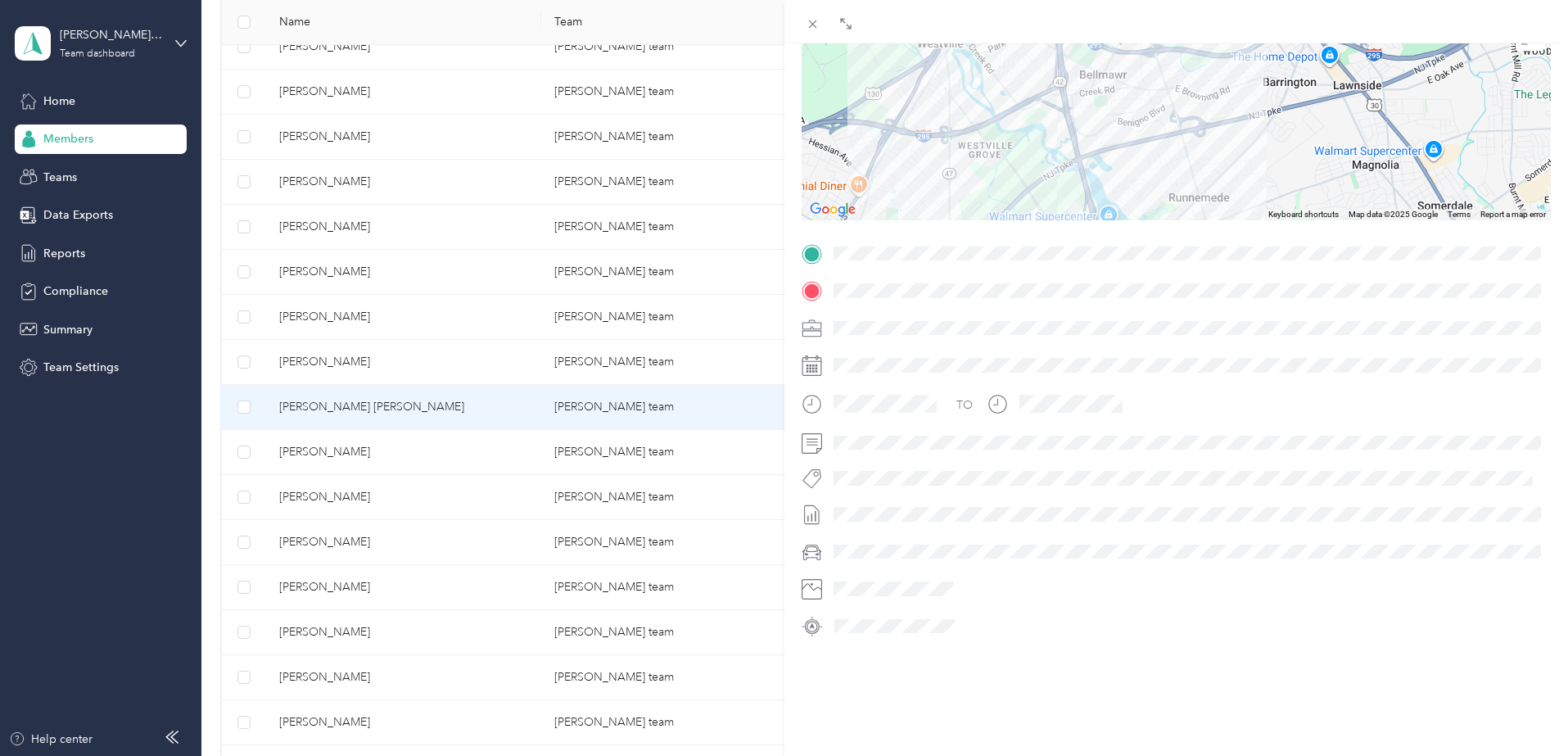
drag, startPoint x: 1083, startPoint y: 84, endPoint x: 1176, endPoint y: 211, distance: 157.4
click at [1174, 238] on div "Trip details This trip cannot be edited because it is either under review, appr…" at bounding box center [1177, 274] width 750 height 730
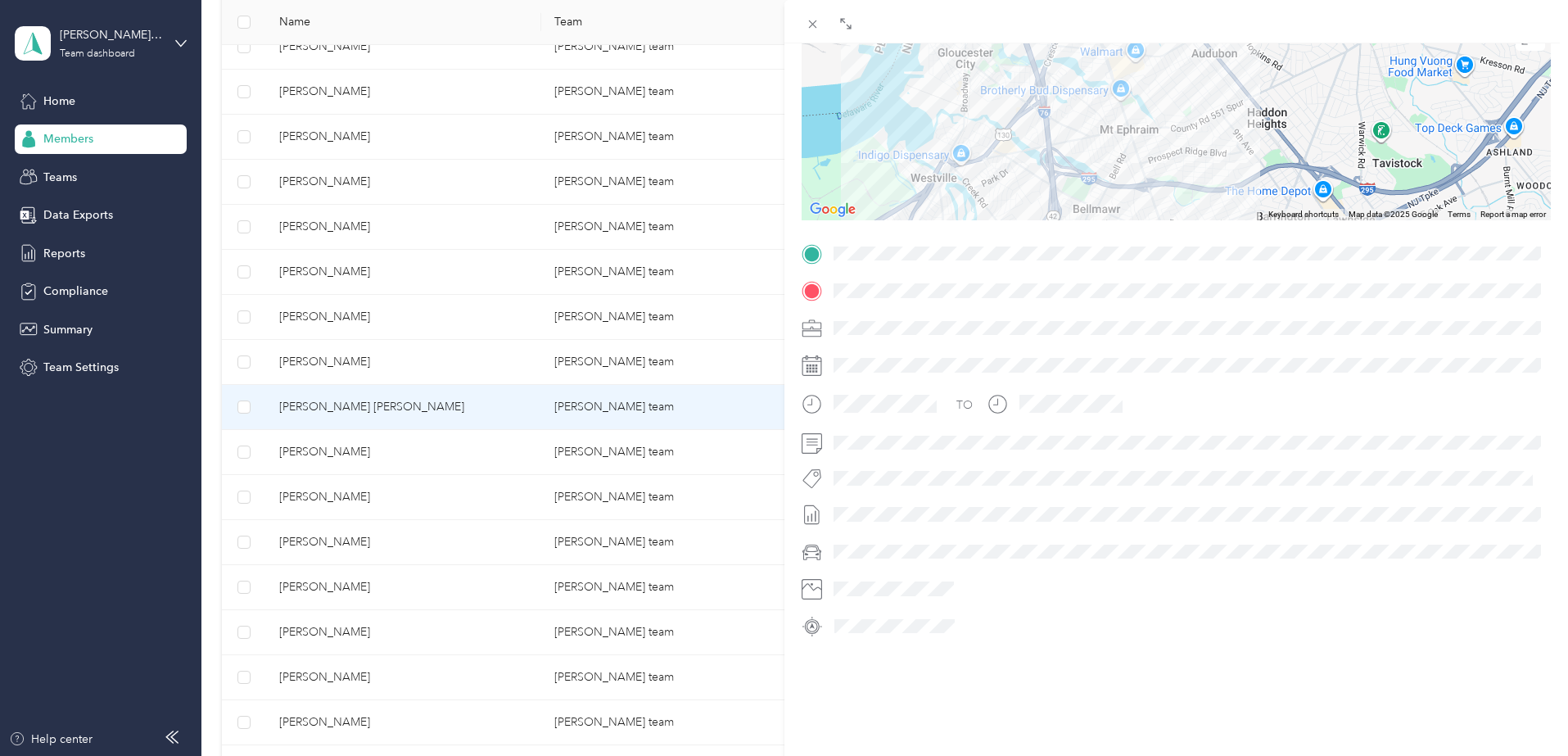
drag, startPoint x: 1146, startPoint y: 82, endPoint x: 1145, endPoint y: 220, distance: 138.0
click at [1145, 228] on div "Trip details This trip cannot be edited because it is either under review, appr…" at bounding box center [1177, 274] width 750 height 730
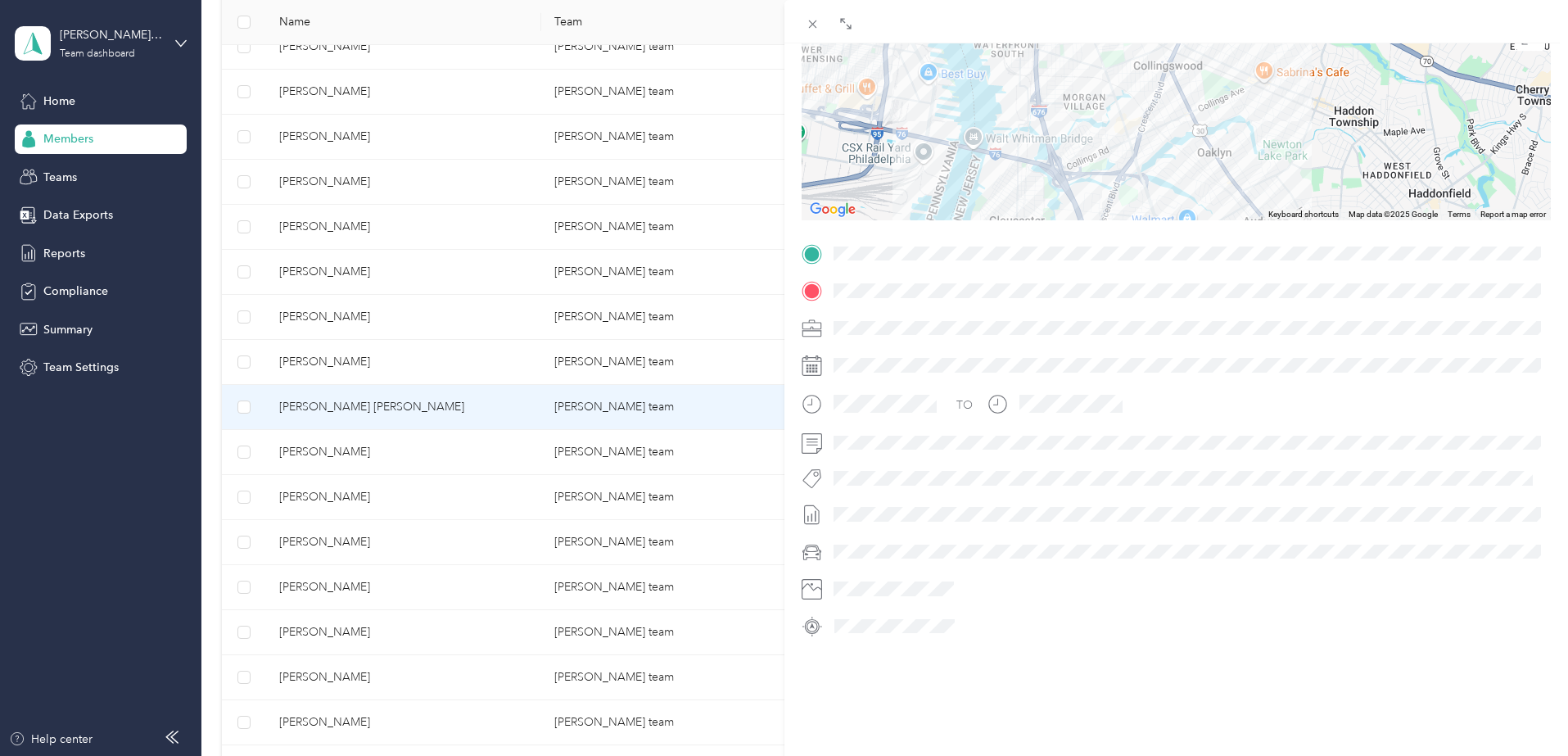
drag, startPoint x: 1078, startPoint y: 72, endPoint x: 1130, endPoint y: 188, distance: 127.1
click at [1124, 229] on div "Trip details This trip cannot be edited because it is either under review, appr…" at bounding box center [1177, 274] width 750 height 730
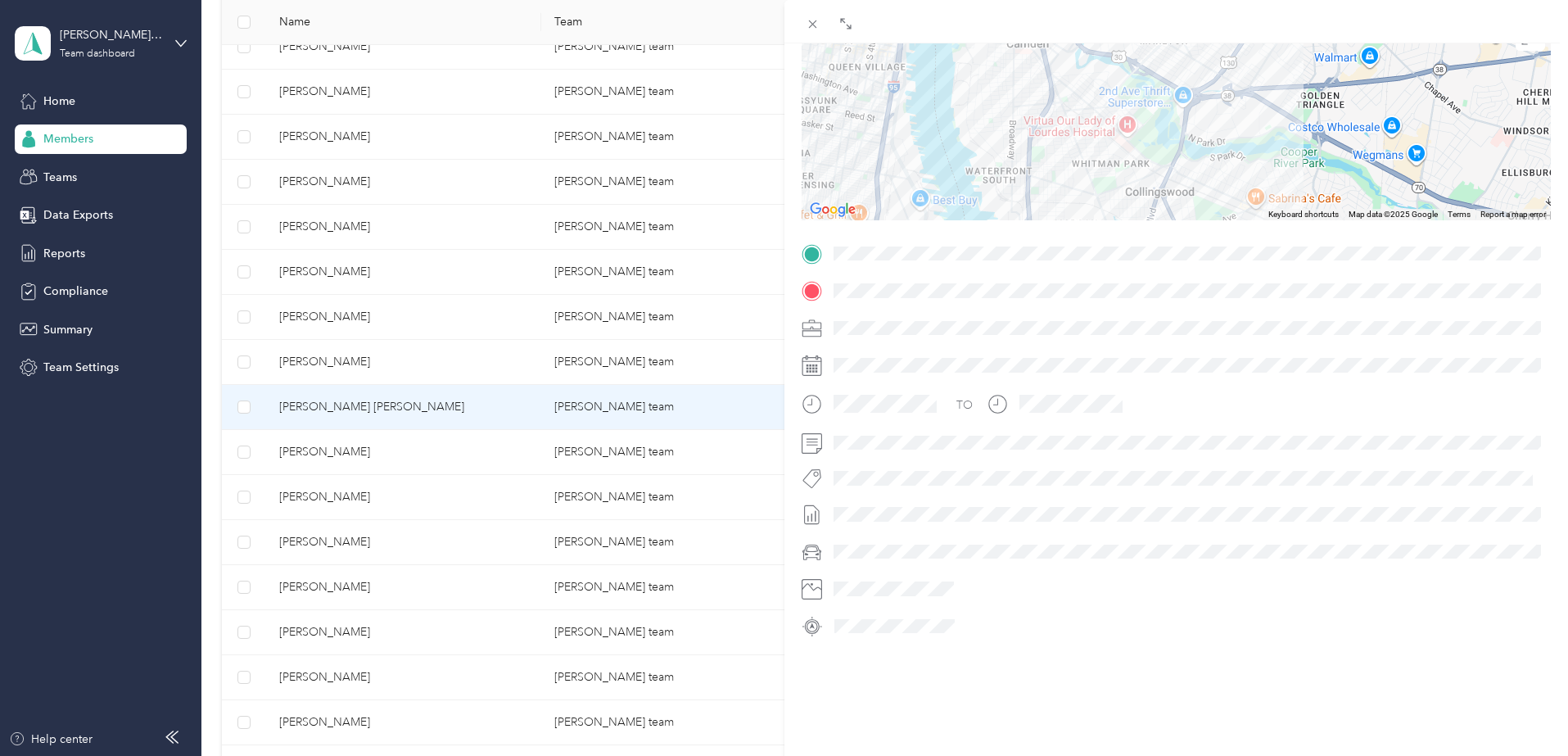
drag, startPoint x: 1113, startPoint y: 81, endPoint x: 1104, endPoint y: 203, distance: 122.3
click at [1104, 210] on div at bounding box center [1177, 118] width 750 height 205
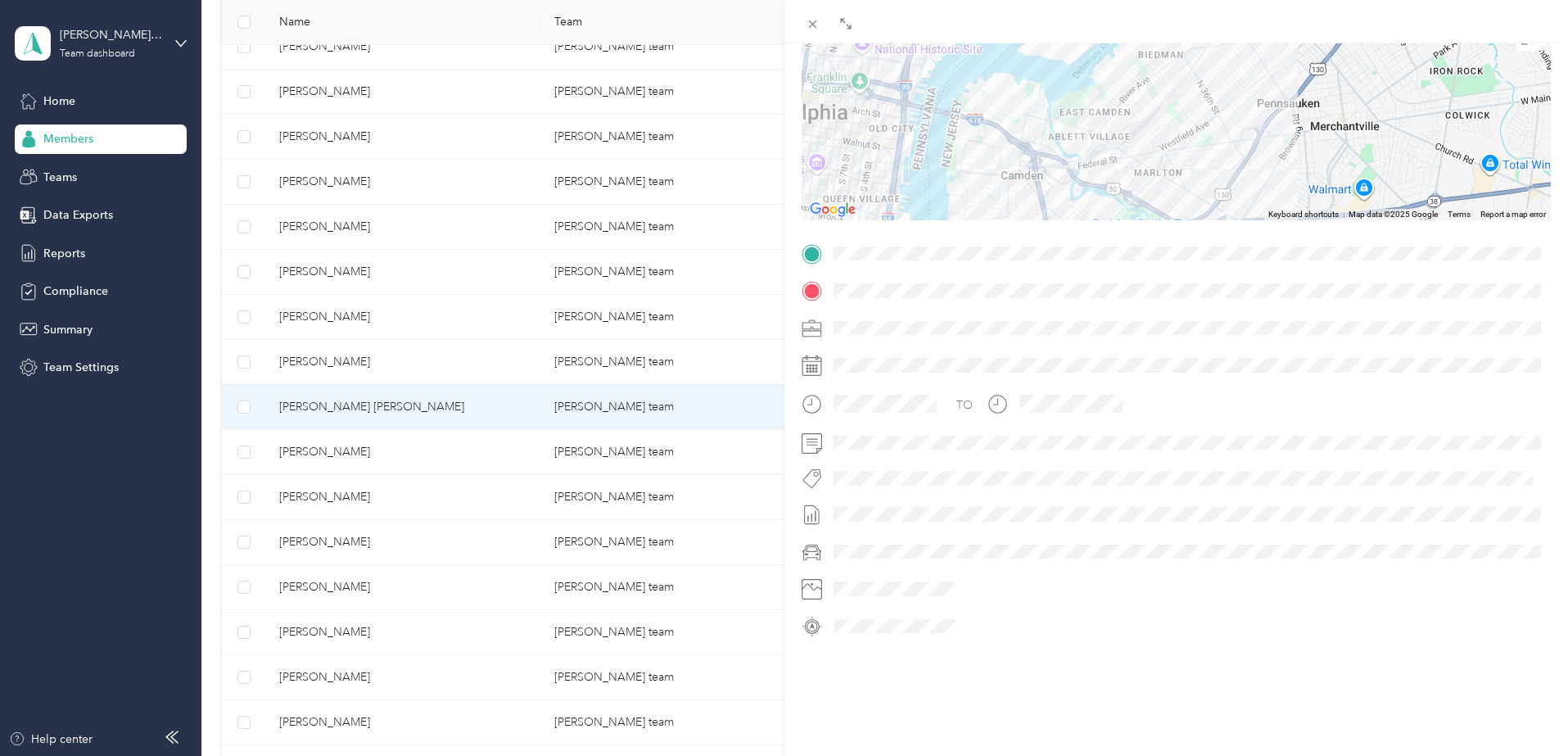
drag, startPoint x: 1083, startPoint y: 65, endPoint x: 1074, endPoint y: 174, distance: 109.4
click at [1078, 201] on div at bounding box center [1177, 118] width 750 height 205
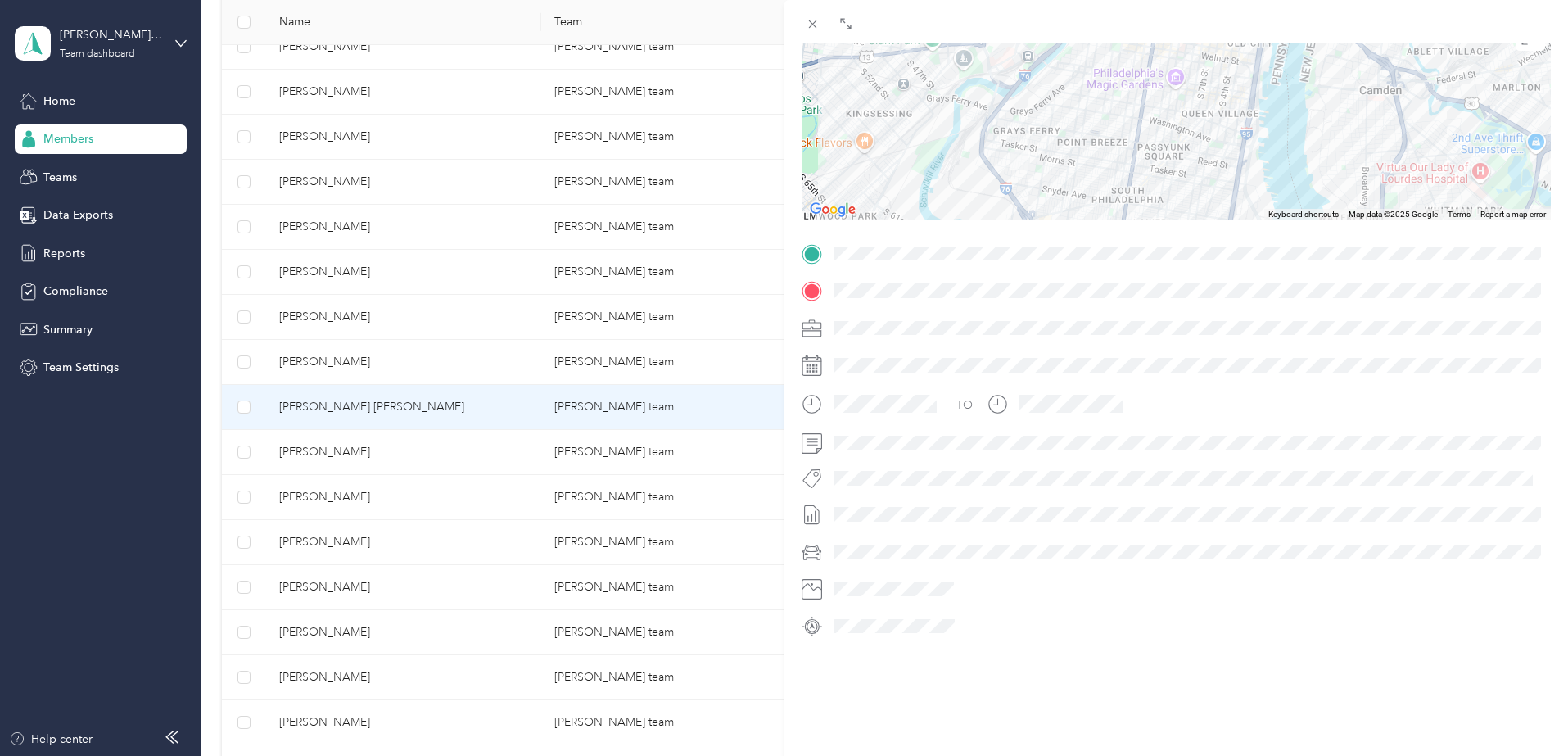
drag, startPoint x: 1028, startPoint y: 112, endPoint x: 1364, endPoint y: -4, distance: 355.5
click at [1364, 0] on html "[PERSON_NAME] team Team dashboard Home Members Teams Data Exports Reports Compl…" at bounding box center [780, 378] width 1560 height 756
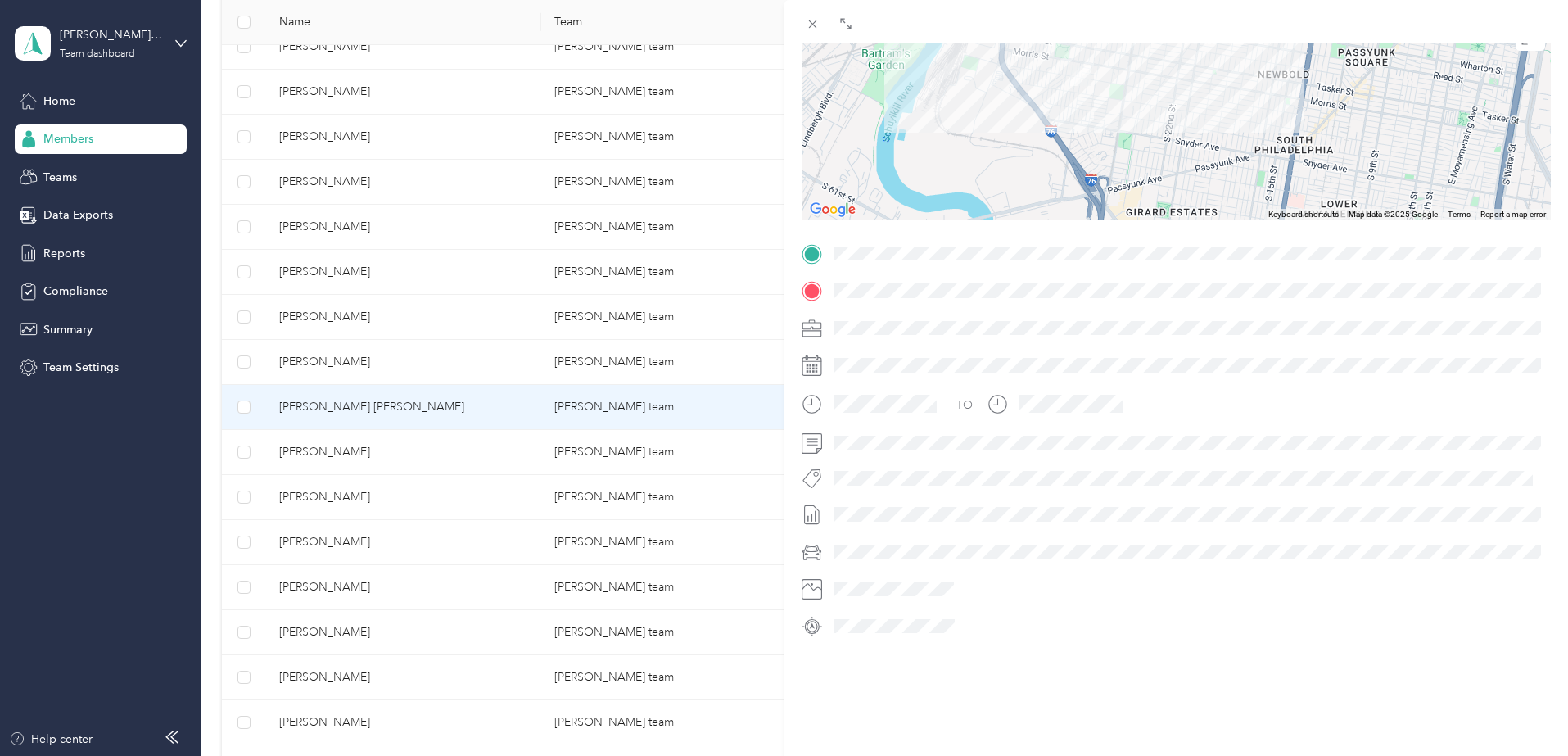
drag, startPoint x: 979, startPoint y: 162, endPoint x: 1145, endPoint y: 54, distance: 198.0
click at [1145, 54] on div at bounding box center [1177, 118] width 750 height 205
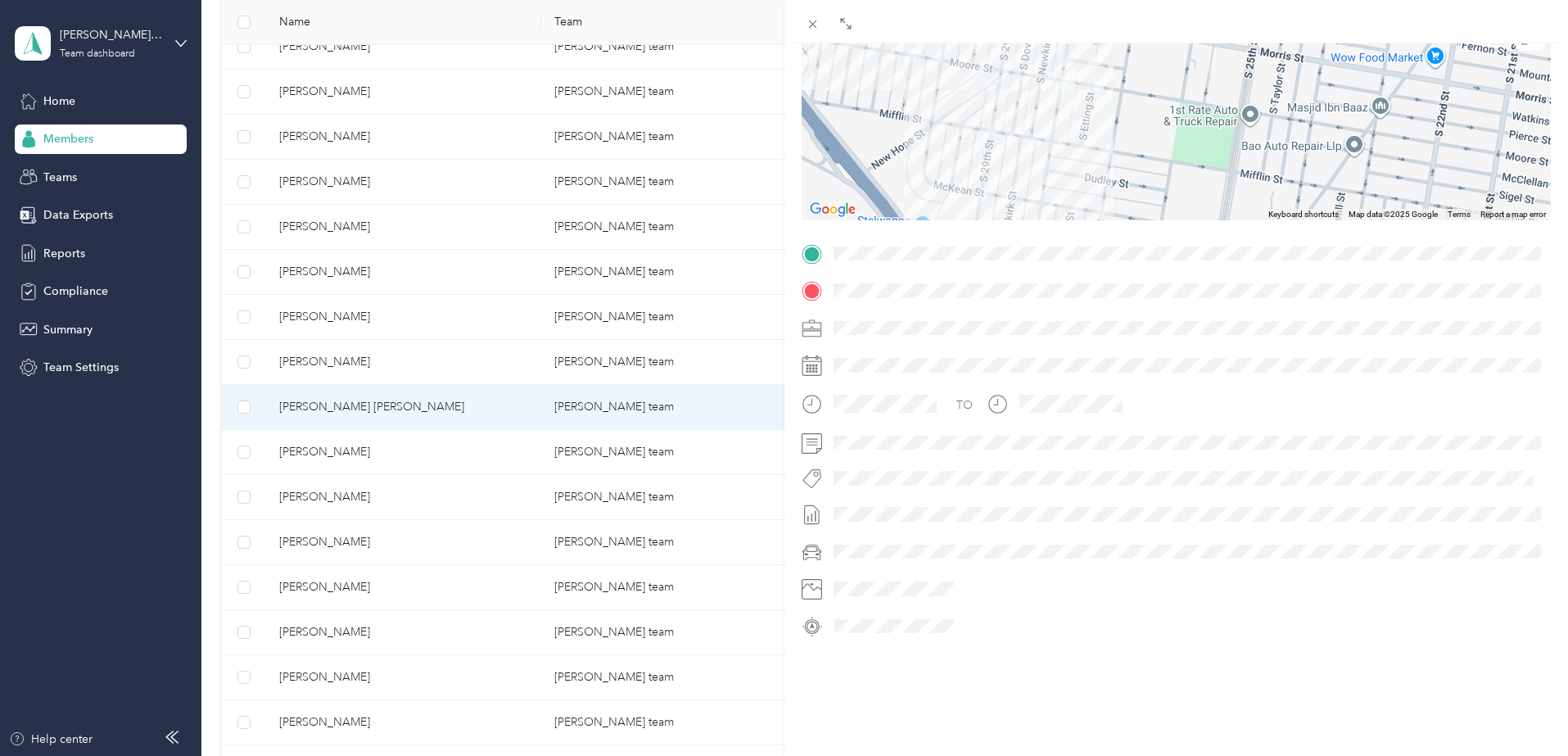
drag, startPoint x: 935, startPoint y: 90, endPoint x: 1166, endPoint y: 156, distance: 240.2
click at [1175, 190] on div at bounding box center [1177, 118] width 750 height 205
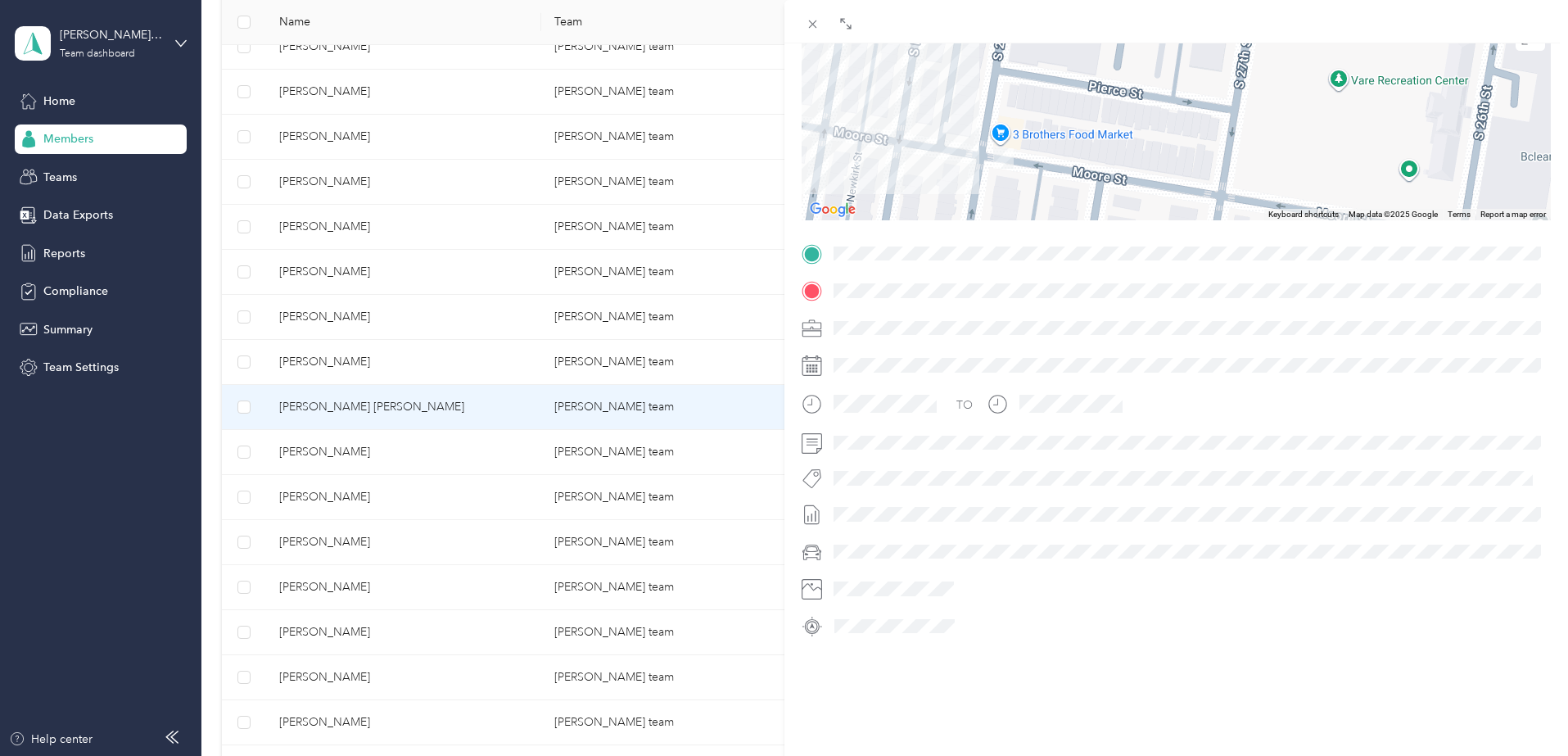
drag, startPoint x: 986, startPoint y: 115, endPoint x: 1150, endPoint y: 241, distance: 206.8
click at [1150, 241] on div "Trip details This trip cannot be edited because it is either under review, appr…" at bounding box center [1177, 274] width 750 height 730
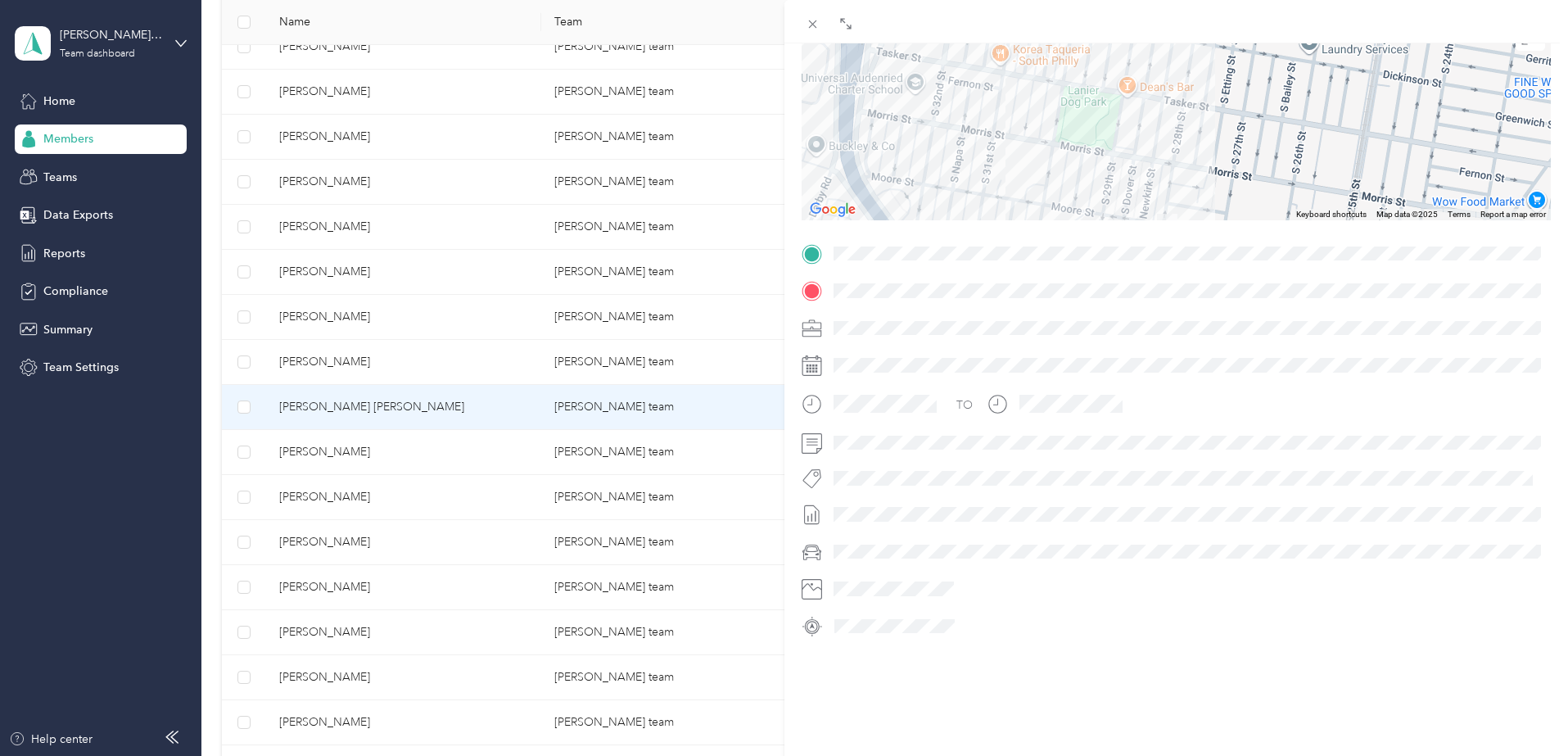
drag, startPoint x: 915, startPoint y: 90, endPoint x: 1091, endPoint y: 187, distance: 201.0
click at [1091, 187] on div at bounding box center [1177, 118] width 750 height 205
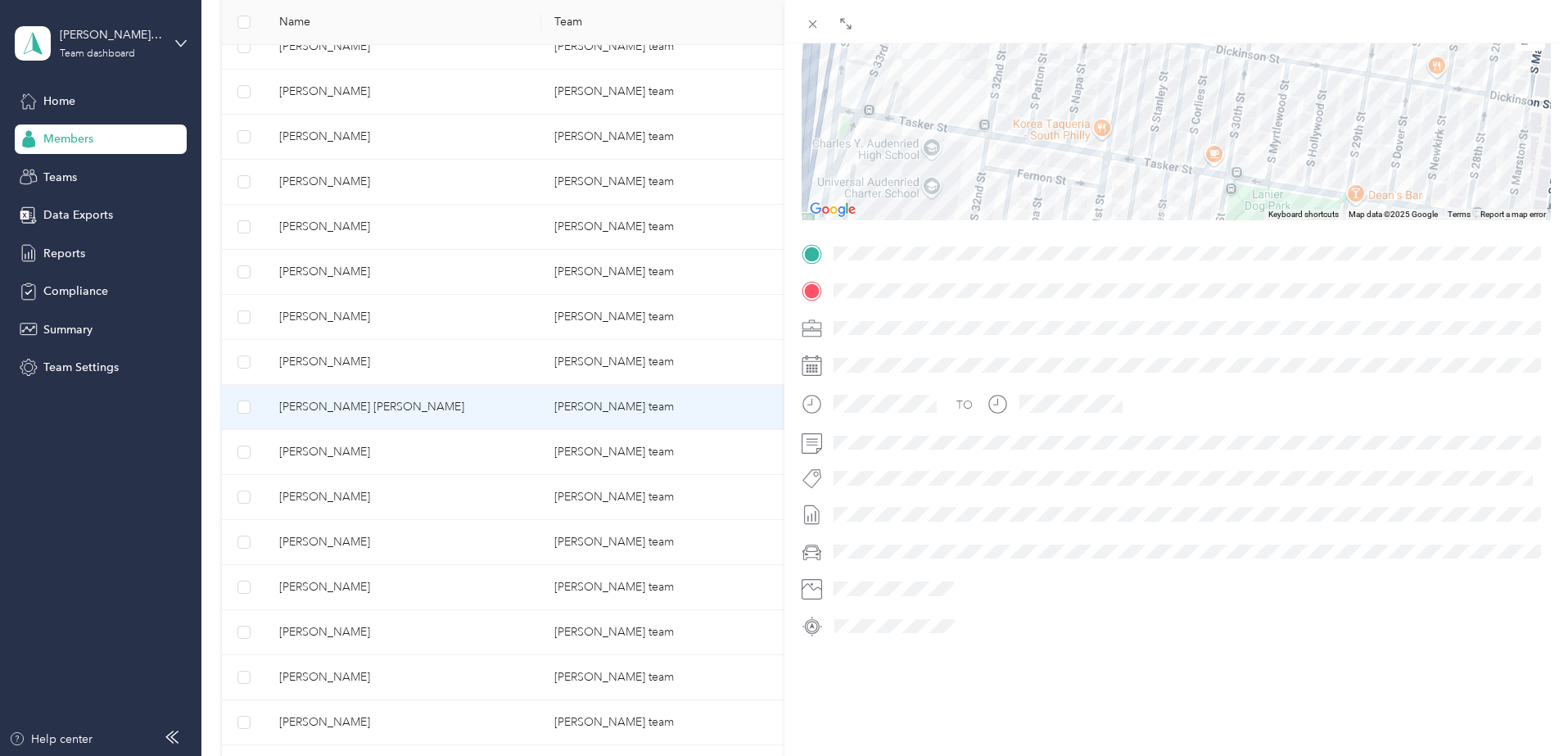
drag, startPoint x: 919, startPoint y: 106, endPoint x: 925, endPoint y: 222, distance: 116.2
click at [925, 222] on div "Trip details This trip cannot be edited because it is either under review, appr…" at bounding box center [1177, 274] width 750 height 730
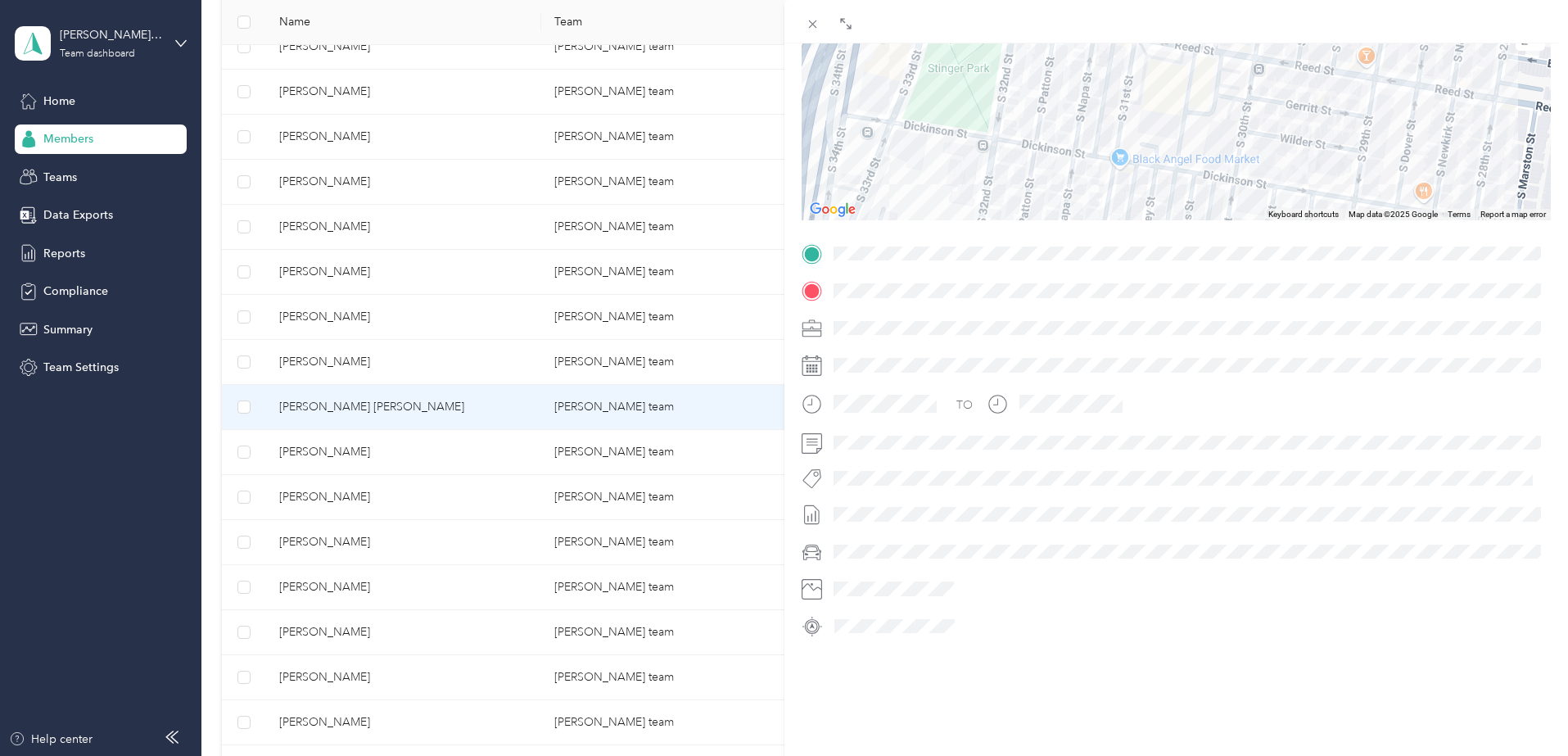
drag, startPoint x: 970, startPoint y: 88, endPoint x: 976, endPoint y: 156, distance: 68.3
click at [956, 210] on div at bounding box center [1177, 118] width 750 height 205
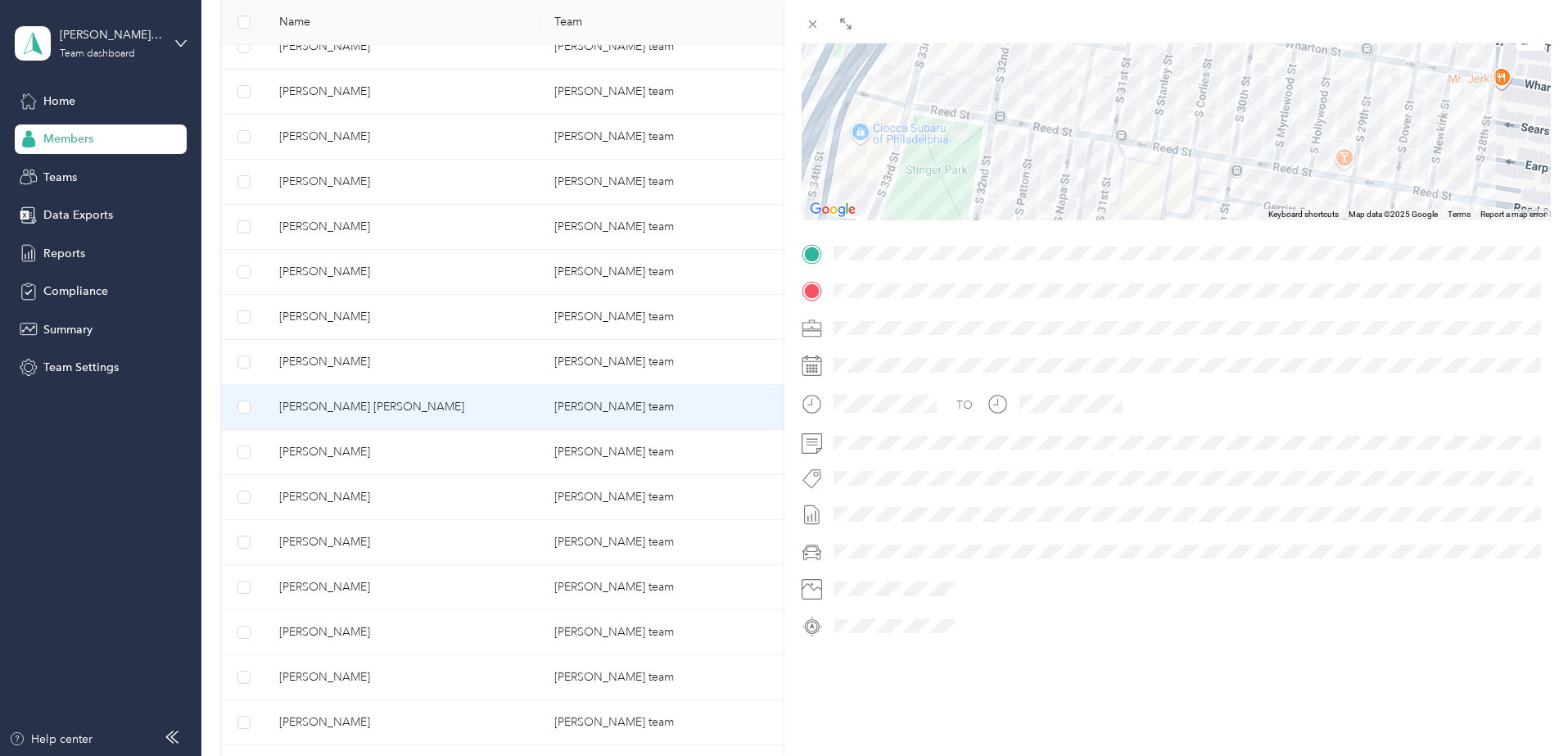
drag, startPoint x: 1008, startPoint y: 102, endPoint x: 987, endPoint y: 201, distance: 101.2
click at [987, 201] on div at bounding box center [1177, 118] width 750 height 205
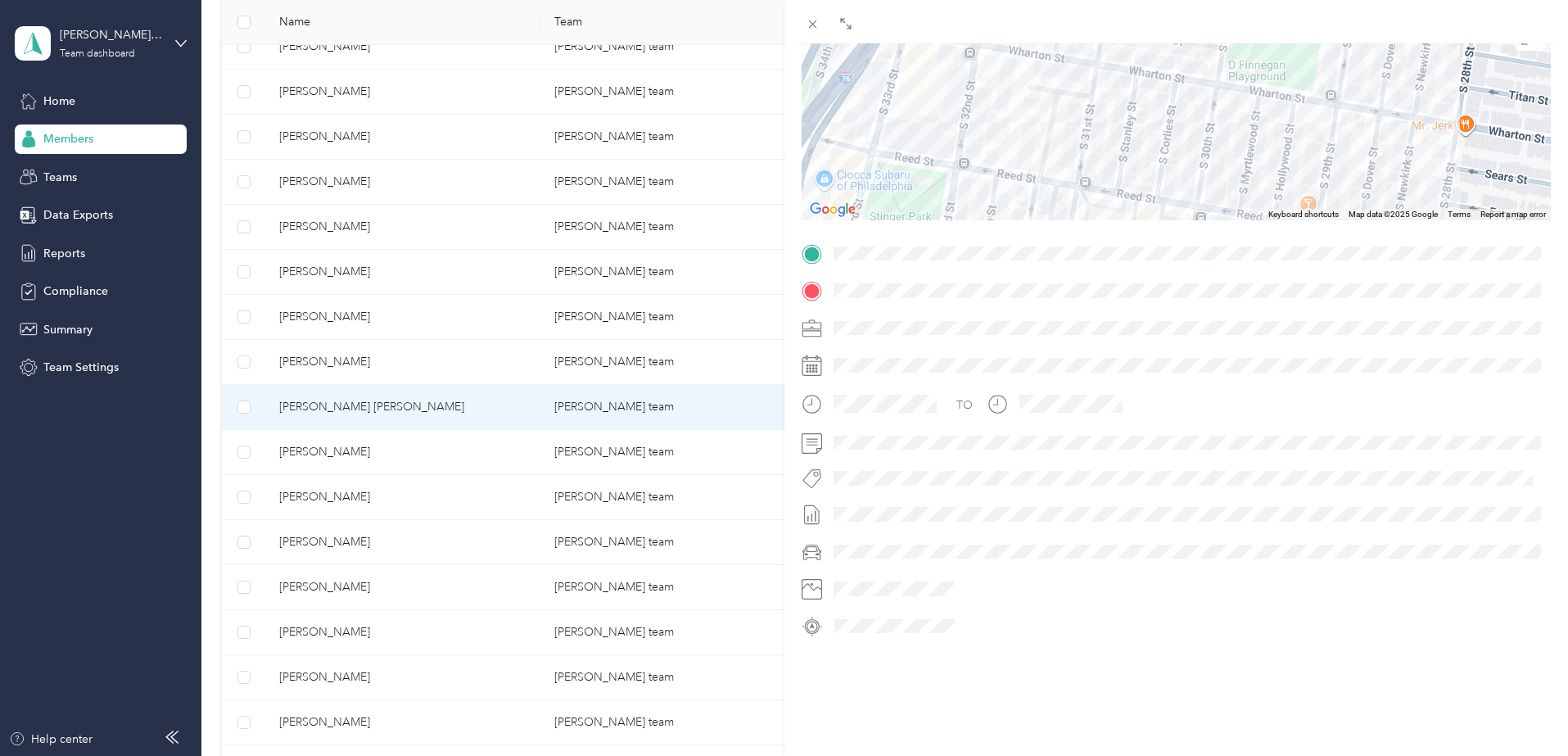
drag, startPoint x: 1059, startPoint y: 98, endPoint x: 986, endPoint y: 186, distance: 114.3
click at [986, 186] on div at bounding box center [1177, 118] width 750 height 205
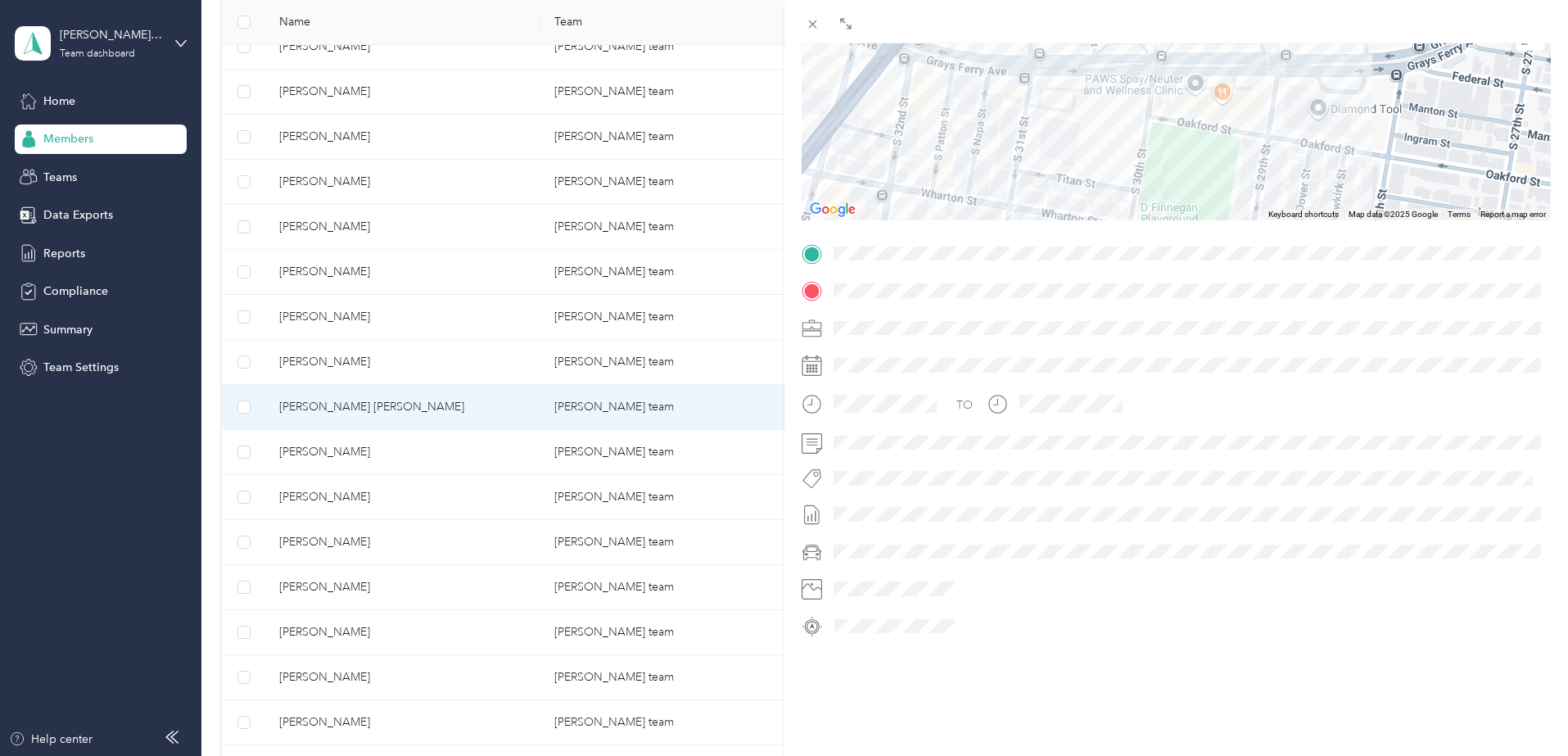
click at [1043, 191] on div at bounding box center [1177, 118] width 750 height 205
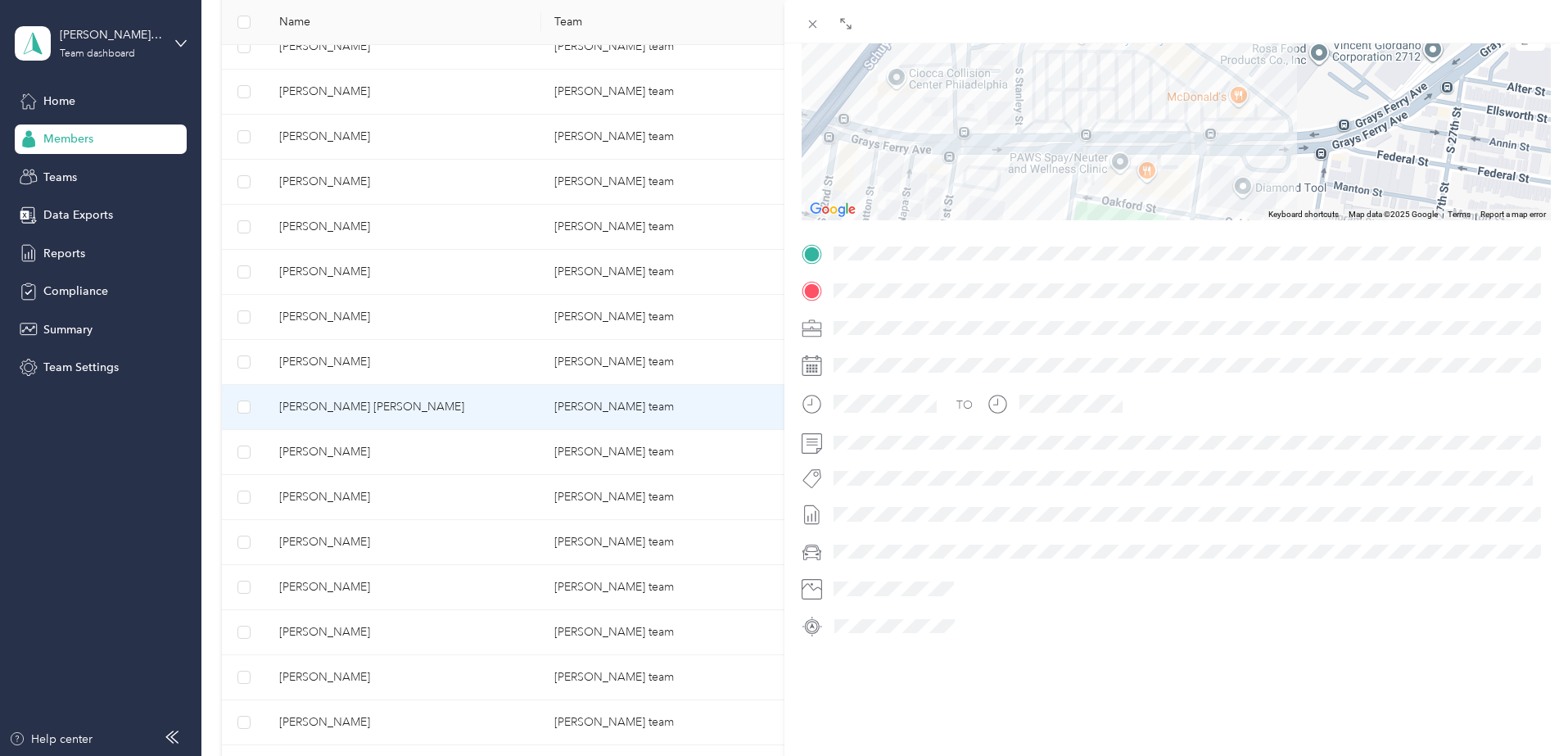
drag, startPoint x: 1097, startPoint y: 112, endPoint x: 1030, endPoint y: 174, distance: 91.3
click at [1028, 179] on div at bounding box center [1177, 118] width 750 height 205
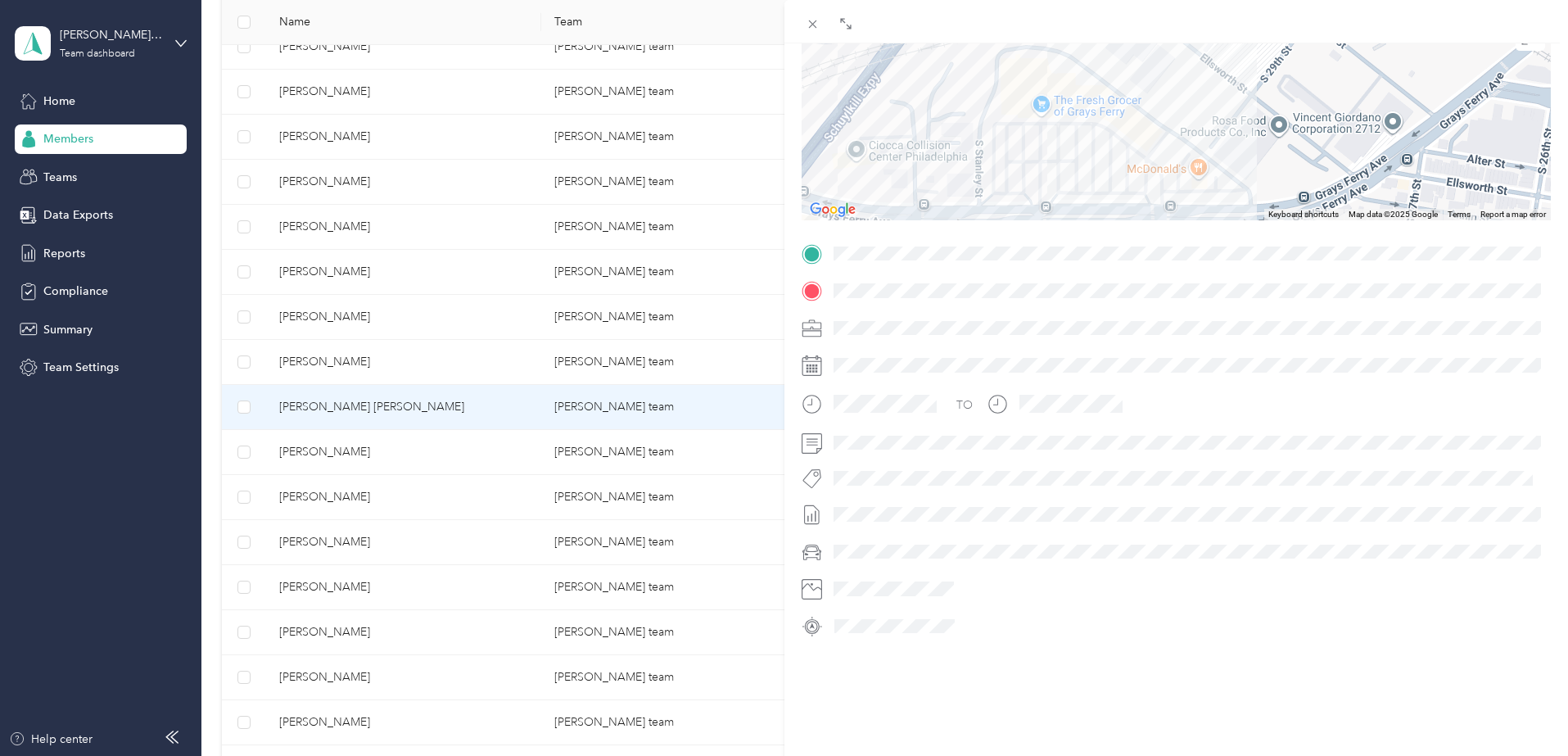
drag, startPoint x: 1092, startPoint y: 87, endPoint x: 1058, endPoint y: 140, distance: 63.0
click at [1058, 143] on div at bounding box center [1177, 118] width 750 height 205
click at [1065, 116] on div at bounding box center [1177, 118] width 750 height 205
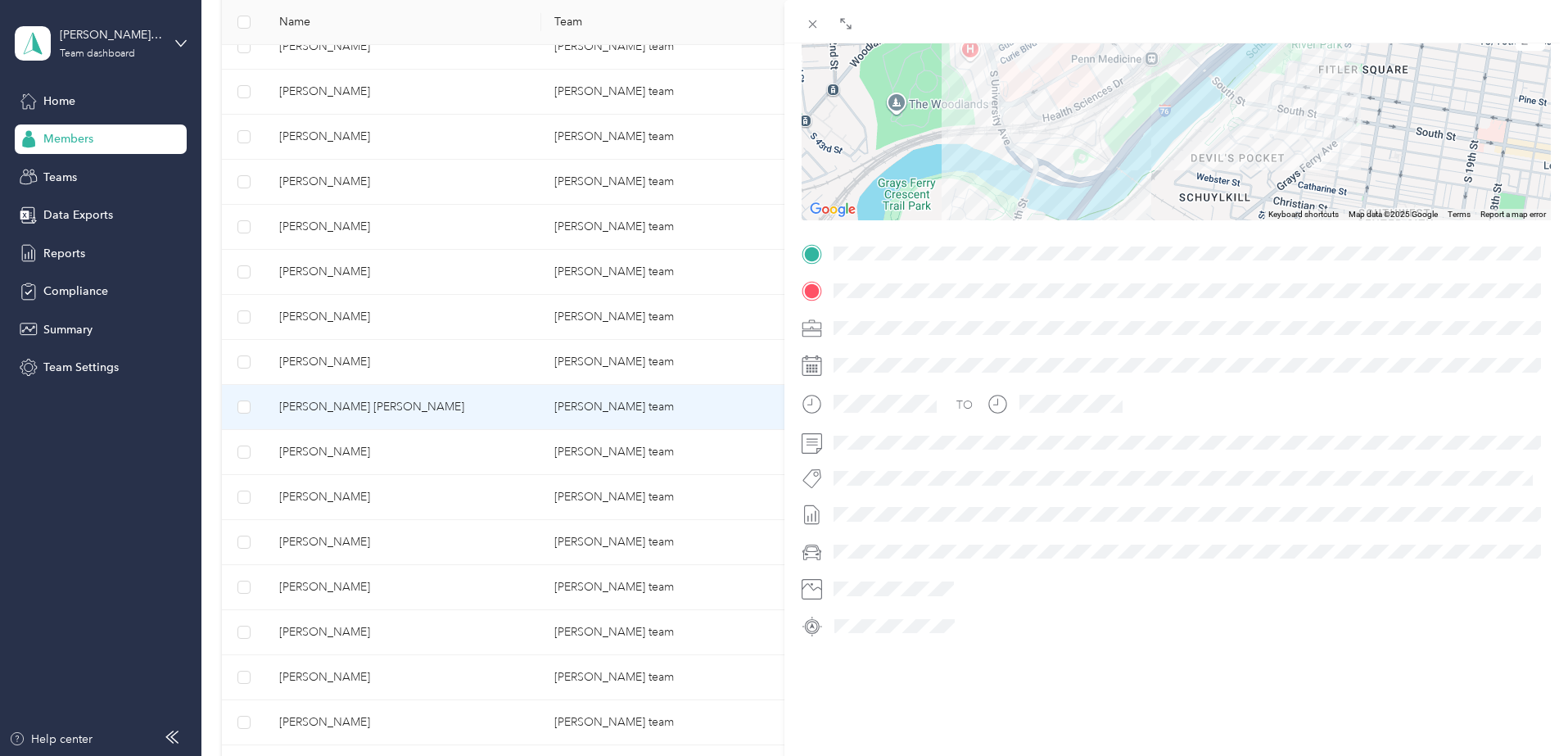
drag, startPoint x: 1254, startPoint y: 78, endPoint x: 1167, endPoint y: 183, distance: 136.4
click at [1167, 183] on div at bounding box center [1177, 118] width 750 height 205
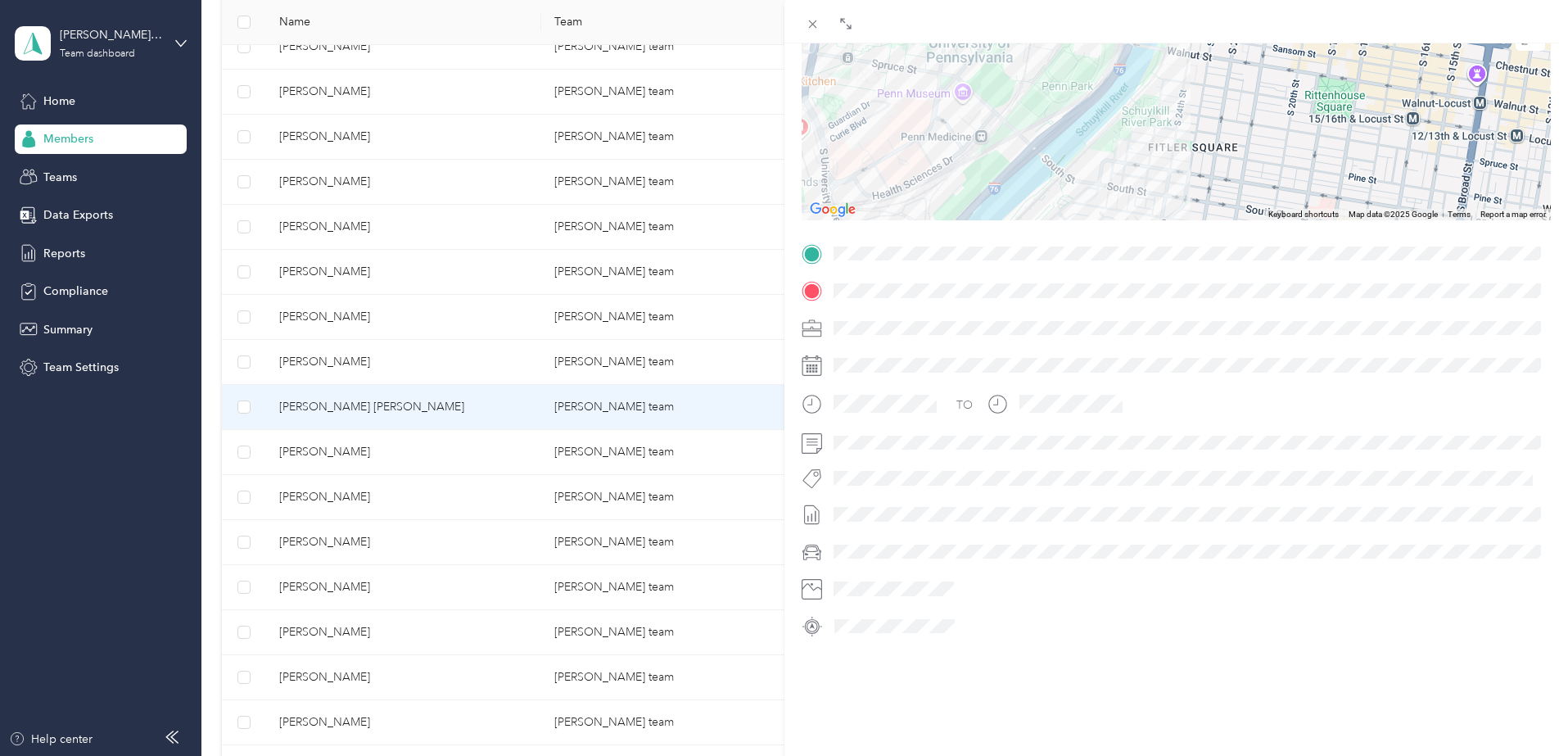
drag, startPoint x: 1283, startPoint y: 89, endPoint x: 1124, endPoint y: 147, distance: 169.2
click at [1114, 163] on div at bounding box center [1177, 118] width 750 height 205
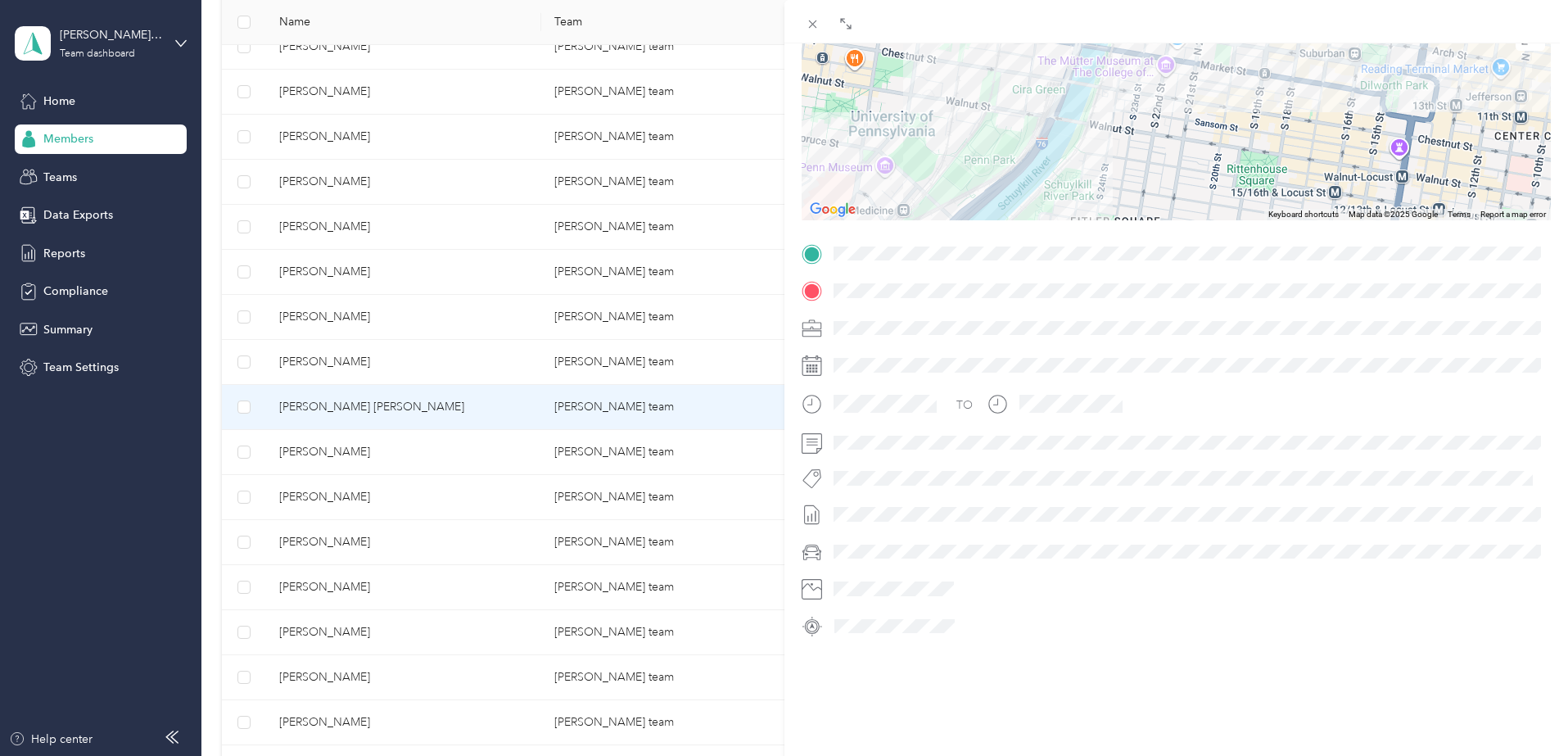
drag, startPoint x: 1209, startPoint y: 103, endPoint x: 1145, endPoint y: 161, distance: 86.4
click at [1145, 161] on div at bounding box center [1177, 118] width 750 height 205
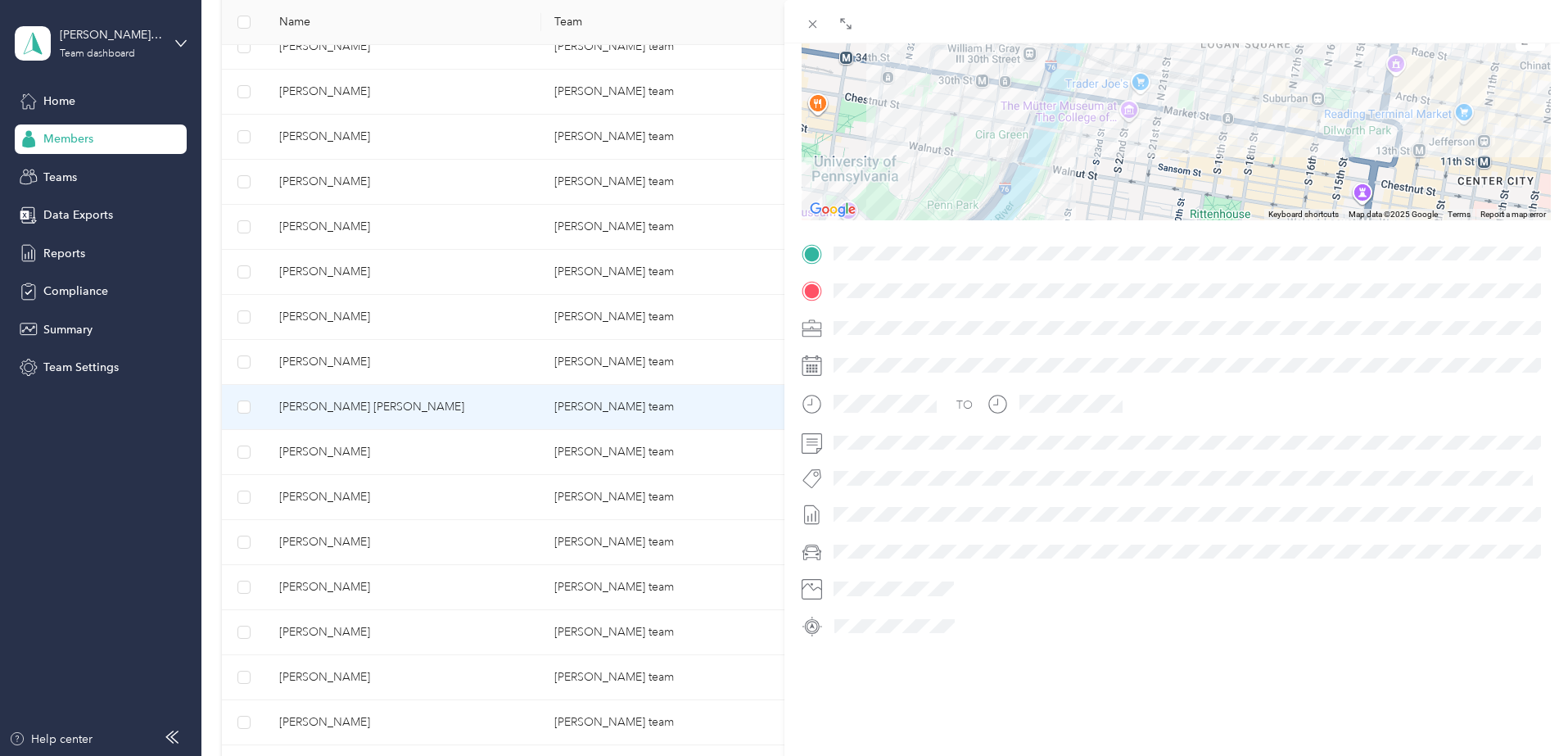
drag, startPoint x: 1233, startPoint y: 95, endPoint x: 1195, endPoint y: 142, distance: 60.4
click at [1195, 142] on div at bounding box center [1177, 118] width 750 height 205
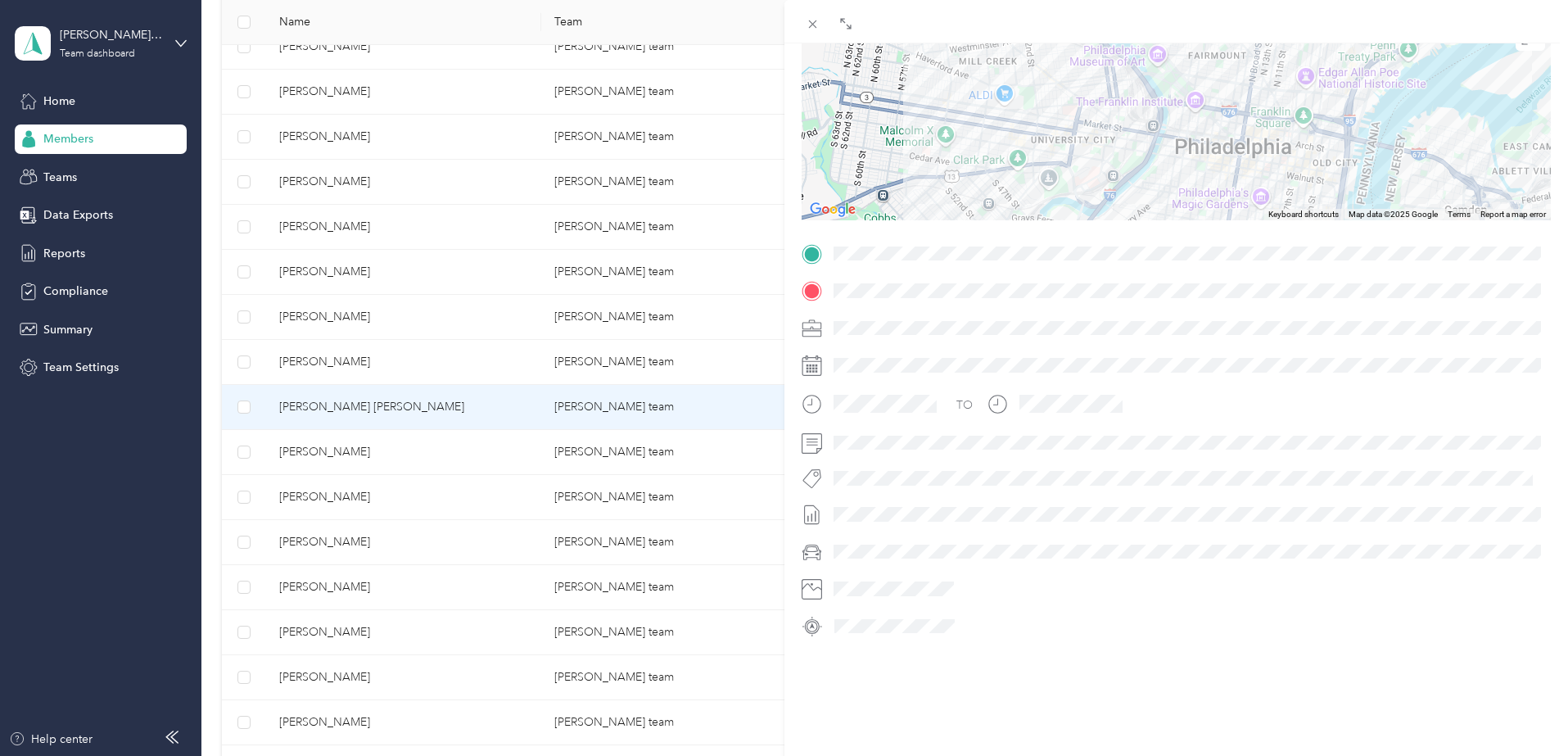
drag, startPoint x: 1266, startPoint y: 92, endPoint x: 1223, endPoint y: 139, distance: 63.7
click at [1223, 139] on div at bounding box center [1177, 118] width 750 height 205
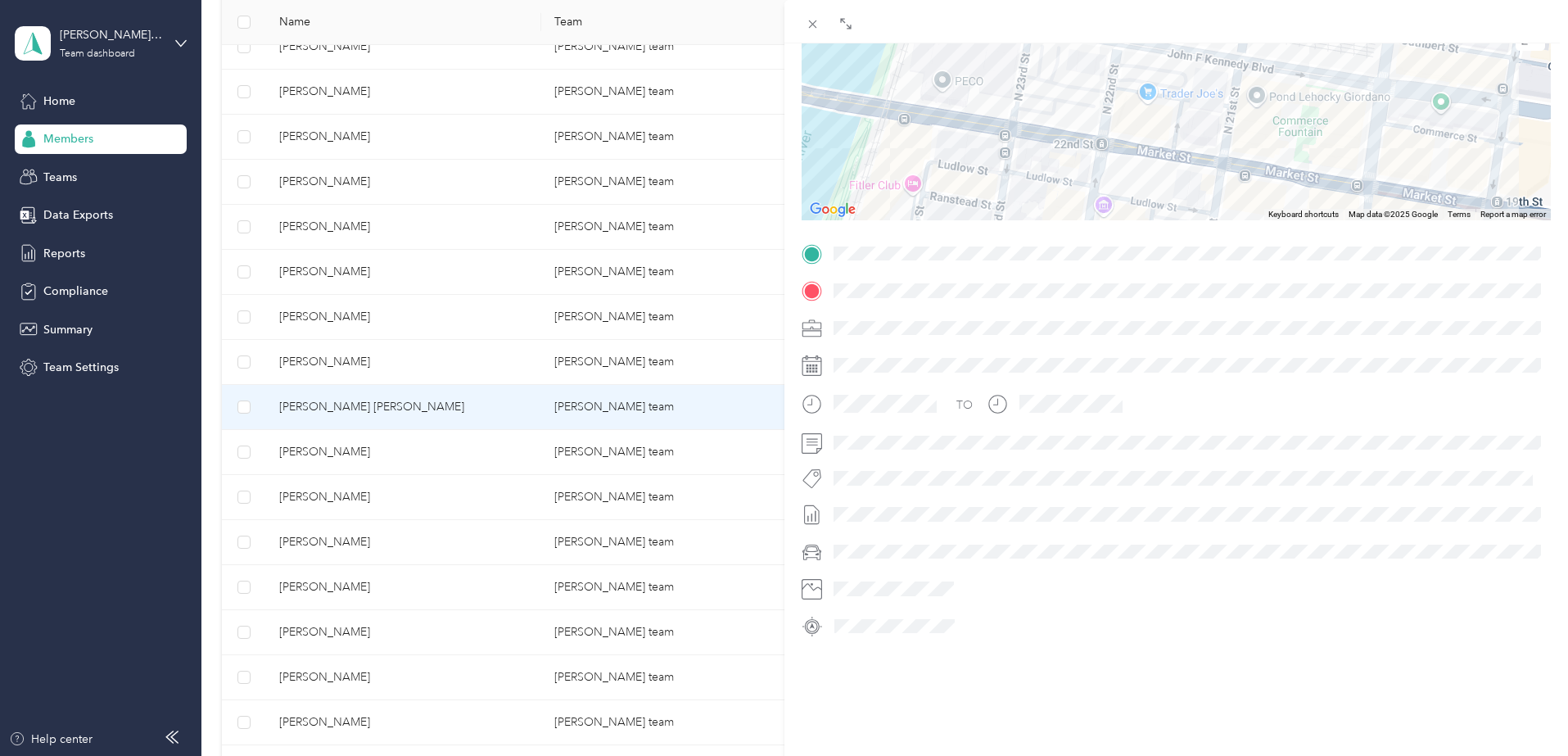
drag, startPoint x: 1229, startPoint y: 137, endPoint x: 1109, endPoint y: 109, distance: 123.2
click at [1109, 109] on div at bounding box center [1177, 118] width 750 height 205
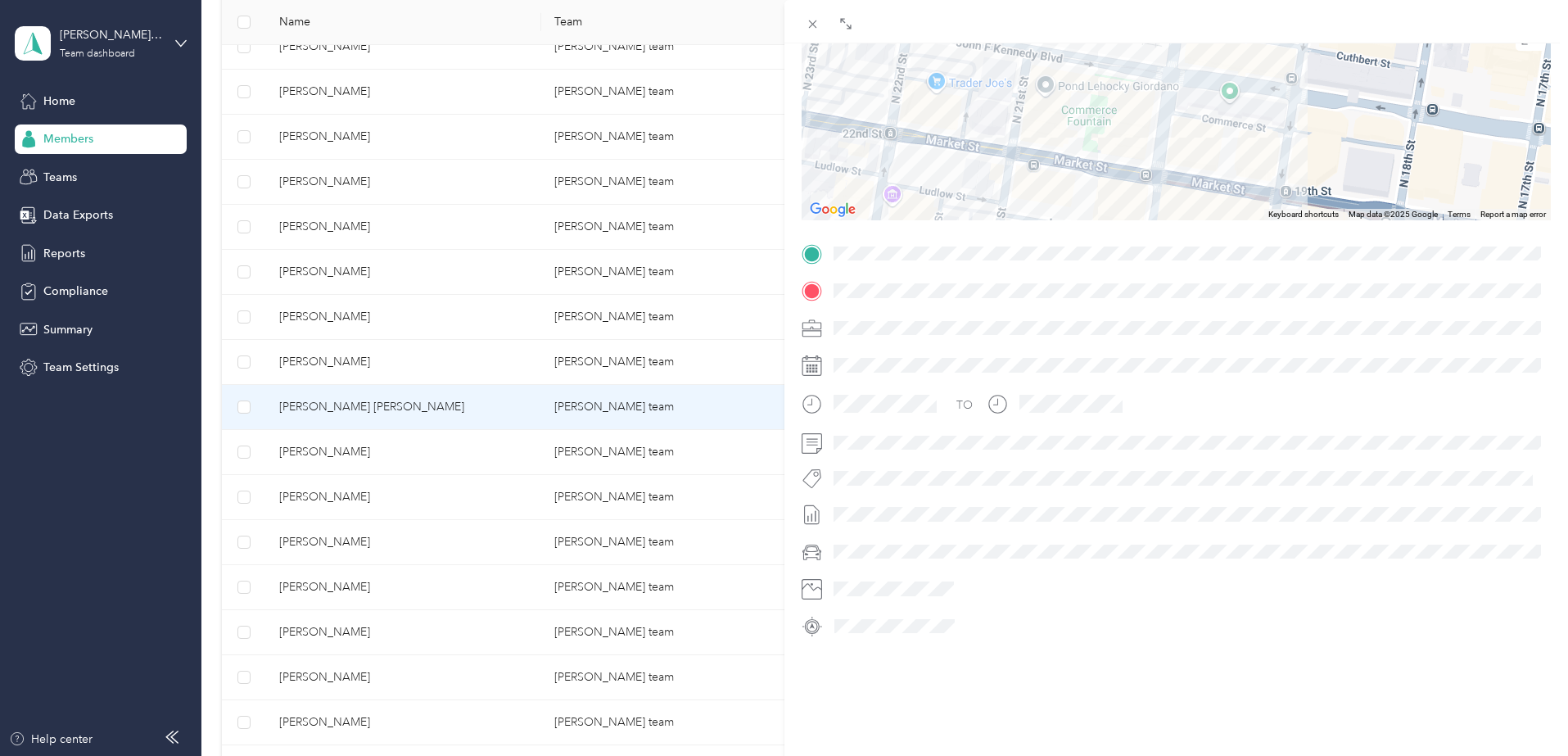
drag, startPoint x: 1400, startPoint y: 122, endPoint x: 1221, endPoint y: 127, distance: 179.1
click at [1221, 127] on div at bounding box center [1177, 118] width 750 height 205
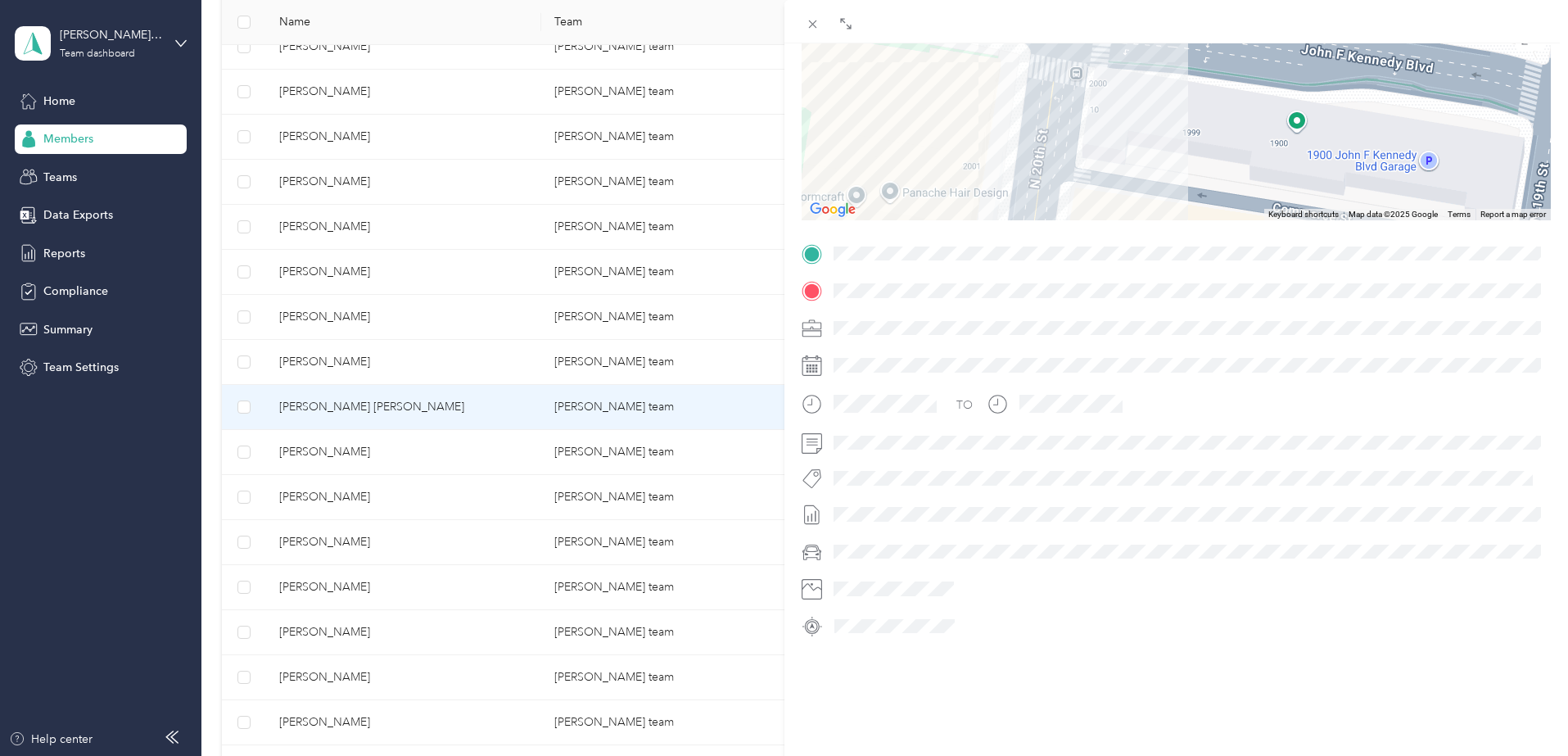
drag, startPoint x: 1168, startPoint y: 124, endPoint x: 1167, endPoint y: 195, distance: 71.0
click at [1167, 216] on div "Trip details This trip cannot be edited because it is either under review, appr…" at bounding box center [1177, 274] width 750 height 730
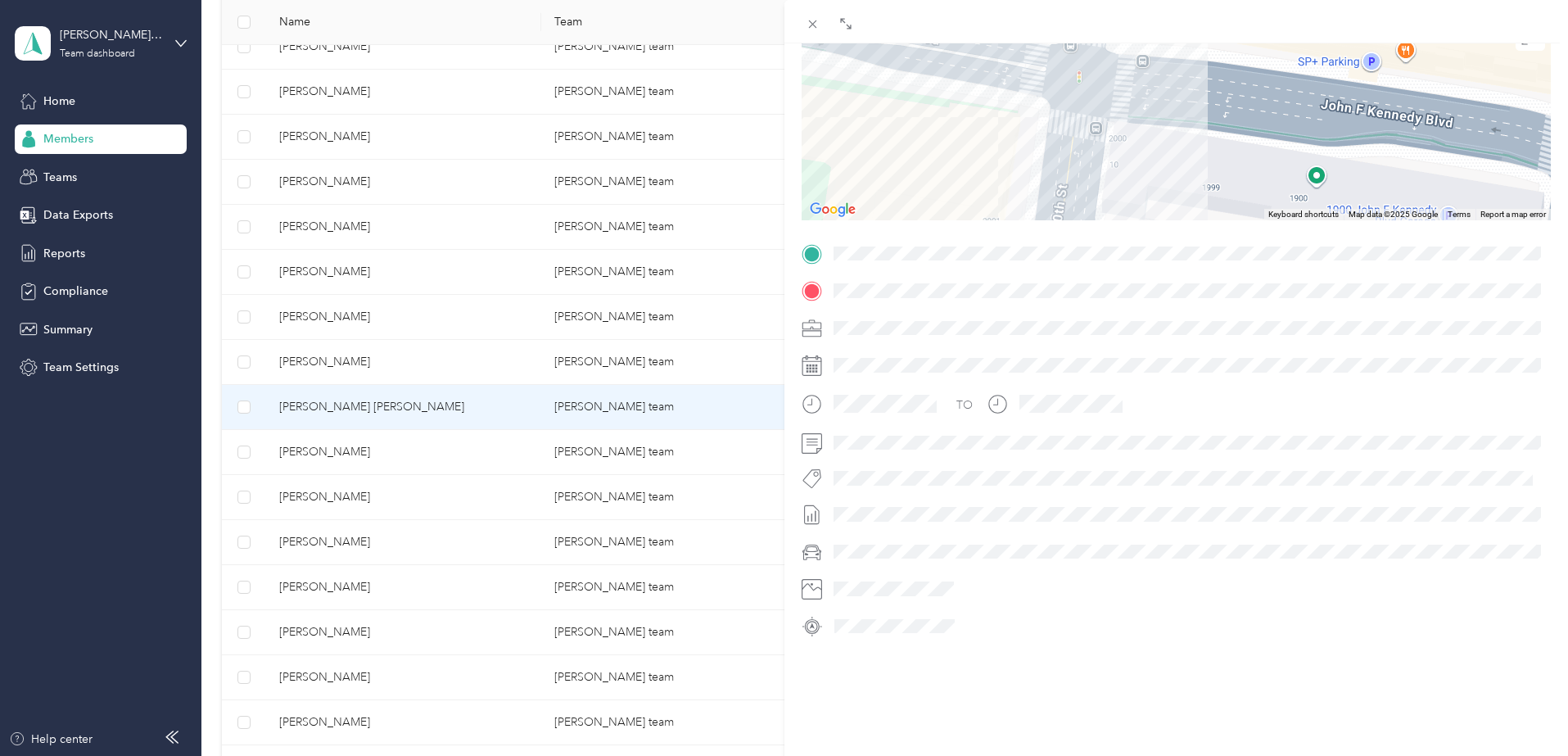
drag, startPoint x: 1135, startPoint y: 144, endPoint x: 1152, endPoint y: 165, distance: 27.0
click at [1153, 187] on div at bounding box center [1177, 118] width 750 height 205
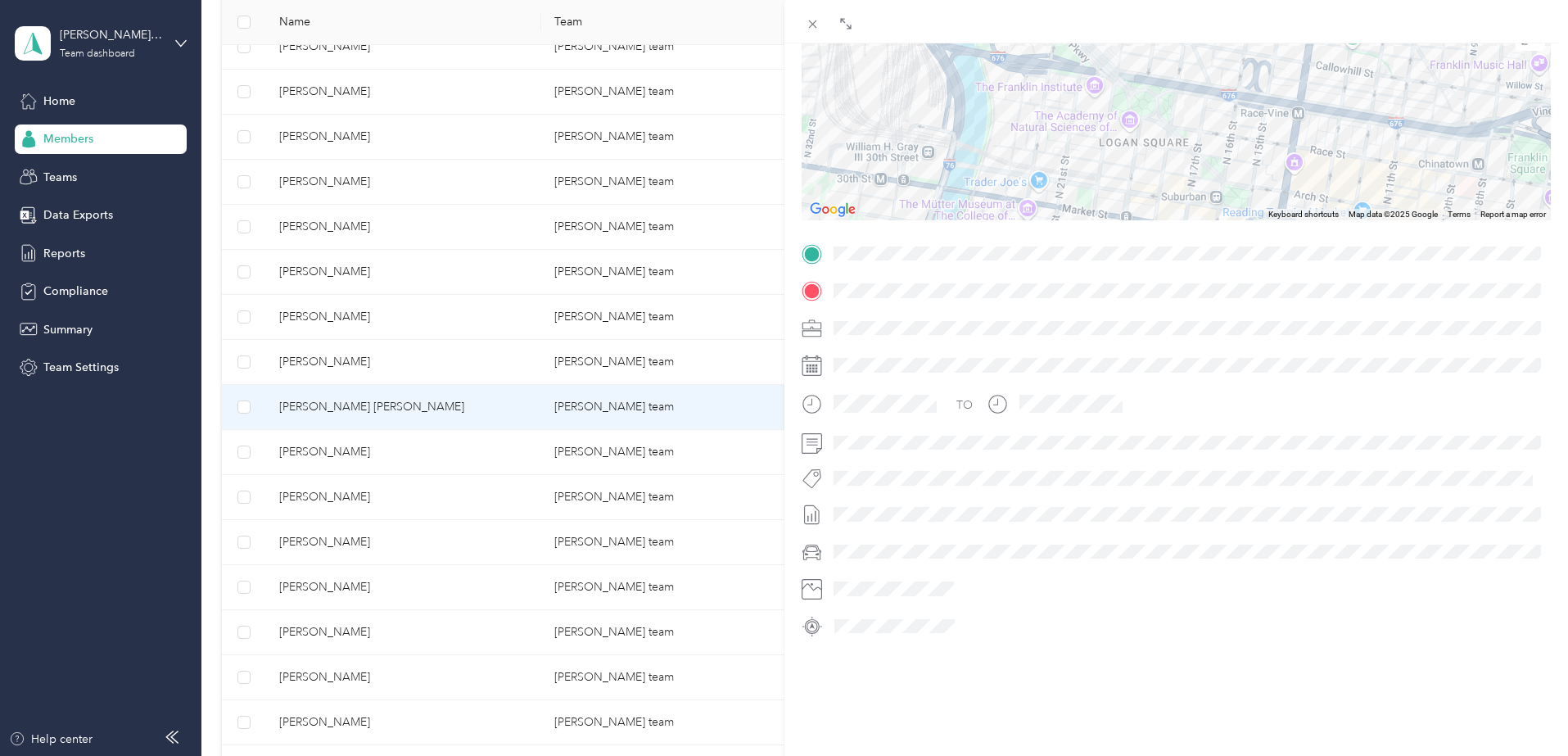
drag, startPoint x: 1008, startPoint y: 79, endPoint x: 1007, endPoint y: 150, distance: 71.0
click at [1007, 150] on div at bounding box center [1177, 118] width 750 height 205
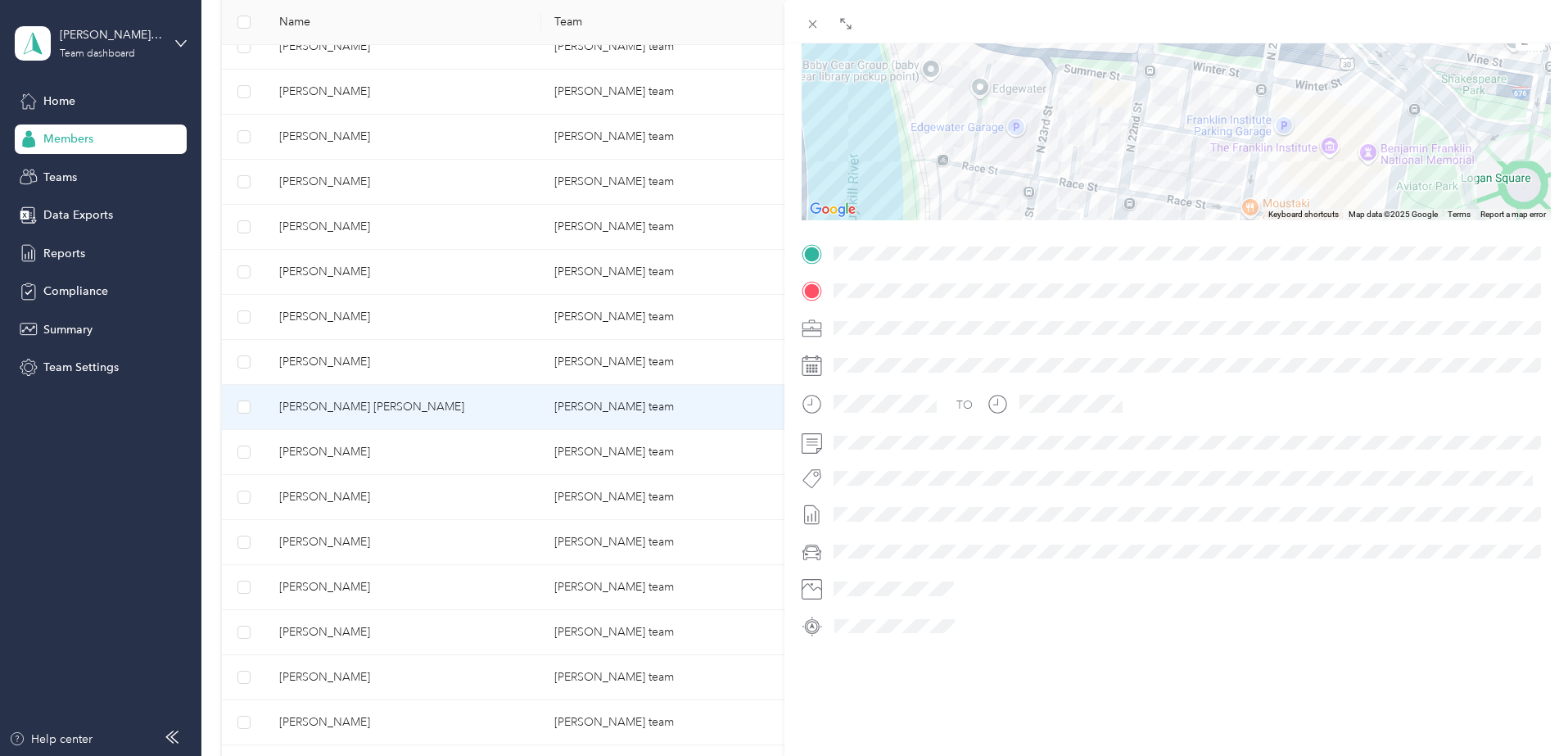
drag, startPoint x: 1025, startPoint y: 78, endPoint x: 971, endPoint y: 207, distance: 139.8
click at [978, 240] on div "Trip details This trip cannot be edited because it is either under review, appr…" at bounding box center [1177, 274] width 750 height 730
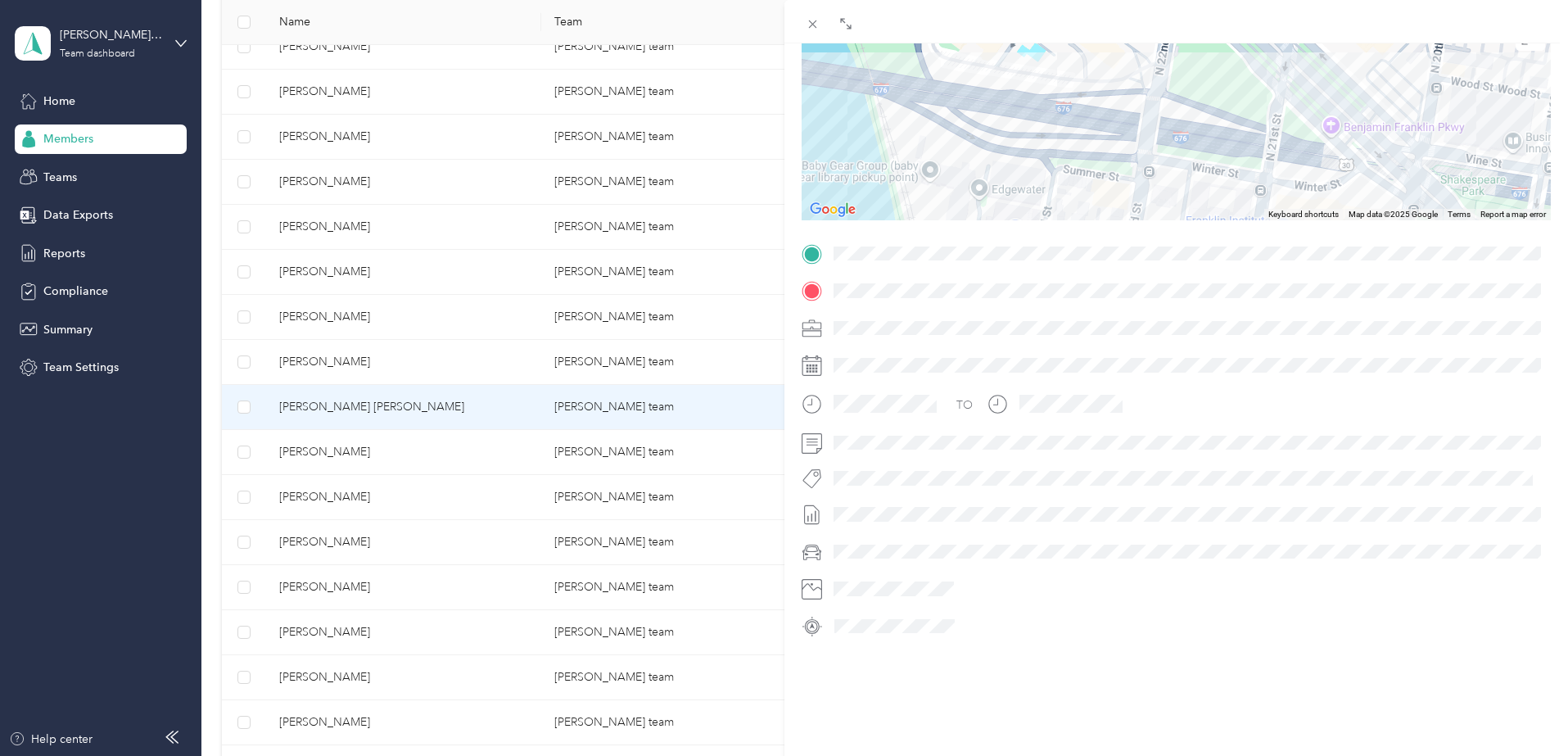
drag, startPoint x: 948, startPoint y: 131, endPoint x: 956, endPoint y: 205, distance: 74.4
click at [956, 206] on div at bounding box center [1177, 118] width 750 height 205
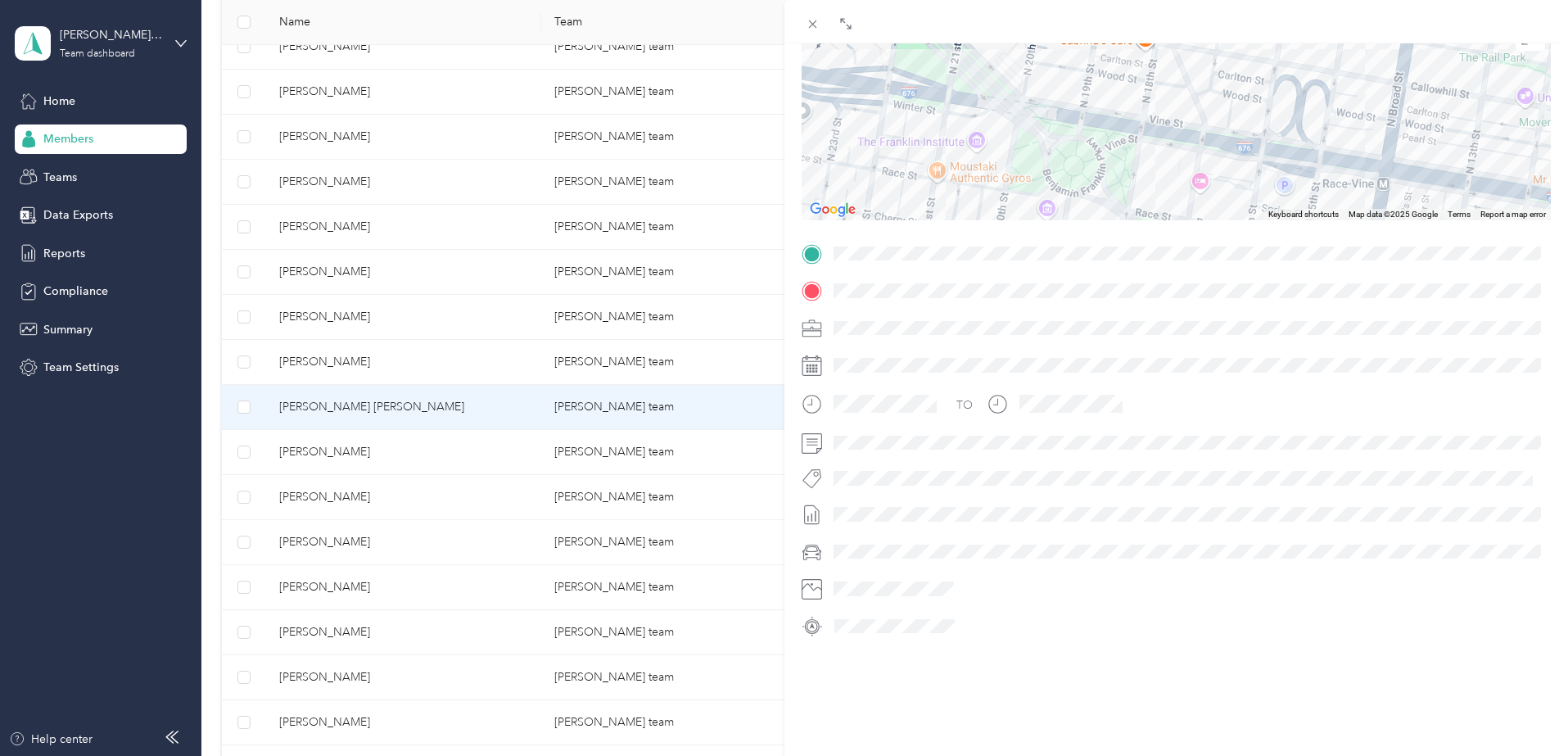
drag, startPoint x: 1152, startPoint y: 123, endPoint x: 1000, endPoint y: 77, distance: 158.8
click at [1000, 77] on div at bounding box center [1177, 118] width 750 height 205
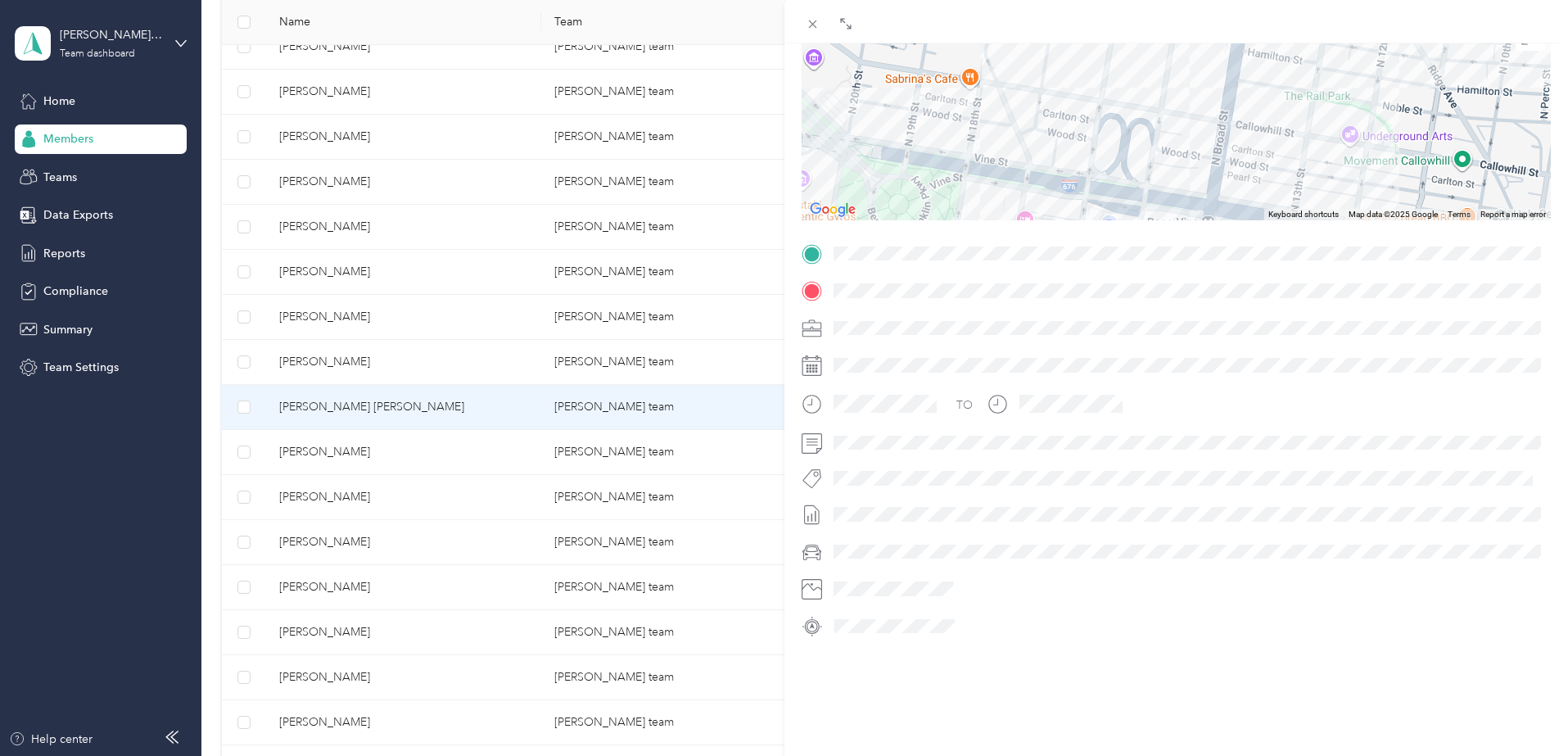
drag, startPoint x: 1167, startPoint y: 122, endPoint x: 995, endPoint y: 161, distance: 176.4
click at [995, 161] on div at bounding box center [1177, 118] width 750 height 205
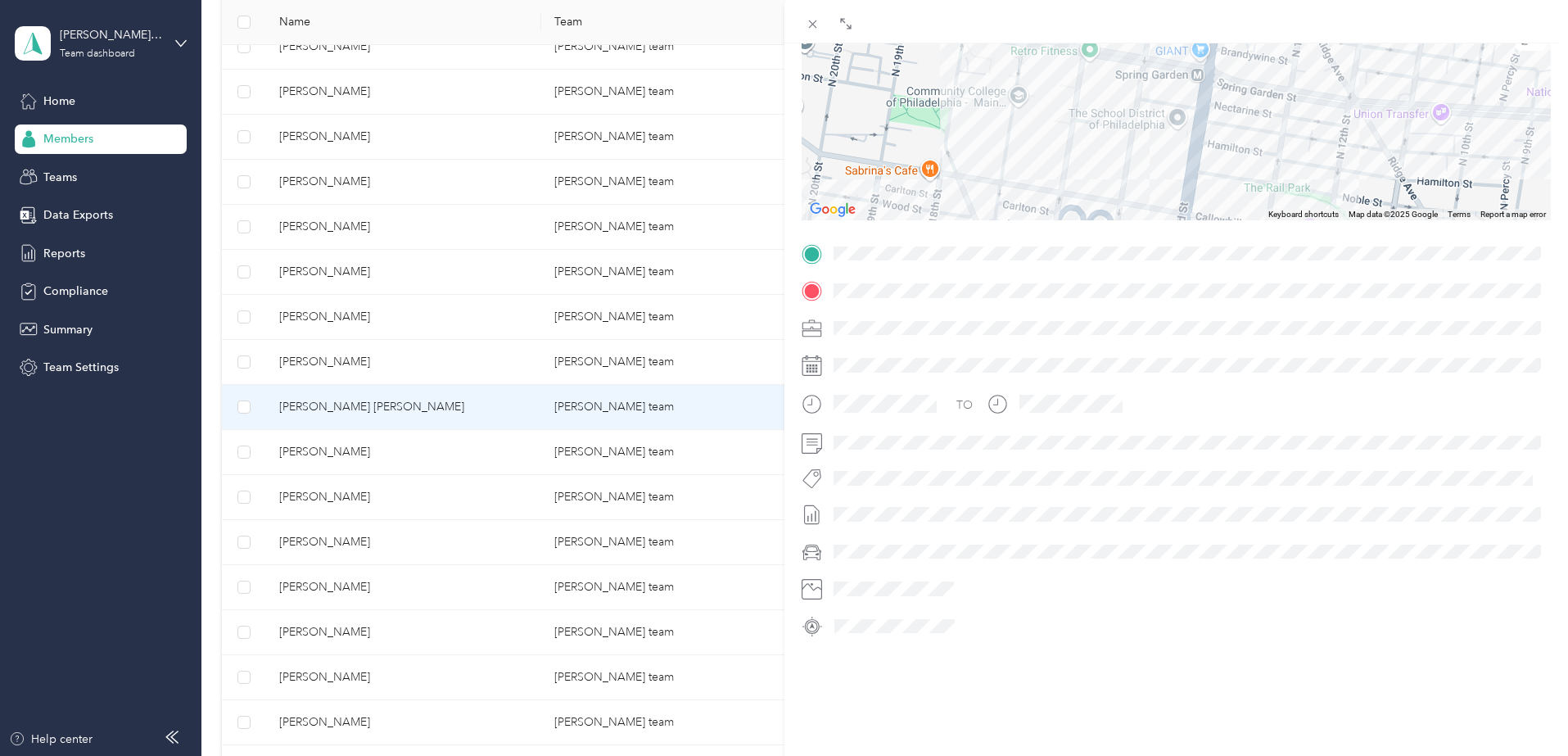
drag, startPoint x: 1117, startPoint y: 126, endPoint x: 1105, endPoint y: 163, distance: 38.9
click at [1095, 186] on div at bounding box center [1177, 118] width 750 height 205
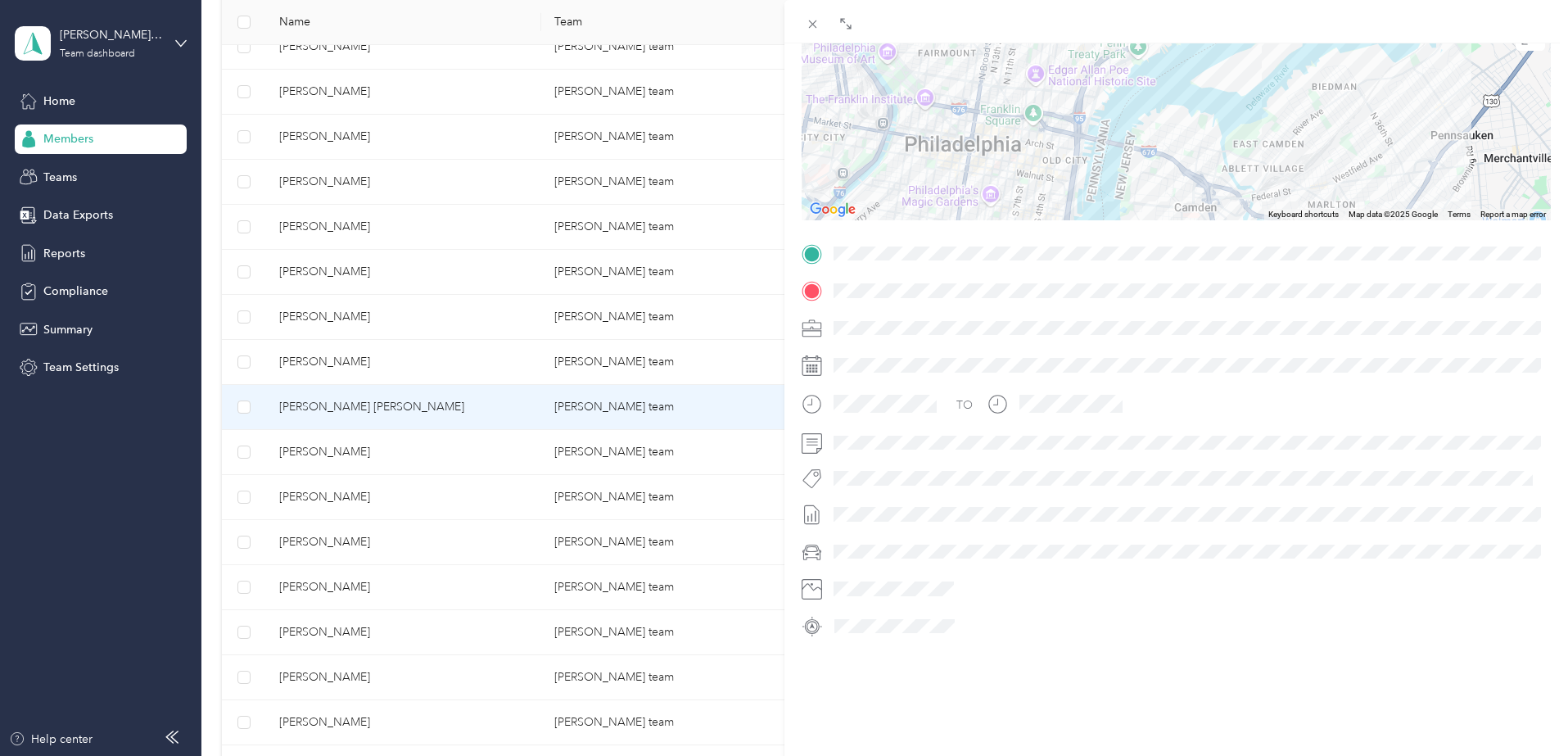
drag, startPoint x: 1320, startPoint y: 146, endPoint x: 1155, endPoint y: 102, distance: 170.8
click at [1155, 102] on div at bounding box center [1177, 118] width 750 height 205
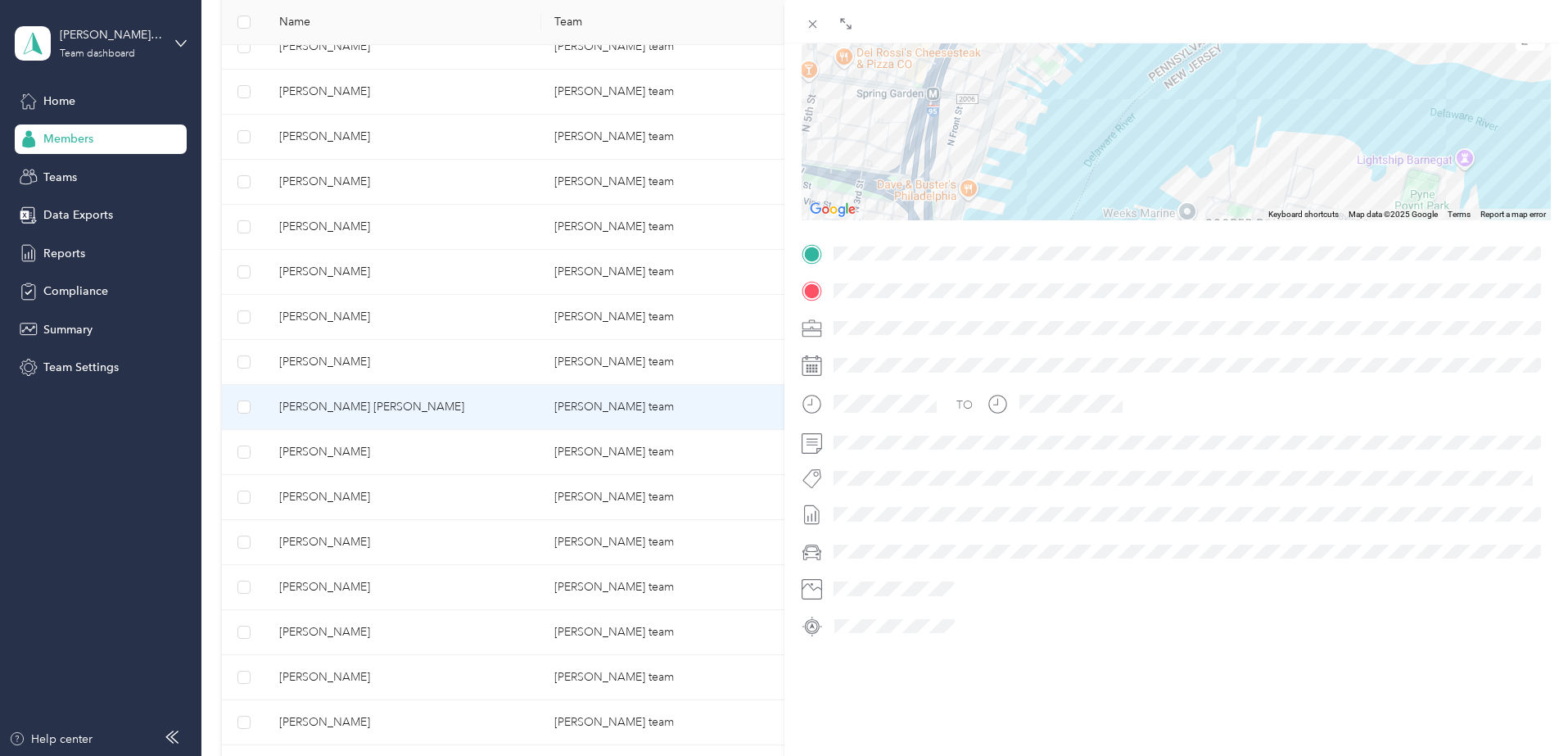
drag, startPoint x: 918, startPoint y: 127, endPoint x: 1000, endPoint y: 171, distance: 93.1
click at [1000, 171] on div at bounding box center [1177, 118] width 750 height 205
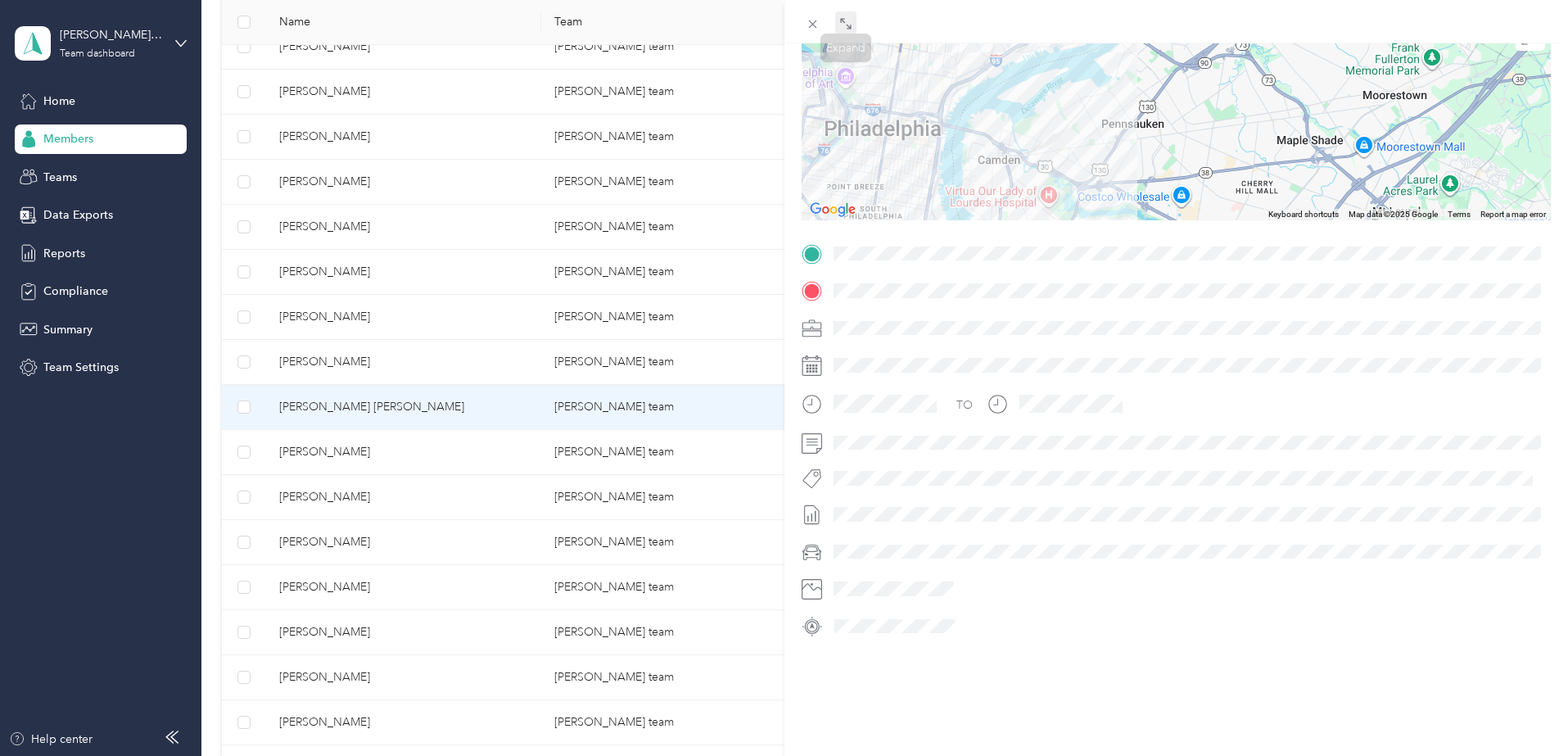
click at [849, 23] on icon at bounding box center [846, 24] width 13 height 13
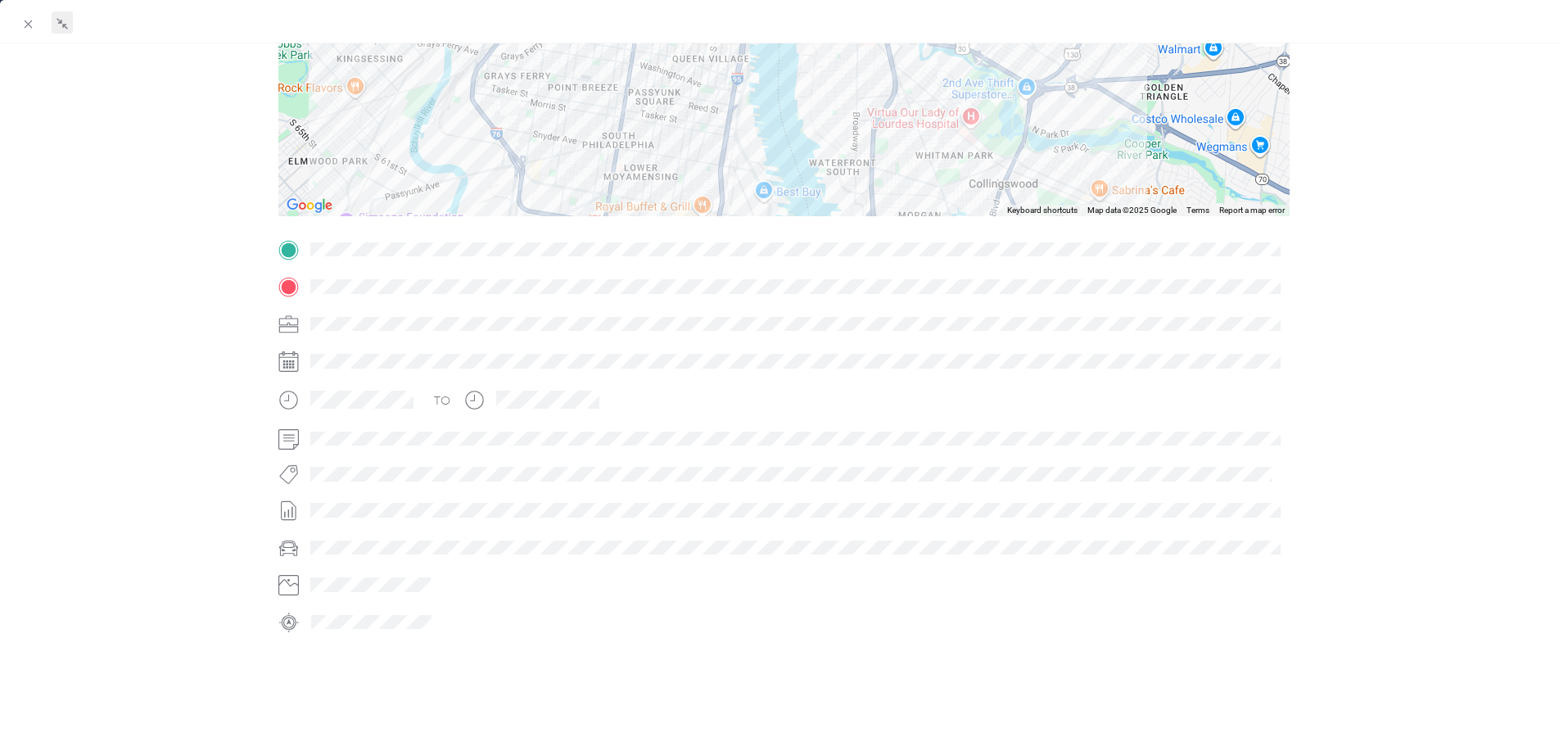
drag, startPoint x: 607, startPoint y: 187, endPoint x: 959, endPoint y: 87, distance: 365.9
click at [959, 87] on div at bounding box center [784, 114] width 1011 height 205
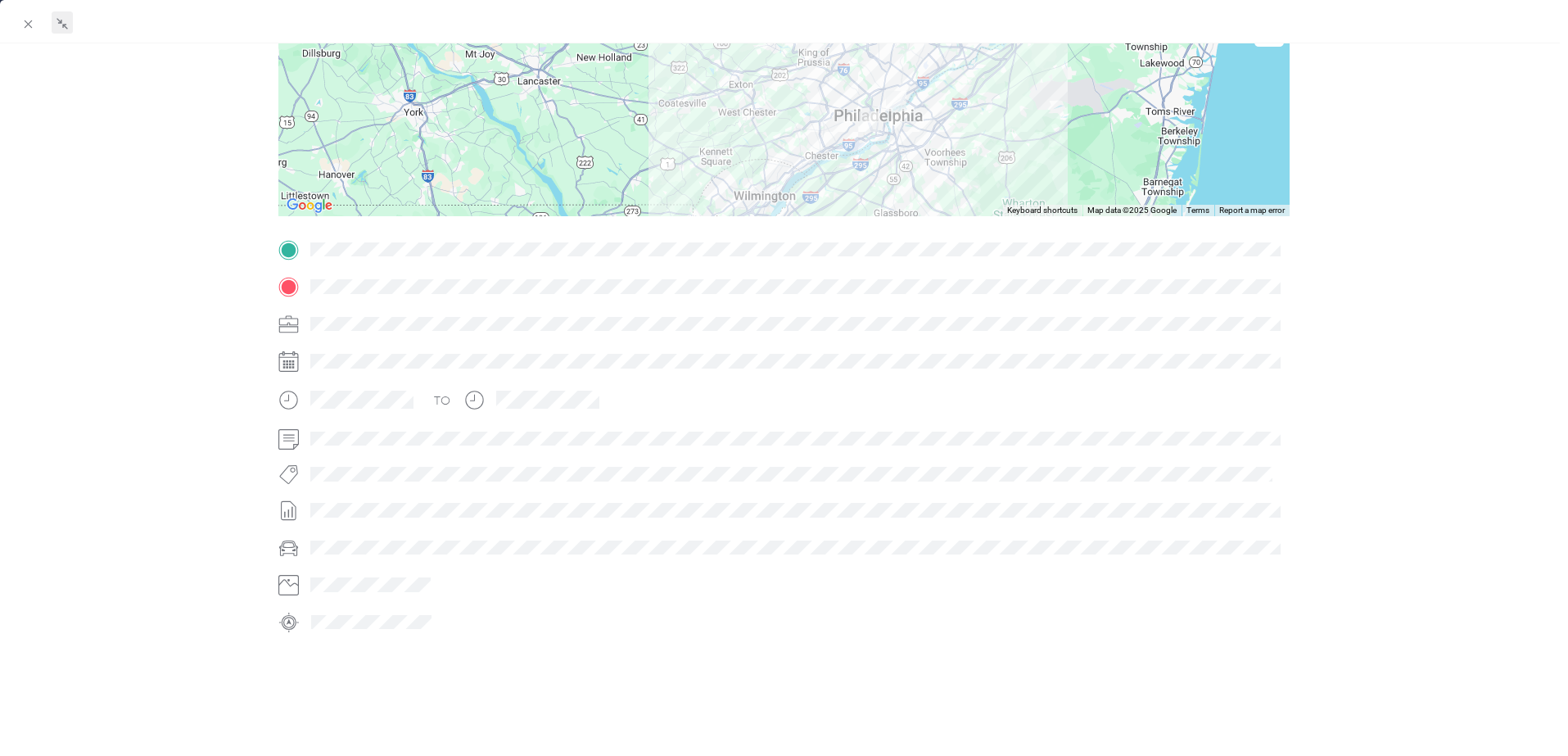
drag, startPoint x: 999, startPoint y: 73, endPoint x: 978, endPoint y: 101, distance: 35.0
click at [978, 101] on div at bounding box center [784, 114] width 1011 height 205
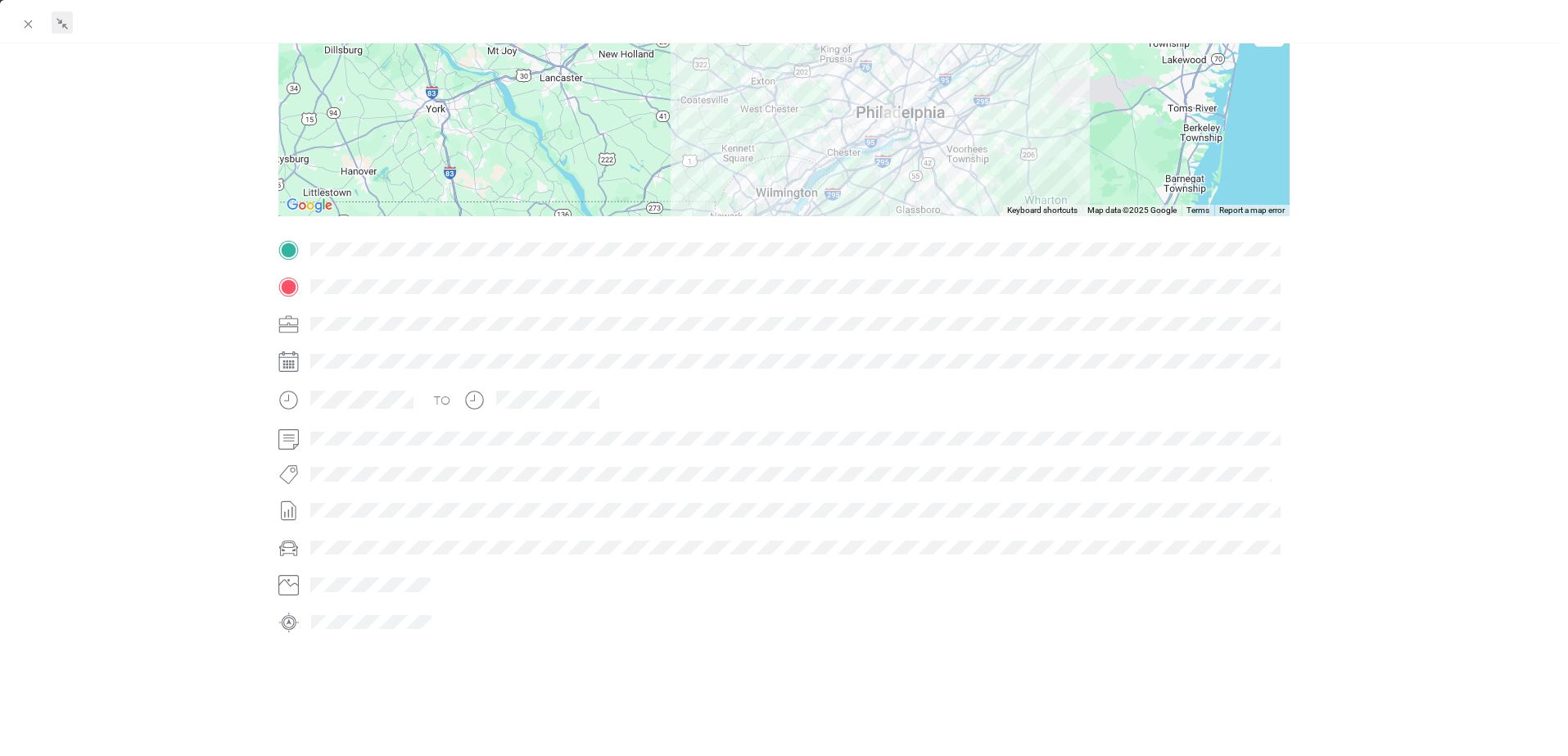
click at [914, 99] on img at bounding box center [918, 98] width 20 height 20
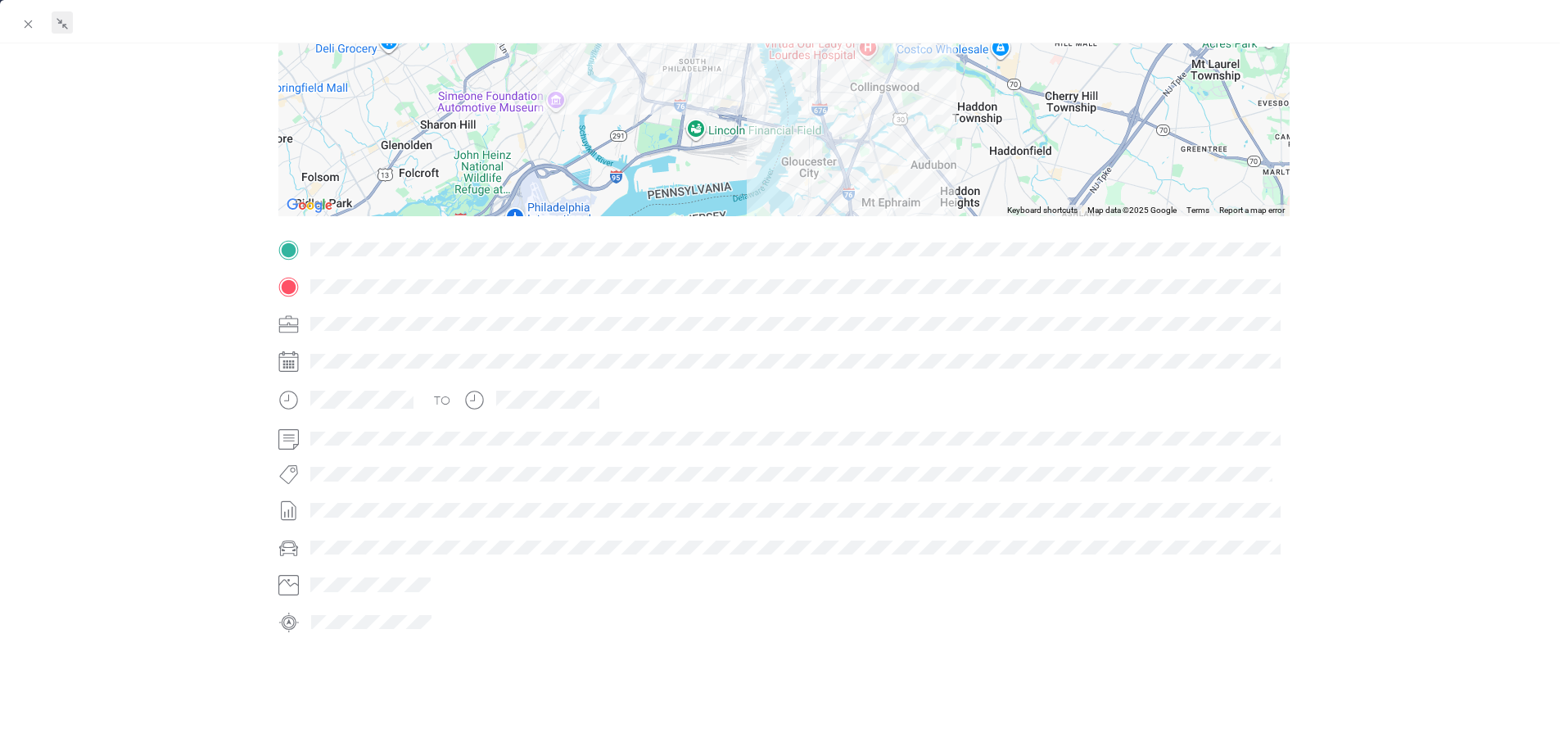
drag, startPoint x: 877, startPoint y: 63, endPoint x: 916, endPoint y: 236, distance: 177.3
click at [917, 257] on div "Trip details This trip cannot be edited because it is either under review, appr…" at bounding box center [784, 270] width 1011 height 730
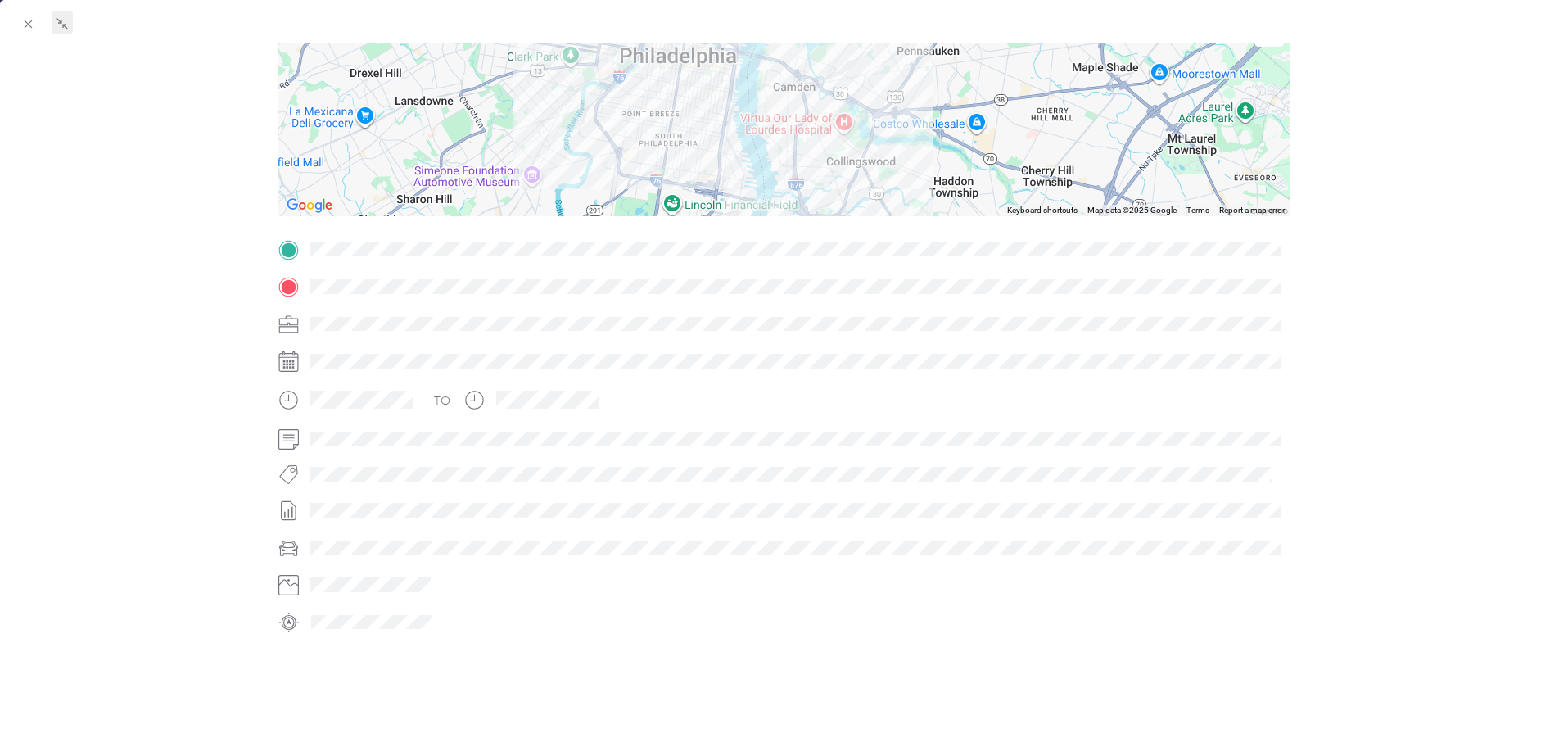
drag, startPoint x: 862, startPoint y: 110, endPoint x: 845, endPoint y: 178, distance: 70.1
click at [845, 178] on div at bounding box center [784, 114] width 1011 height 205
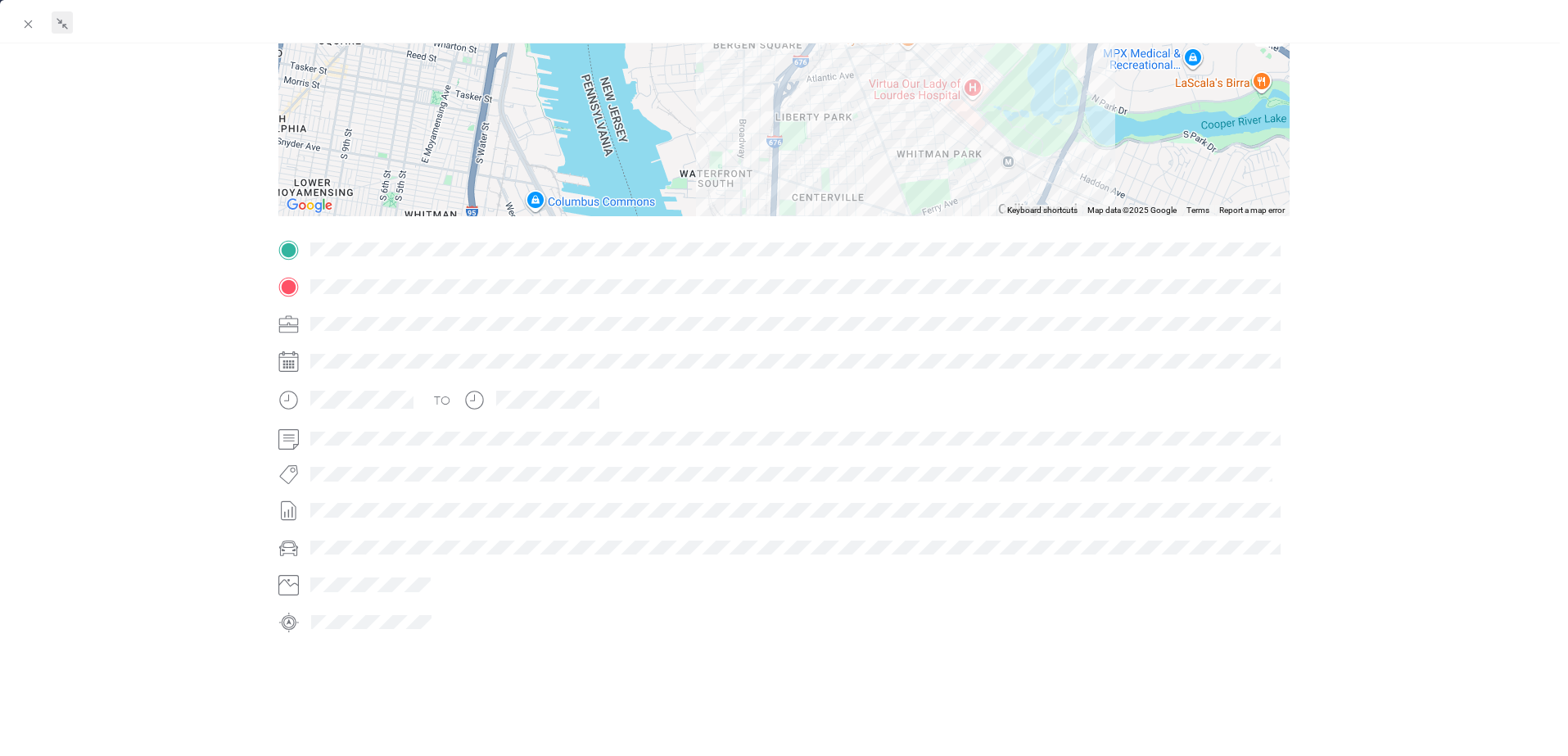
drag, startPoint x: 726, startPoint y: 137, endPoint x: 868, endPoint y: 210, distance: 159.7
click at [868, 215] on div at bounding box center [784, 114] width 1011 height 205
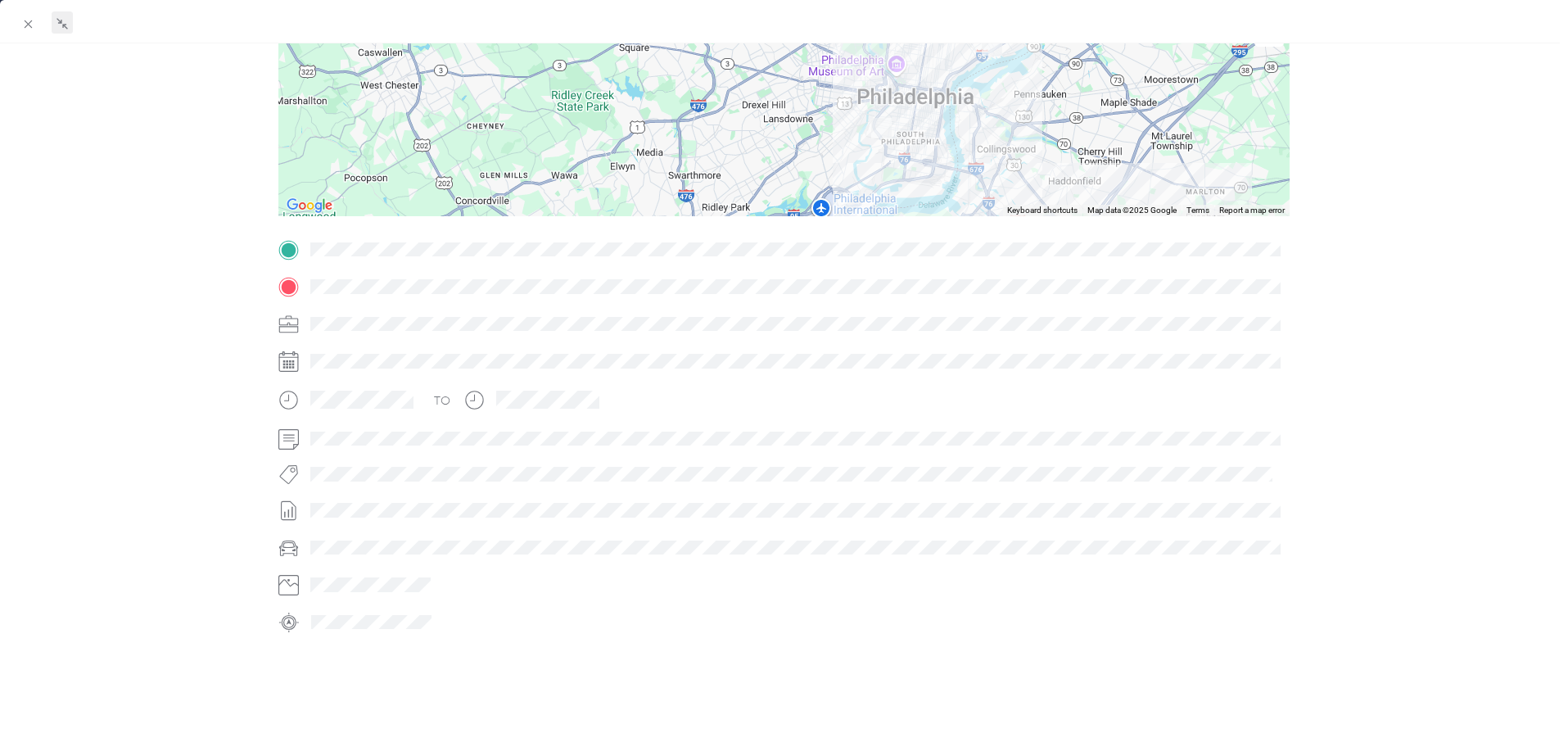
drag, startPoint x: 1100, startPoint y: 130, endPoint x: 1070, endPoint y: 164, distance: 45.3
click at [1070, 164] on div at bounding box center [784, 114] width 1011 height 205
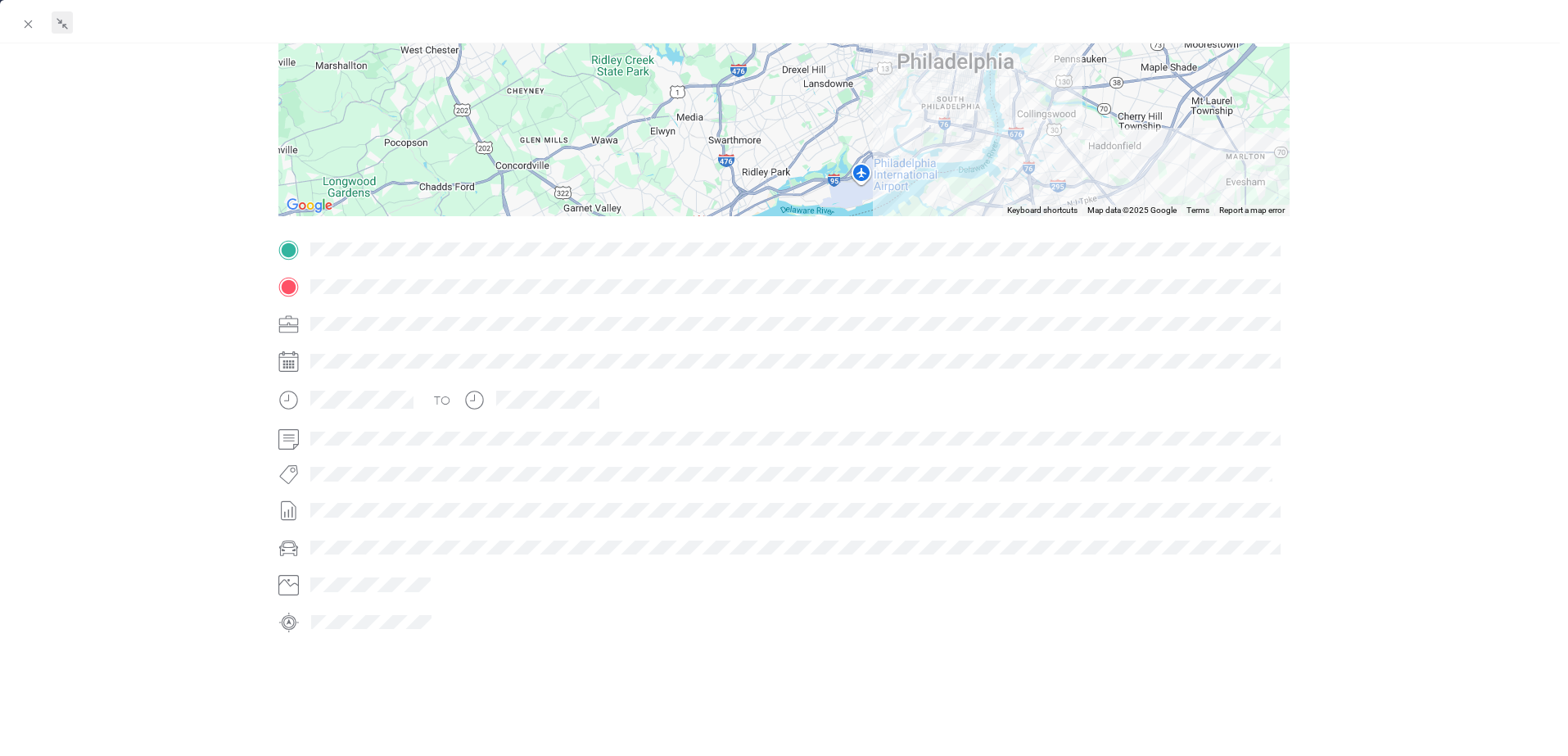
drag, startPoint x: 1191, startPoint y: 100, endPoint x: 1103, endPoint y: 179, distance: 118.3
click at [1103, 179] on div at bounding box center [784, 114] width 1011 height 205
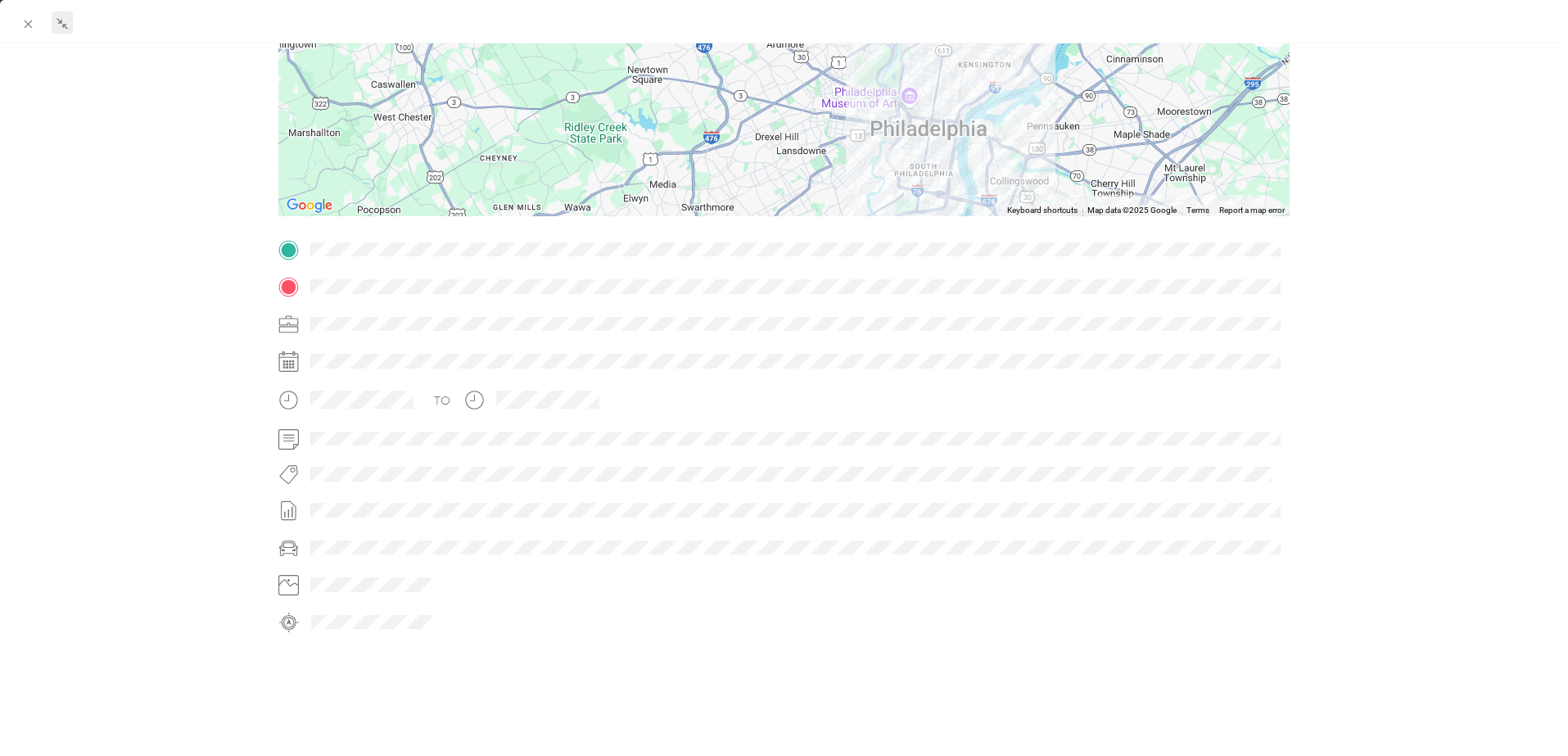
drag, startPoint x: 1112, startPoint y: 91, endPoint x: 1087, endPoint y: 163, distance: 76.2
click at [1087, 164] on div at bounding box center [784, 114] width 1011 height 205
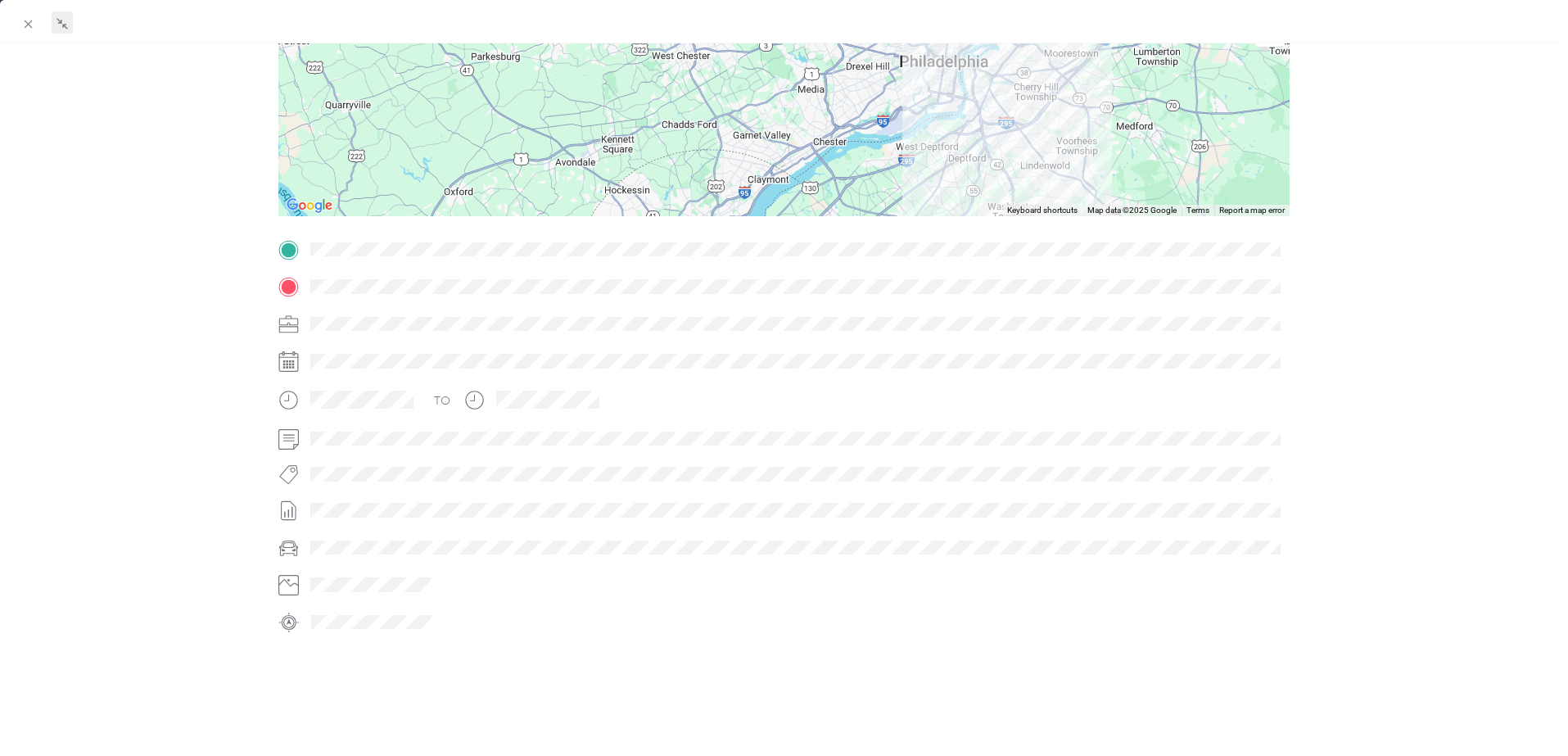
drag, startPoint x: 1138, startPoint y: 133, endPoint x: 1022, endPoint y: 73, distance: 130.6
click at [1022, 73] on div at bounding box center [784, 114] width 1011 height 205
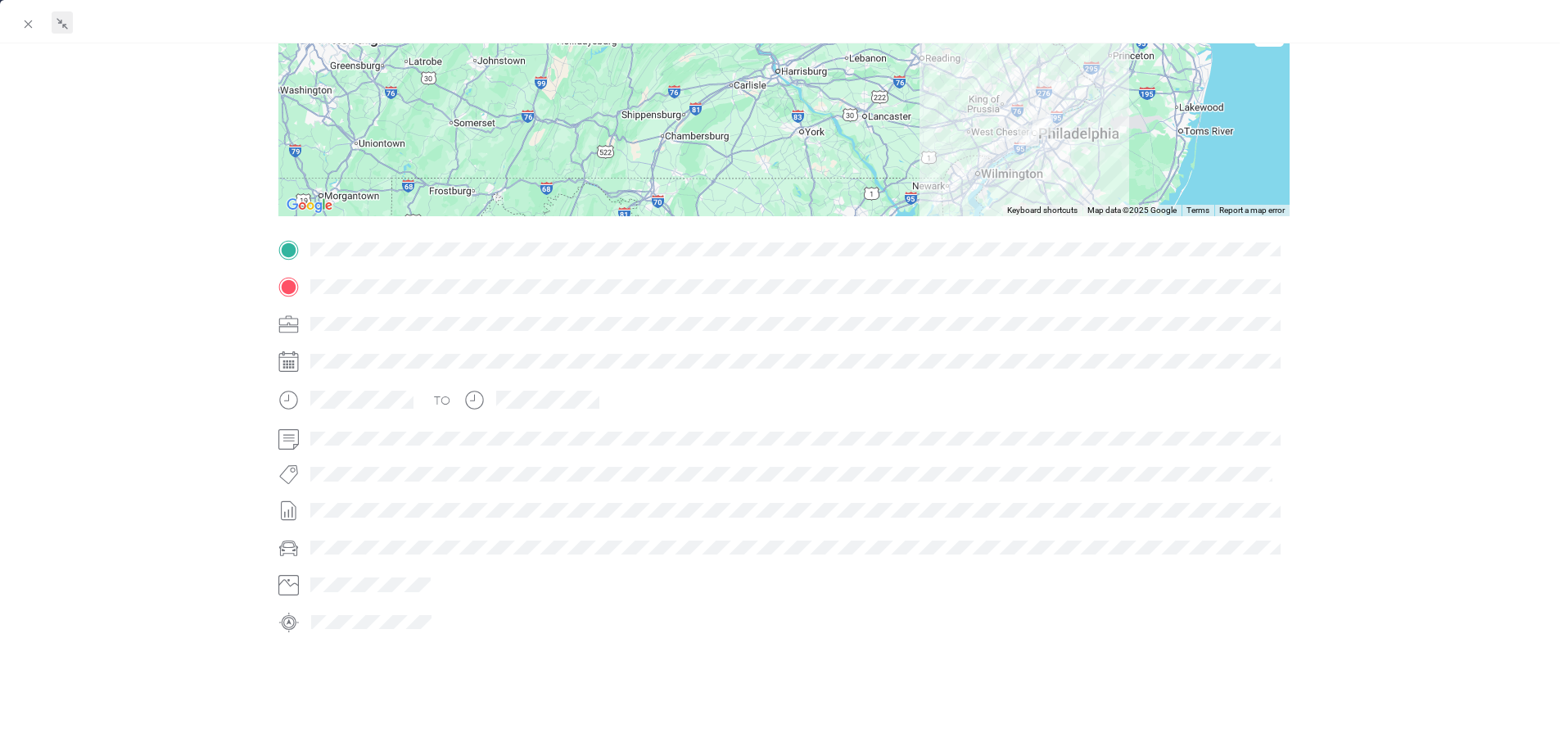
drag, startPoint x: 1154, startPoint y: 155, endPoint x: 1073, endPoint y: 152, distance: 81.1
click at [1073, 152] on div at bounding box center [784, 114] width 1011 height 205
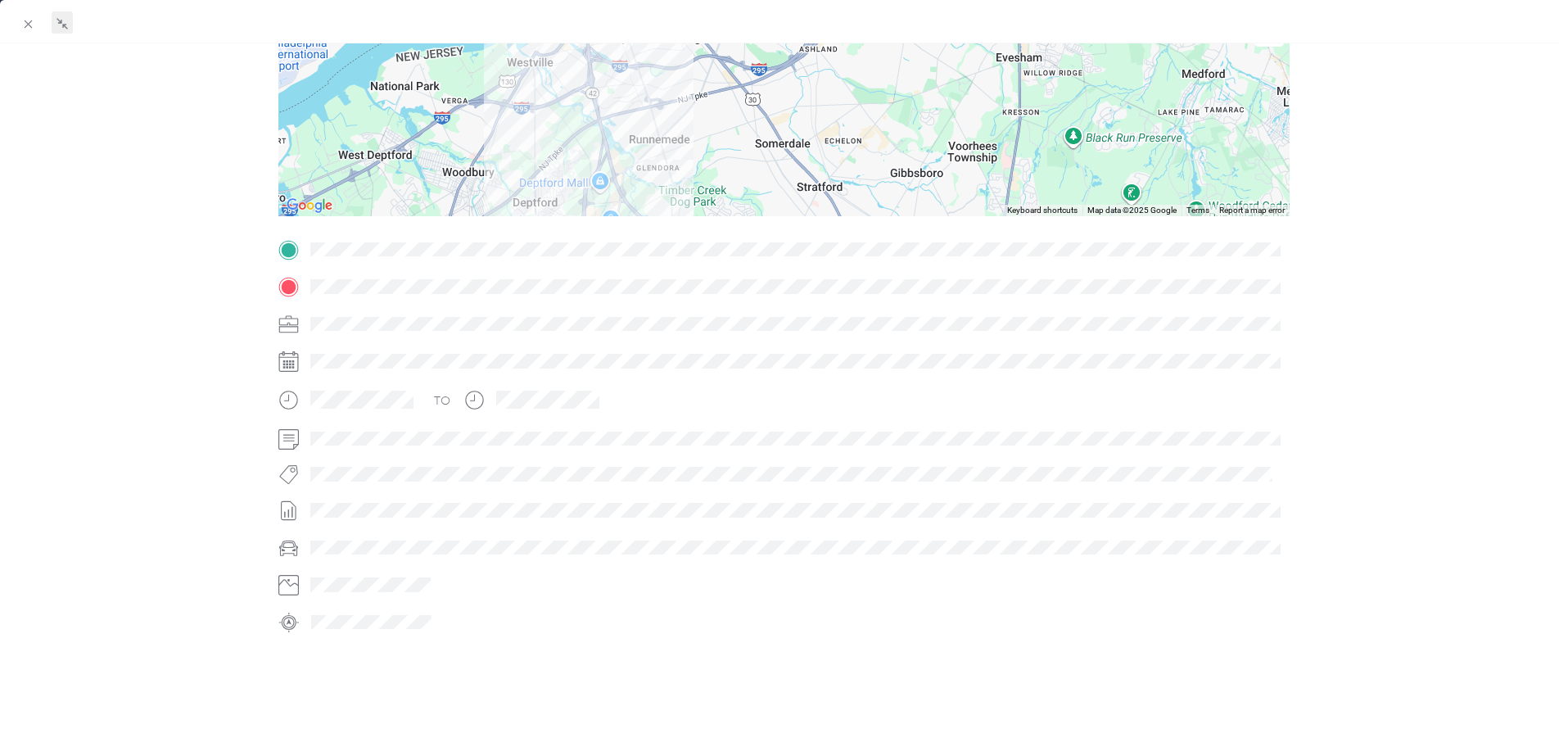
drag, startPoint x: 879, startPoint y: 167, endPoint x: 905, endPoint y: 91, distance: 80.3
click at [905, 91] on div at bounding box center [784, 114] width 1011 height 205
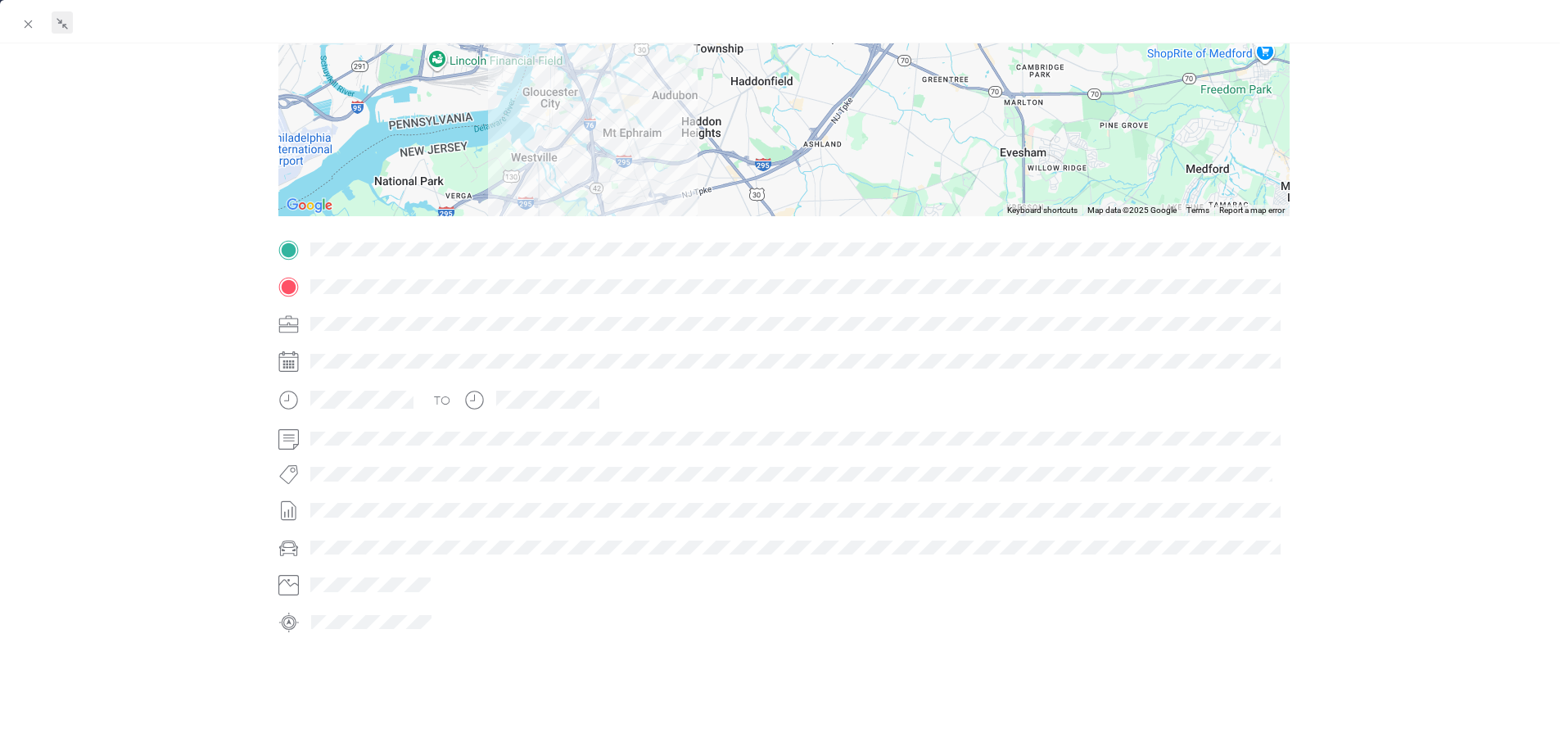
drag, startPoint x: 912, startPoint y: 89, endPoint x: 913, endPoint y: 186, distance: 97.0
click at [913, 187] on div at bounding box center [784, 114] width 1011 height 205
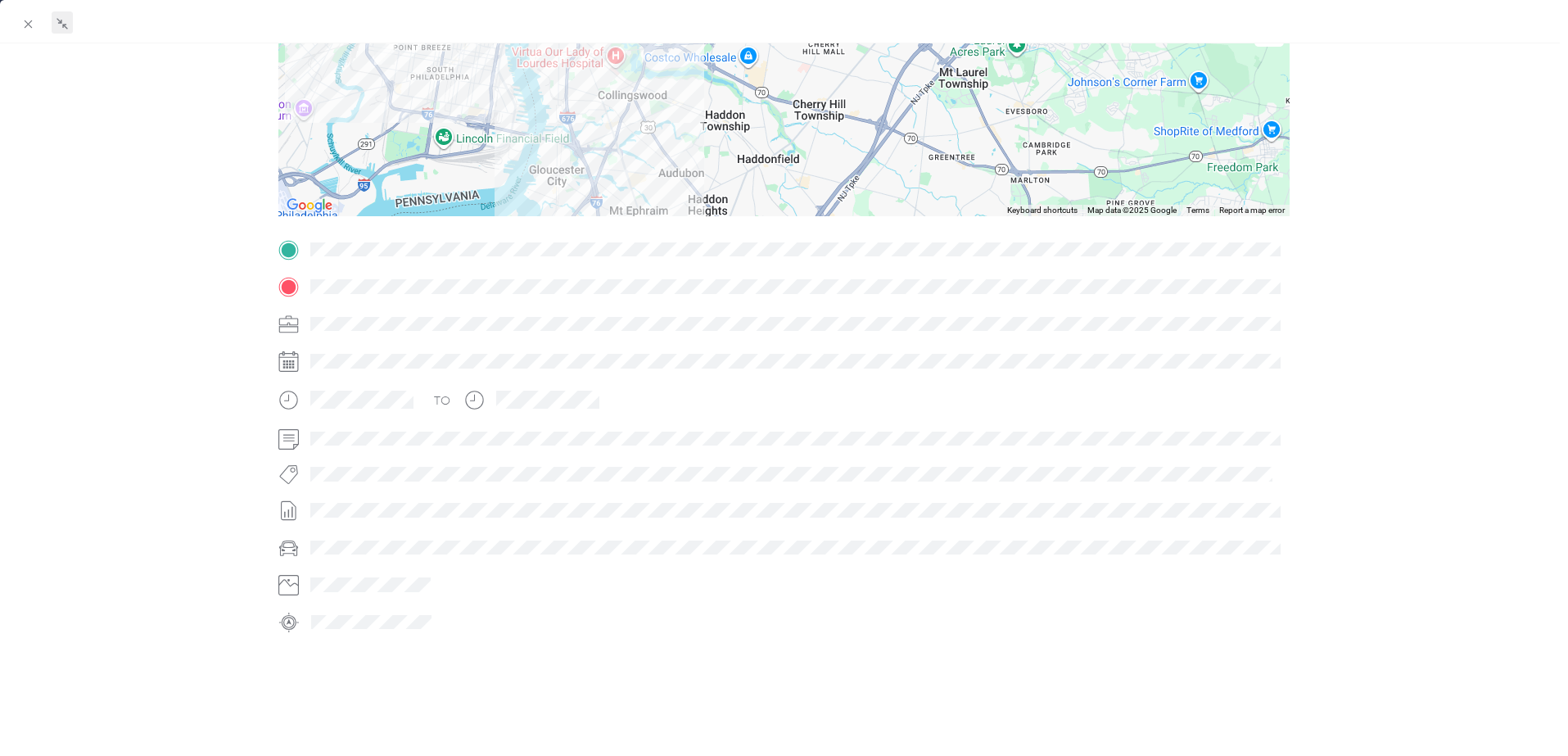
drag, startPoint x: 911, startPoint y: 115, endPoint x: 917, endPoint y: 182, distance: 67.3
click at [918, 194] on div at bounding box center [784, 114] width 1011 height 205
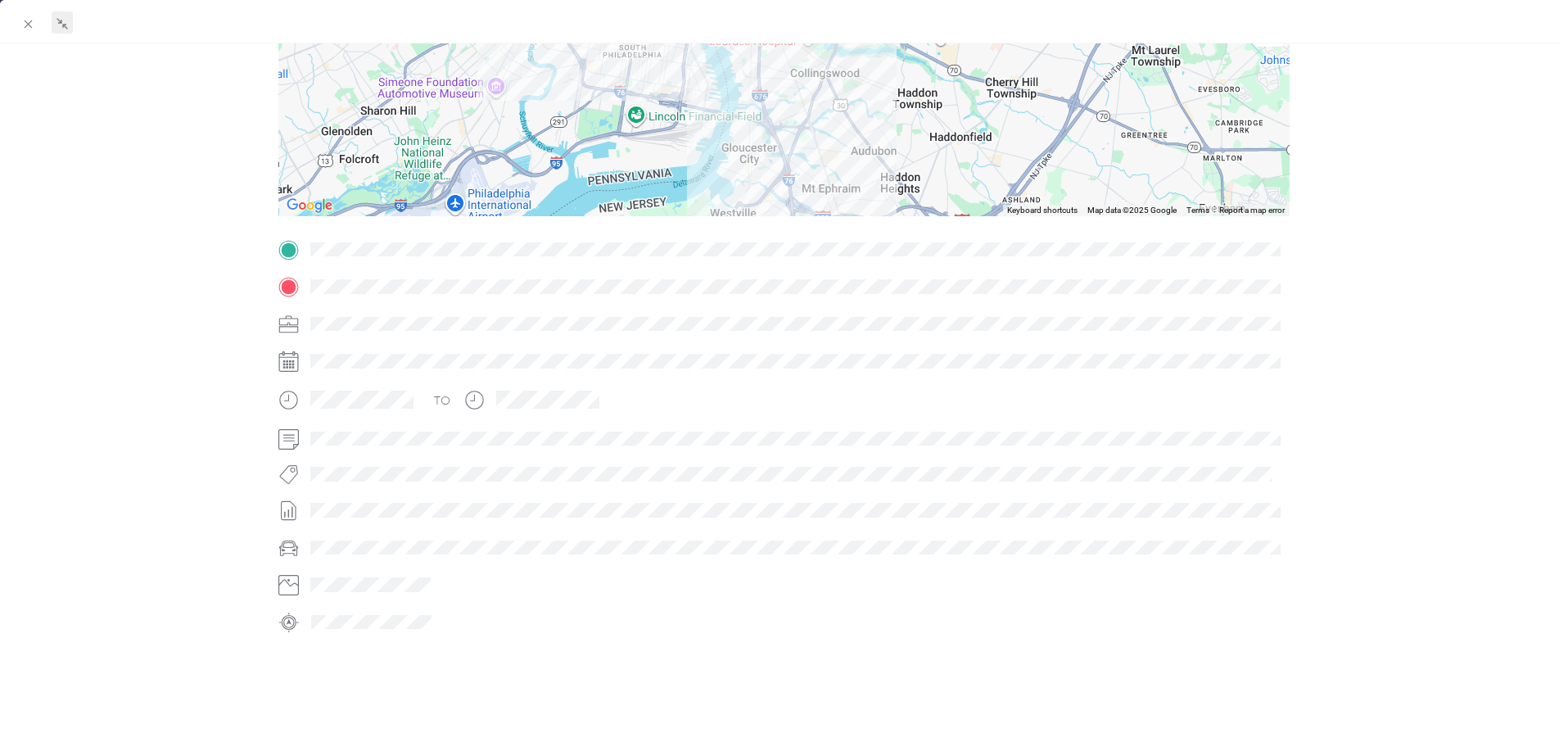
drag, startPoint x: 940, startPoint y: 150, endPoint x: 1126, endPoint y: 106, distance: 191.1
click at [1126, 106] on div at bounding box center [784, 114] width 1011 height 205
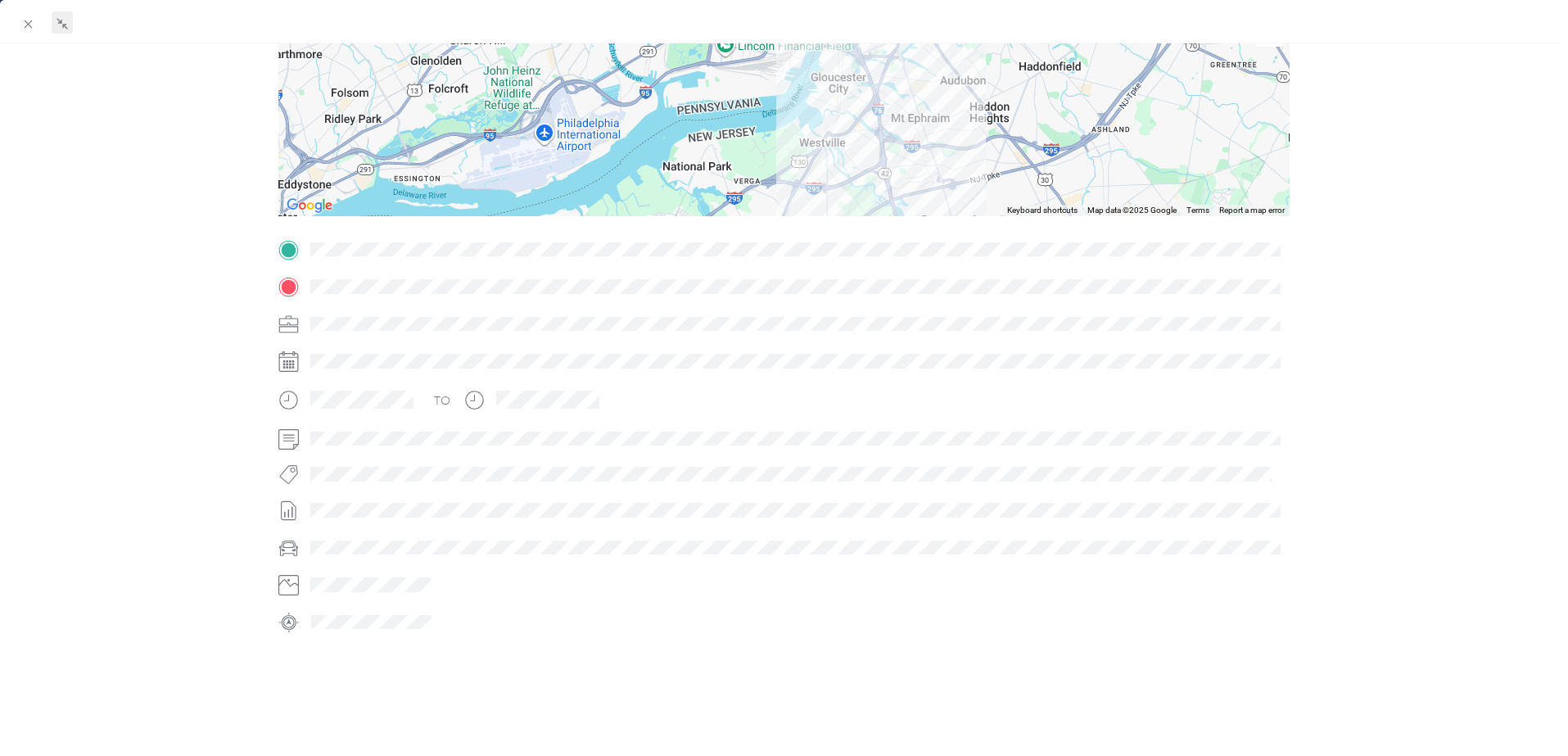
drag, startPoint x: 908, startPoint y: 141, endPoint x: 997, endPoint y: 71, distance: 113.2
click at [997, 71] on div at bounding box center [784, 114] width 1011 height 205
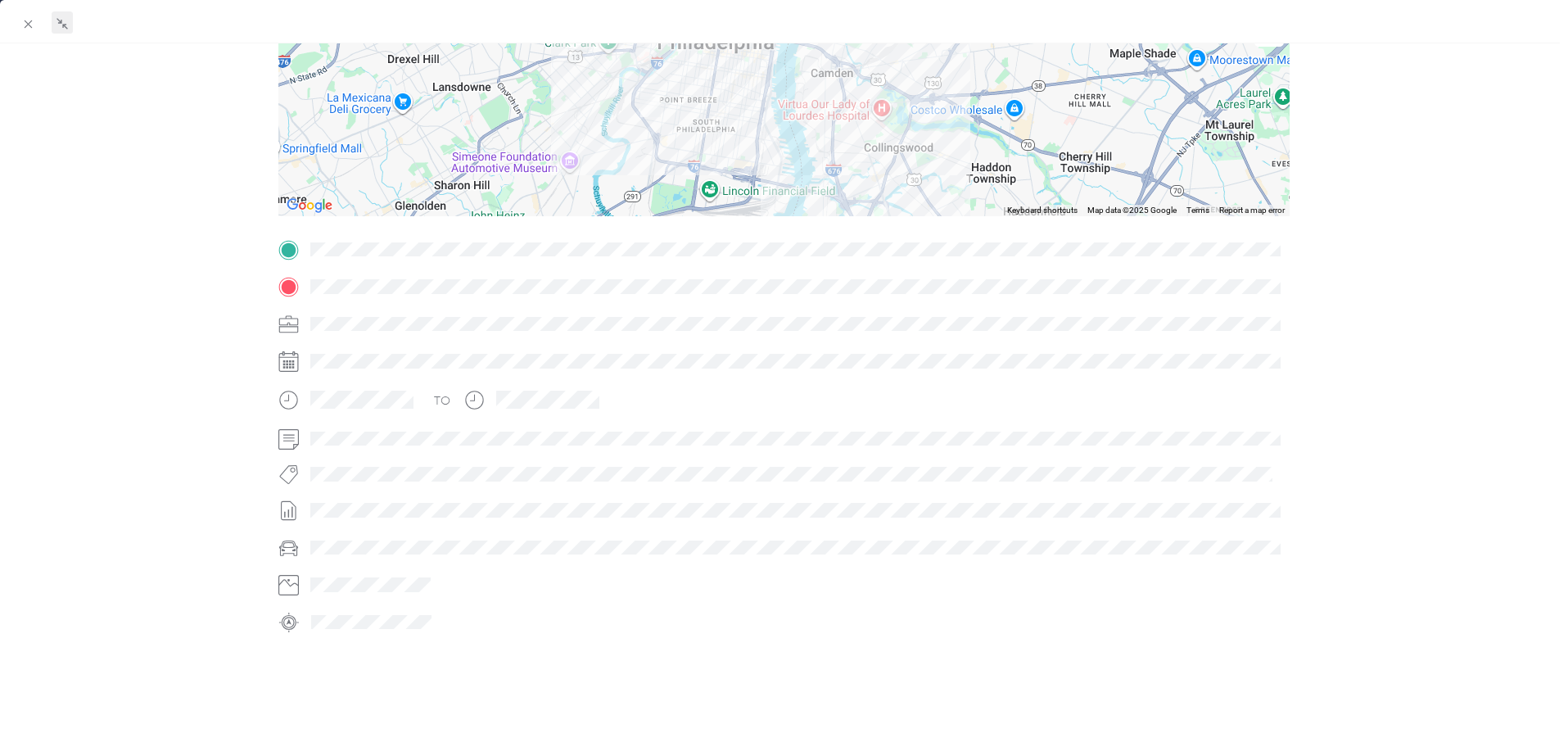
drag, startPoint x: 982, startPoint y: 68, endPoint x: 957, endPoint y: 193, distance: 127.5
click at [965, 214] on div at bounding box center [784, 114] width 1011 height 205
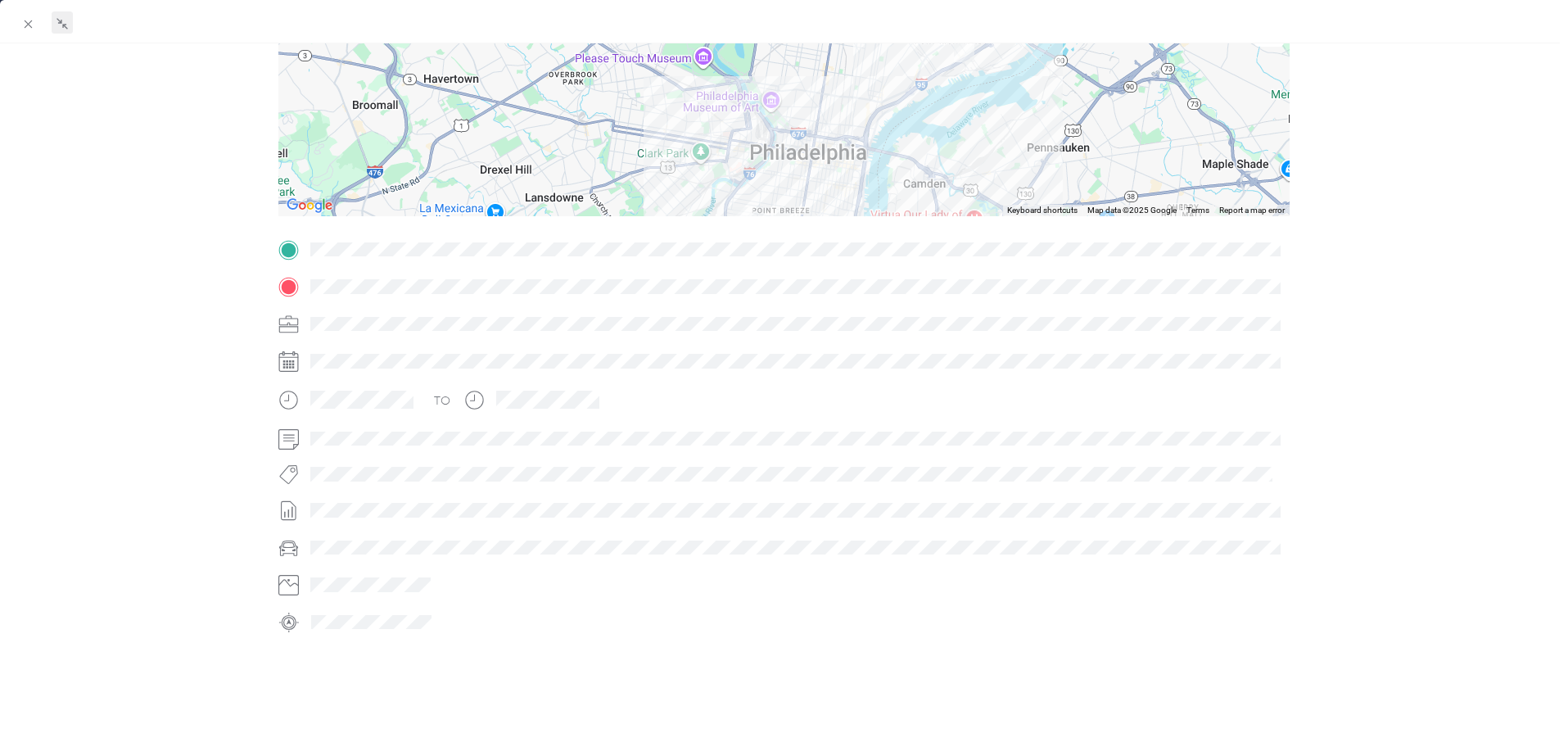
drag, startPoint x: 958, startPoint y: 77, endPoint x: 1052, endPoint y: 186, distance: 143.9
click at [1052, 186] on div at bounding box center [784, 114] width 1011 height 205
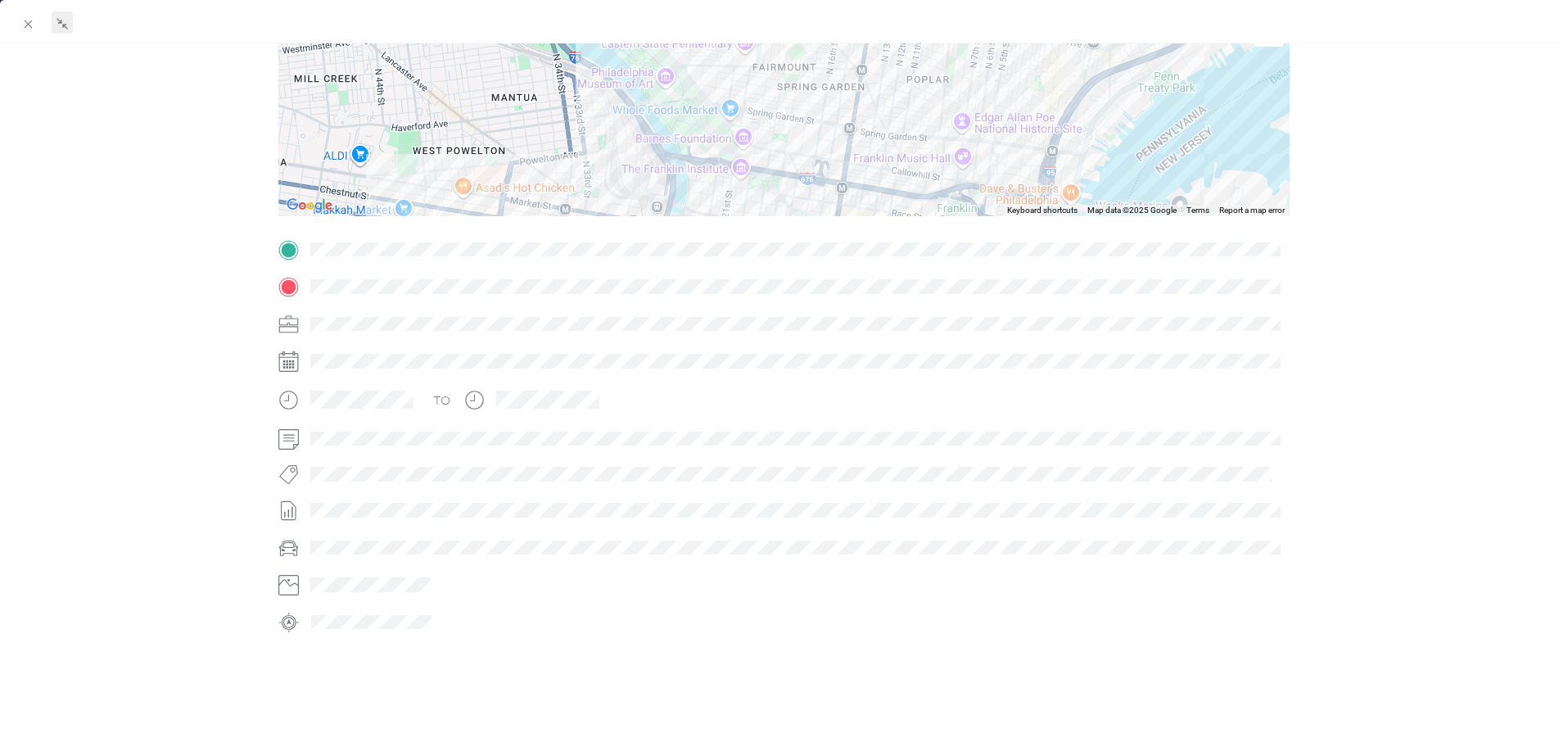
drag, startPoint x: 683, startPoint y: 100, endPoint x: 911, endPoint y: 106, distance: 228.1
click at [911, 106] on div at bounding box center [784, 114] width 1011 height 205
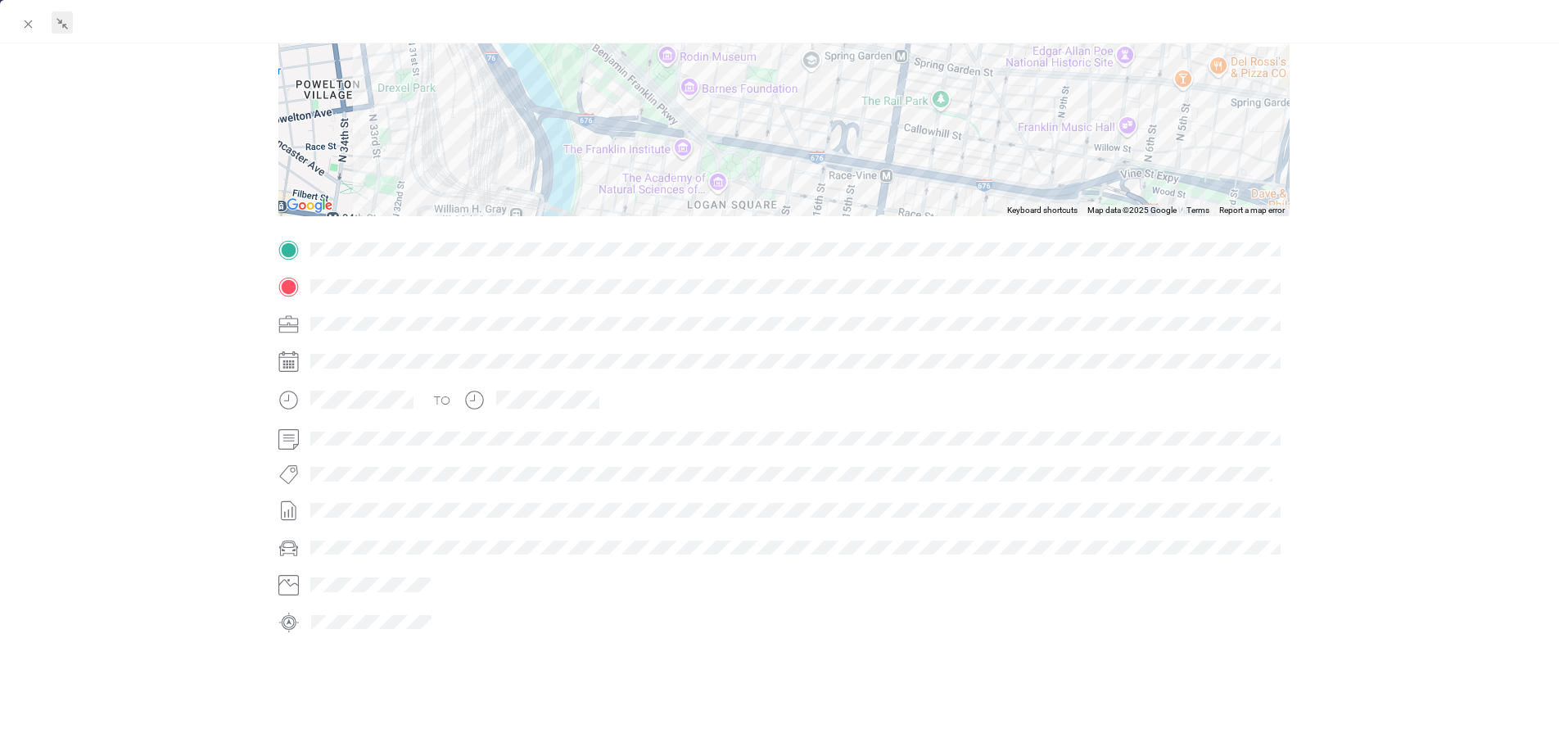
drag, startPoint x: 846, startPoint y: 139, endPoint x: 961, endPoint y: 42, distance: 150.4
click at [961, 42] on div "BACK [PERSON_NAME] [PERSON_NAME] Trips Trip details Trip details This trip cann…" at bounding box center [784, 400] width 1568 height 799
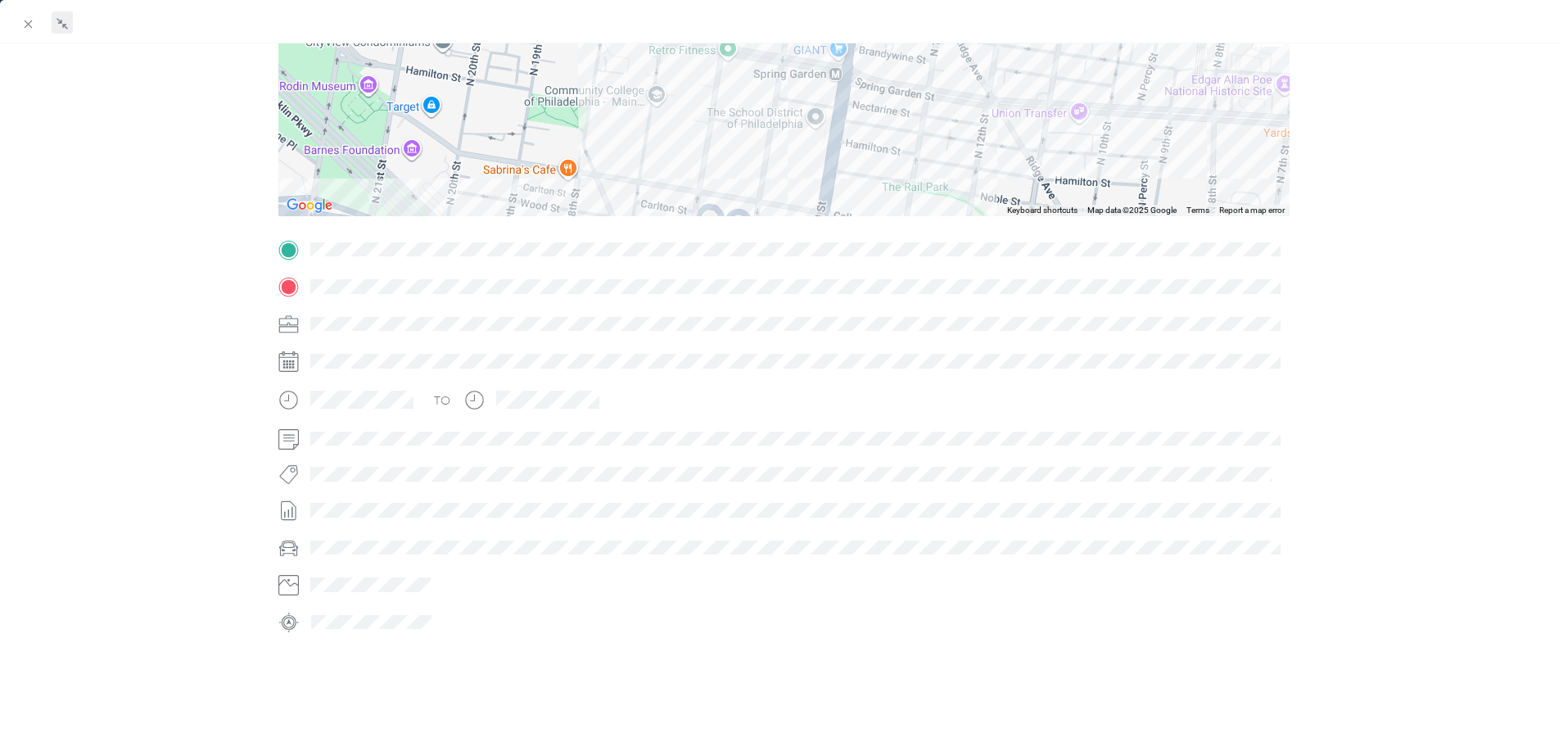
drag, startPoint x: 888, startPoint y: 78, endPoint x: 878, endPoint y: 171, distance: 93.5
click at [878, 171] on div at bounding box center [784, 114] width 1011 height 205
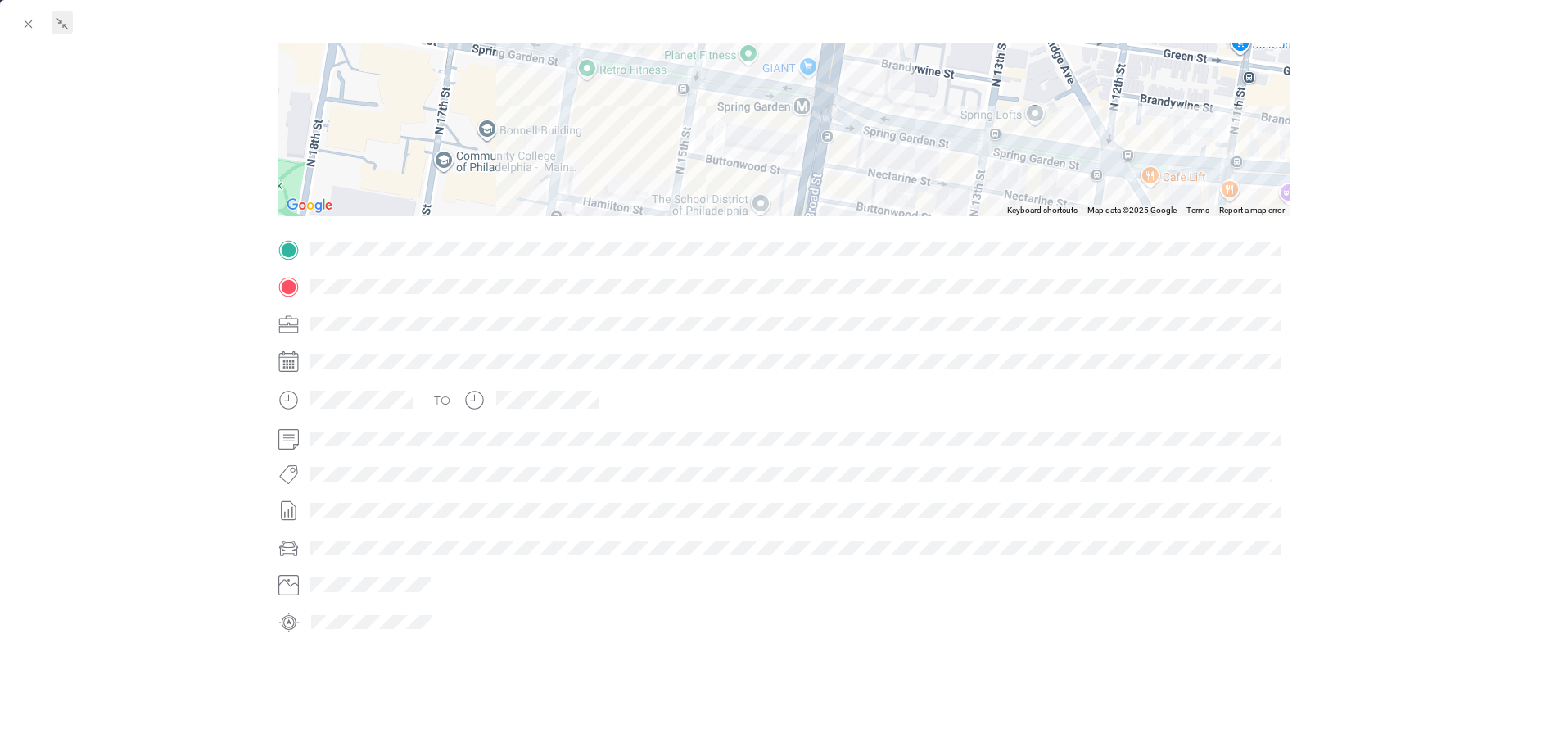
drag, startPoint x: 856, startPoint y: 78, endPoint x: 862, endPoint y: 196, distance: 118.2
click at [862, 196] on div at bounding box center [784, 114] width 1011 height 205
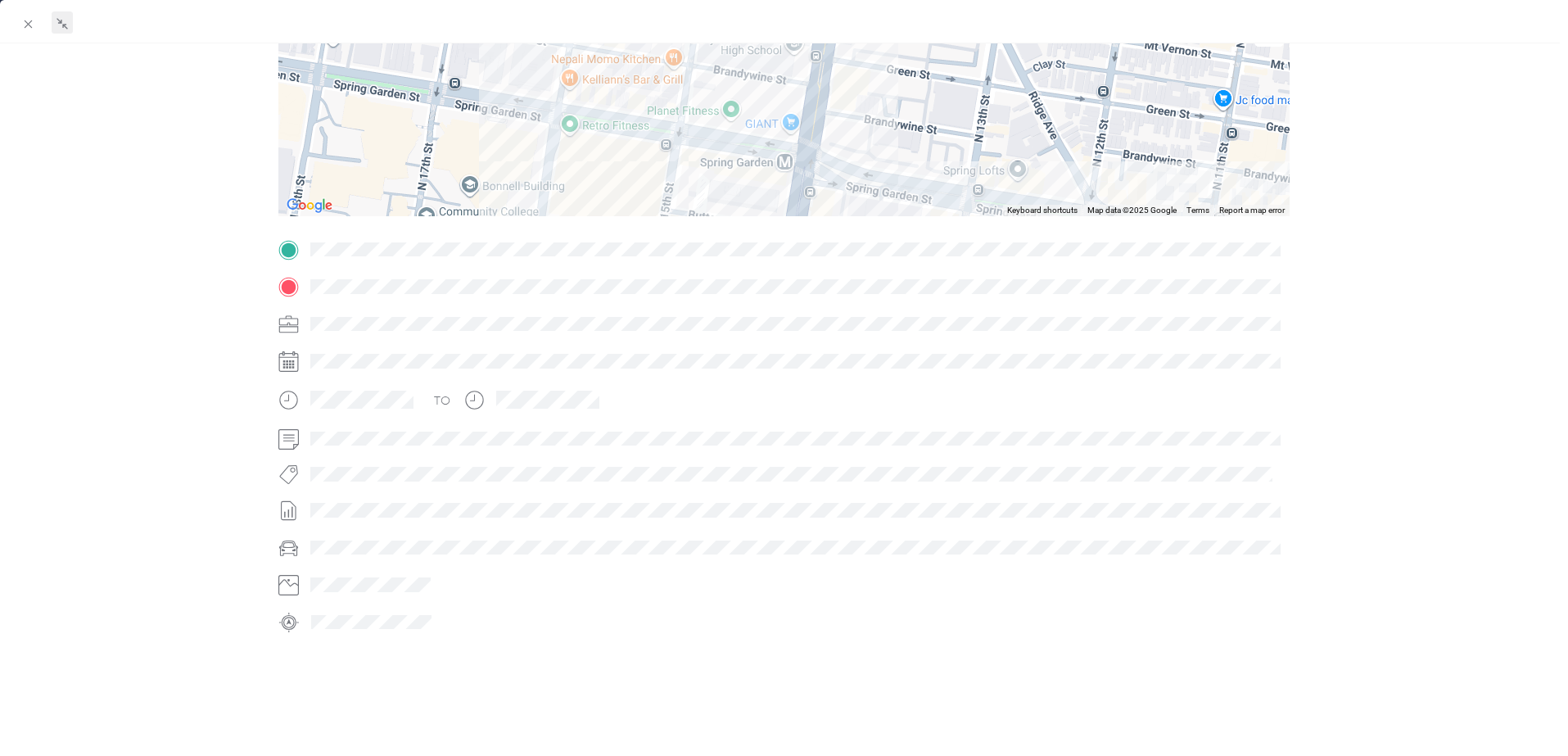
drag, startPoint x: 968, startPoint y: 77, endPoint x: 947, endPoint y: 120, distance: 47.9
click at [947, 120] on div at bounding box center [784, 114] width 1011 height 205
